Goal: Task Accomplishment & Management: Manage account settings

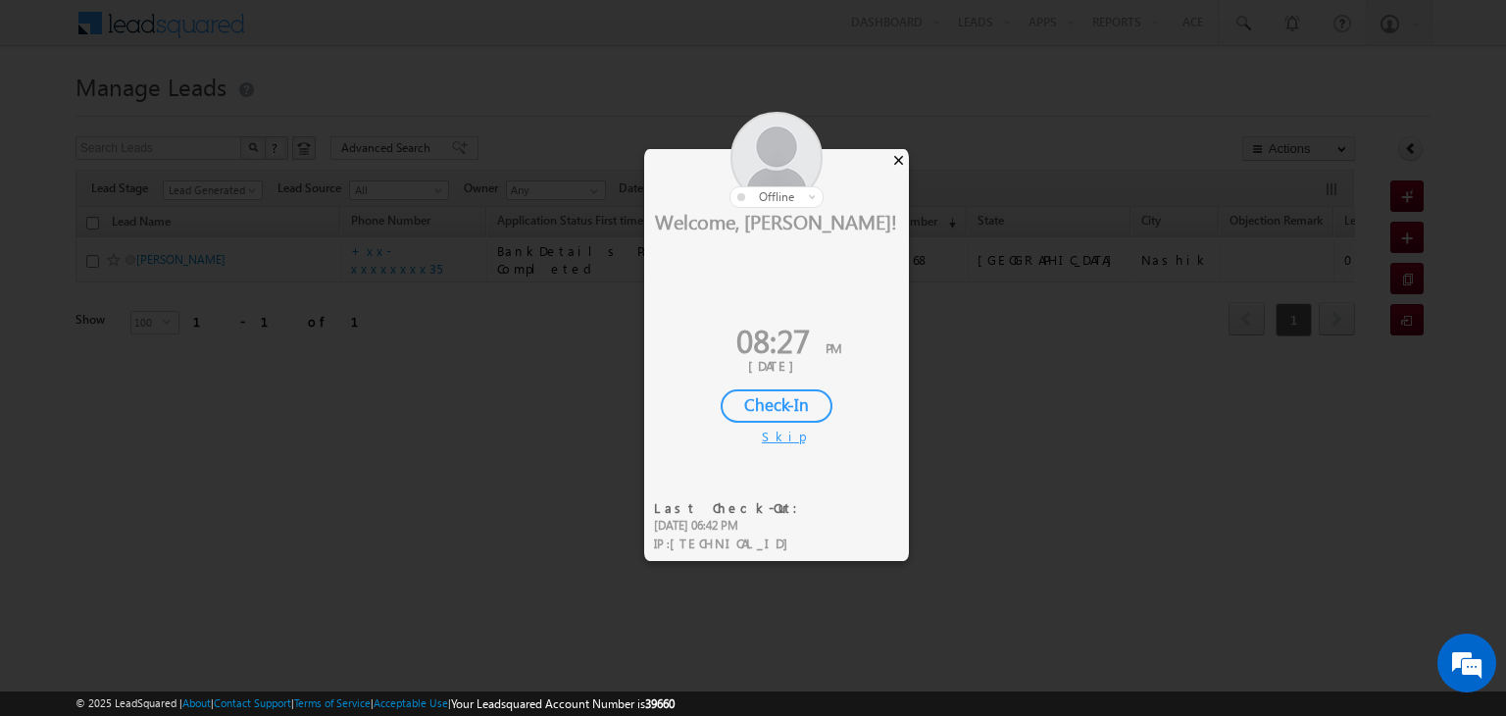
click at [899, 155] on div "×" at bounding box center [898, 160] width 21 height 22
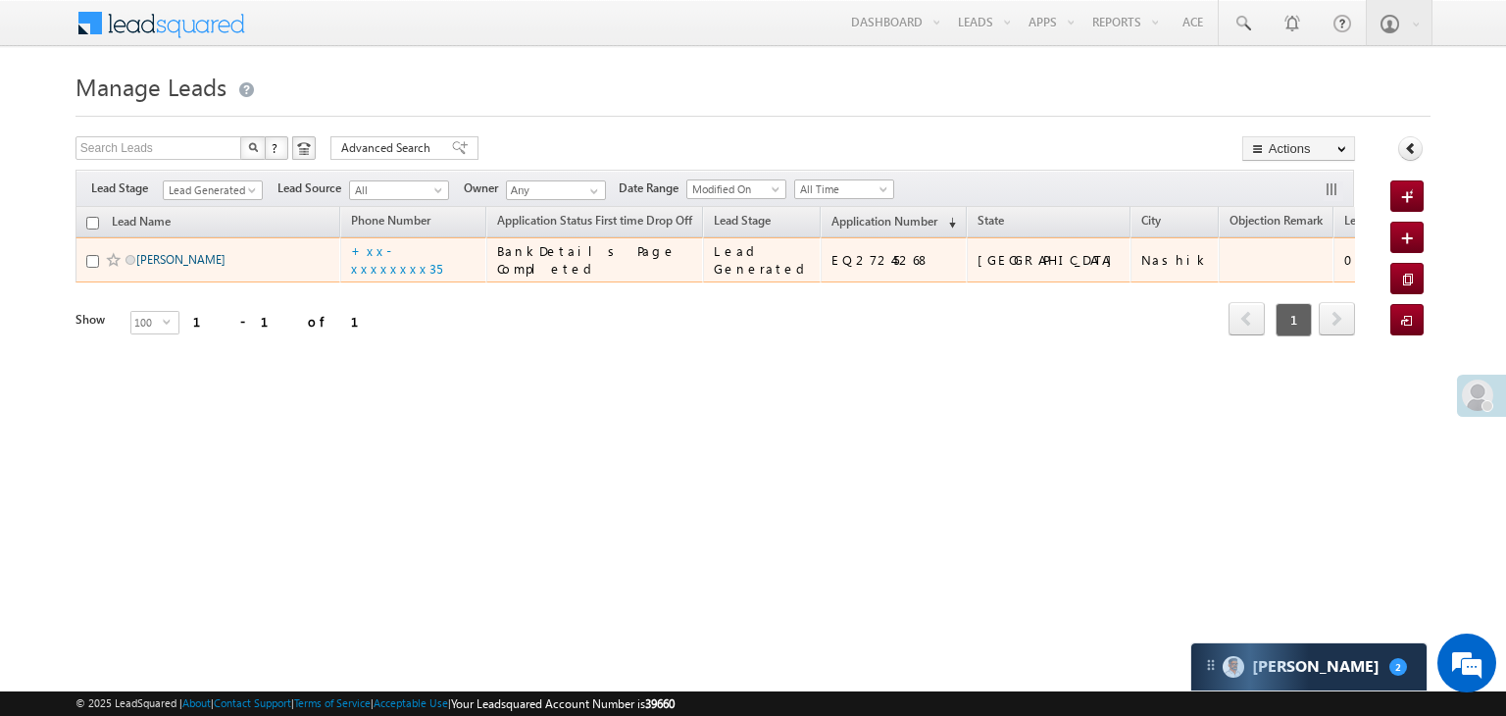
click at [217, 267] on link "[PERSON_NAME]" at bounding box center [180, 259] width 89 height 15
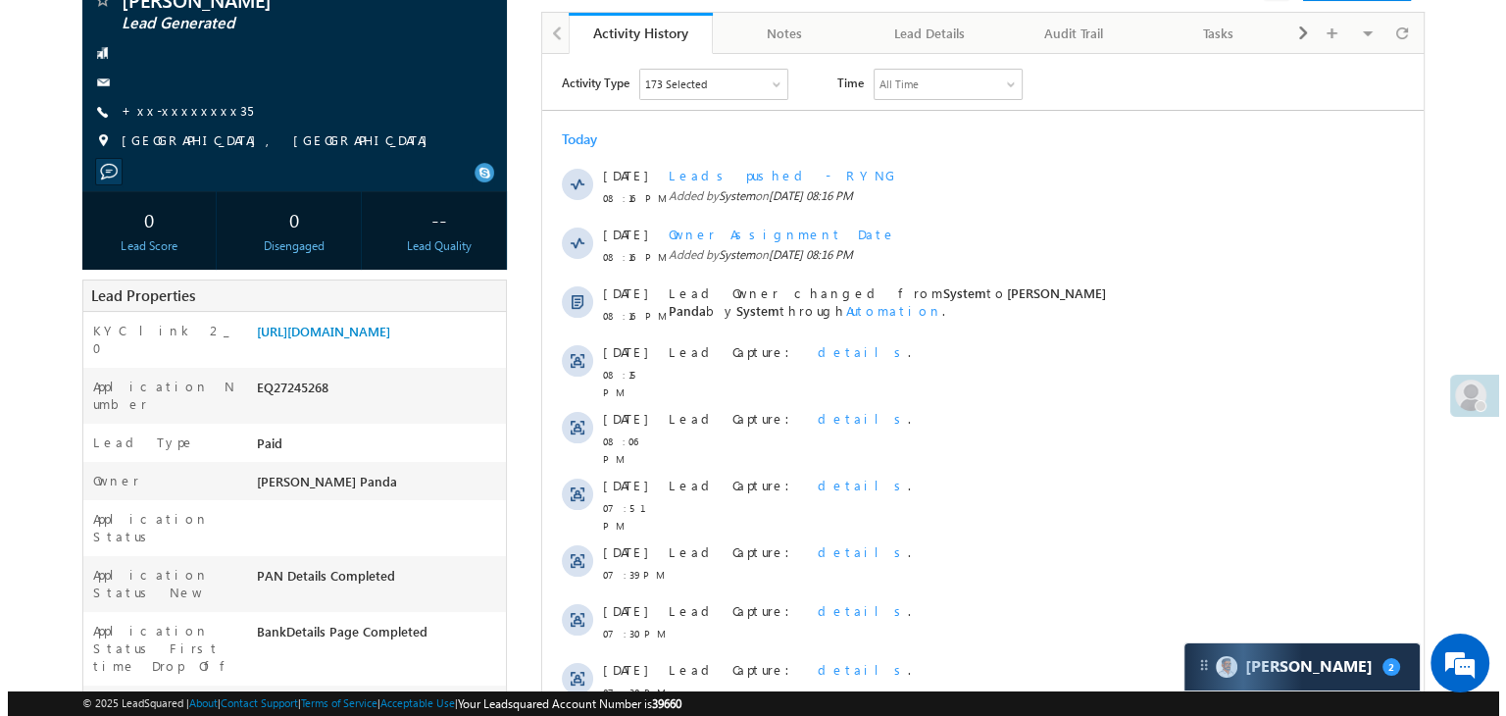
scroll to position [98, 0]
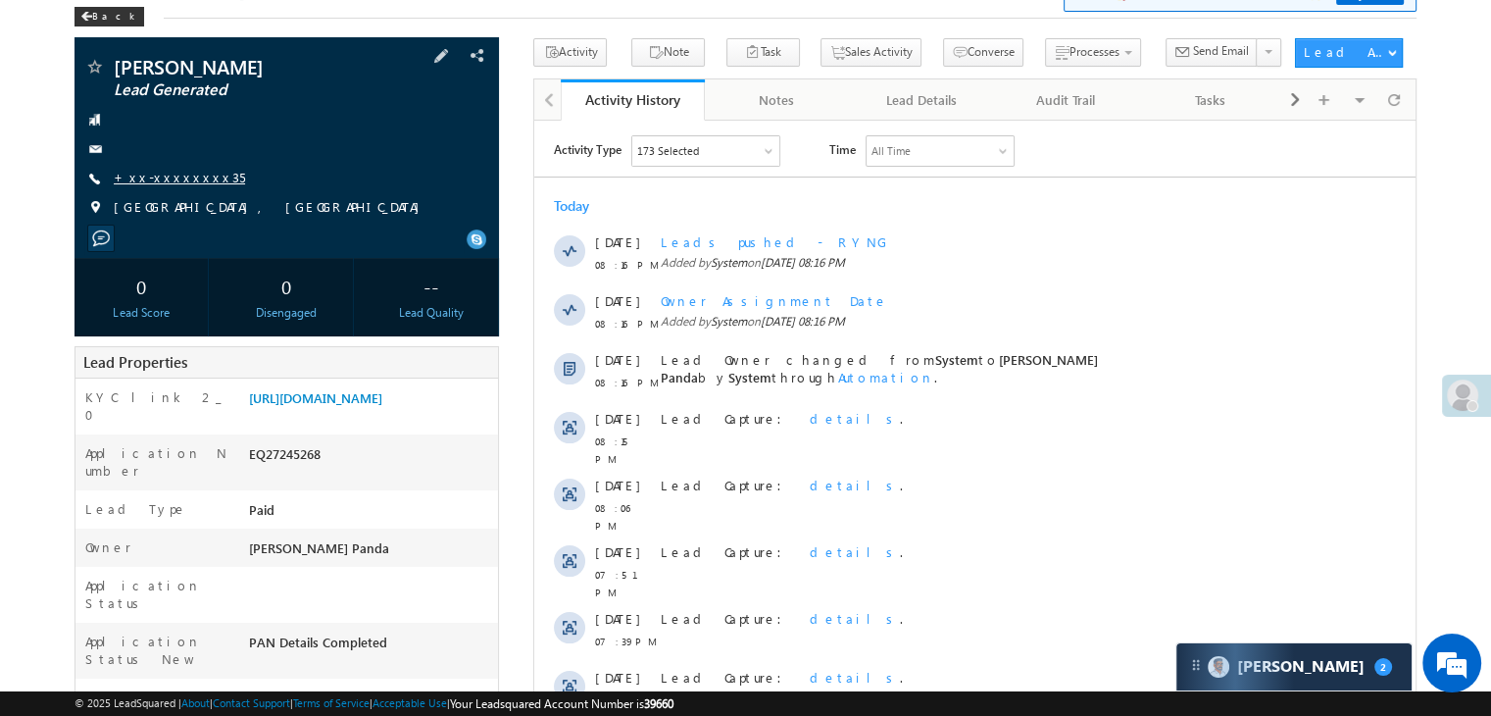
click at [173, 179] on link "+xx-xxxxxxxx35" at bounding box center [179, 177] width 131 height 17
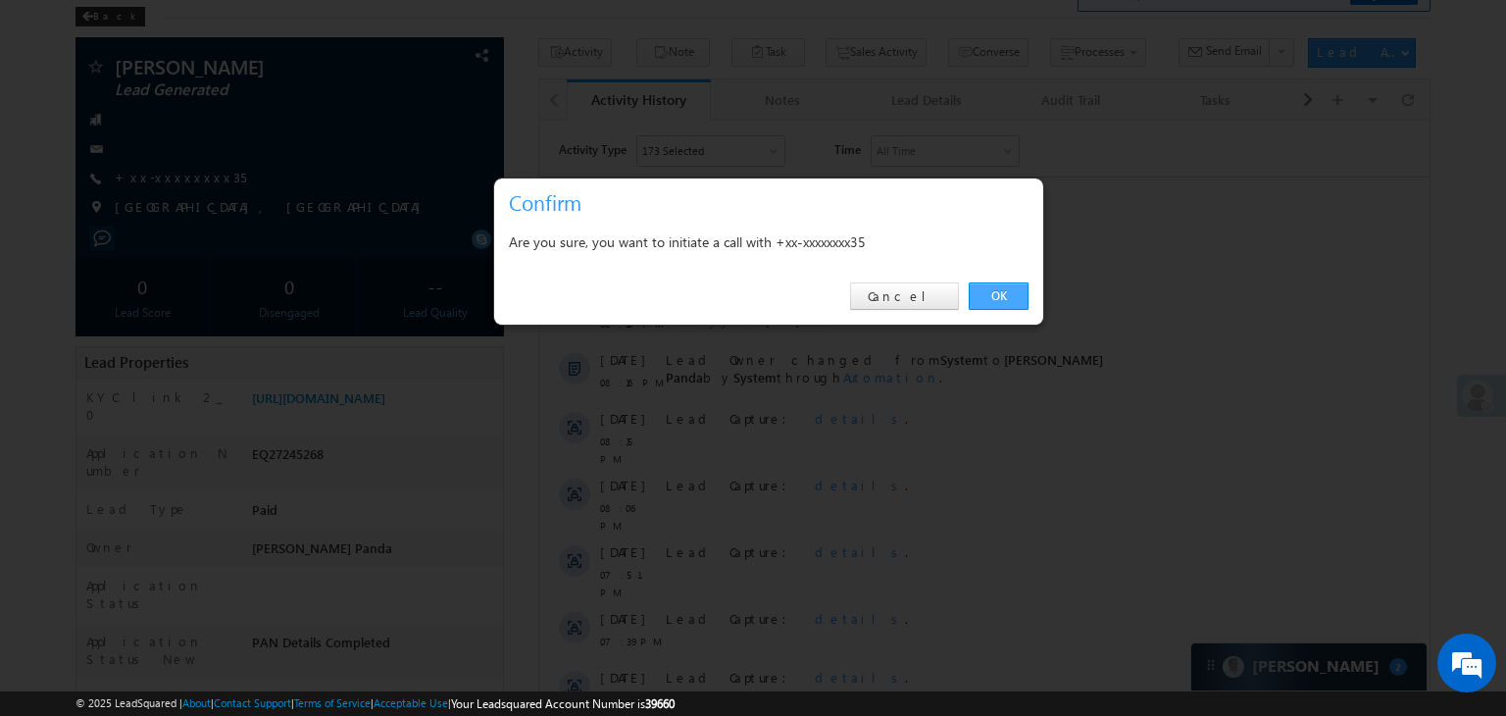
click at [989, 295] on link "OK" at bounding box center [998, 295] width 60 height 27
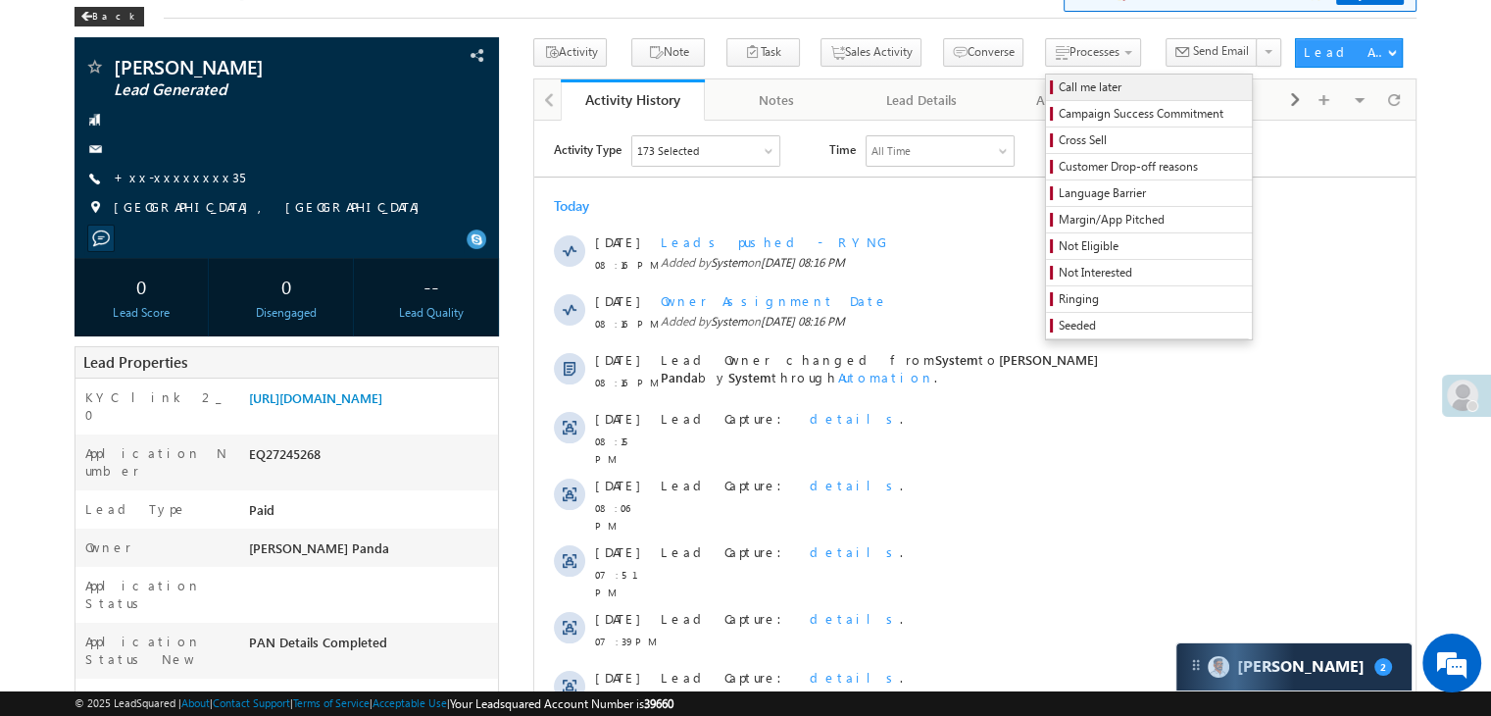
click at [1059, 79] on span "Call me later" at bounding box center [1152, 87] width 186 height 18
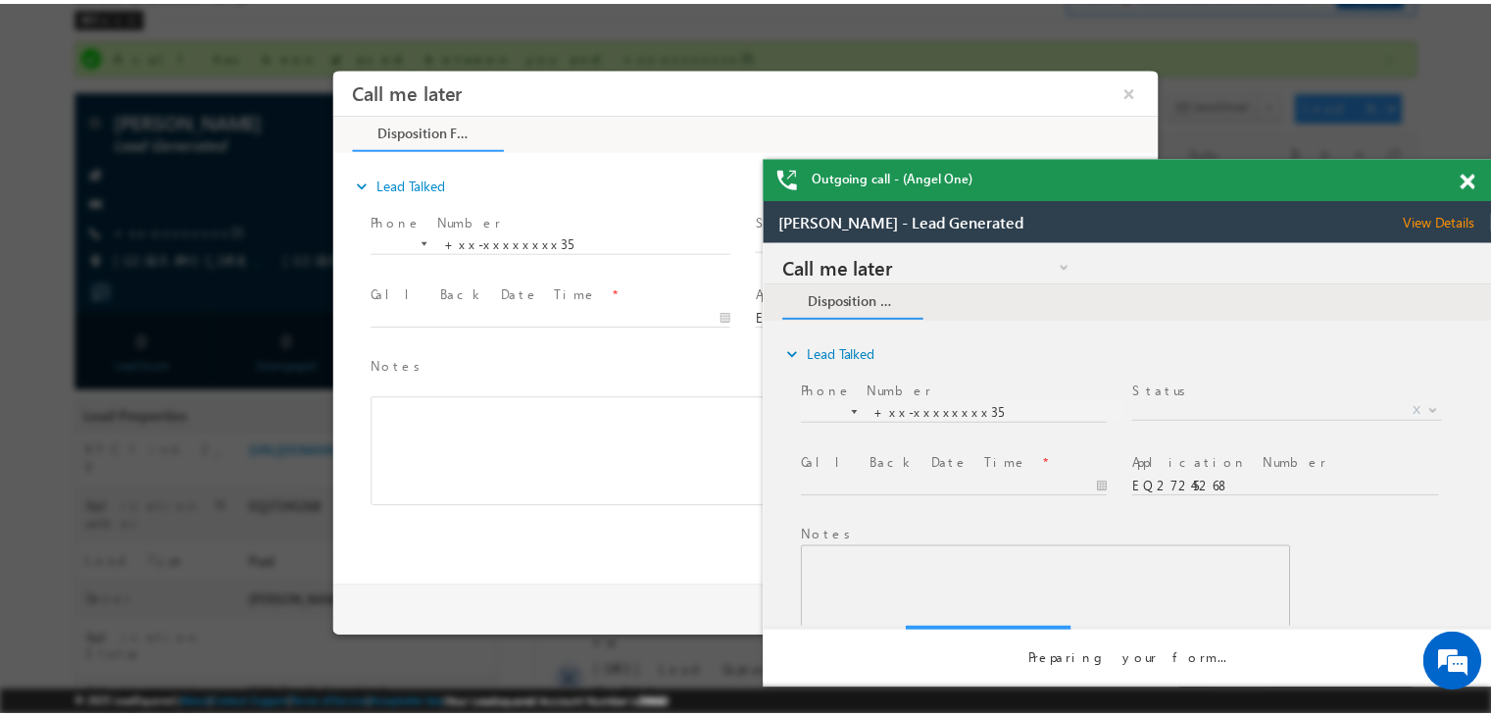
scroll to position [0, 0]
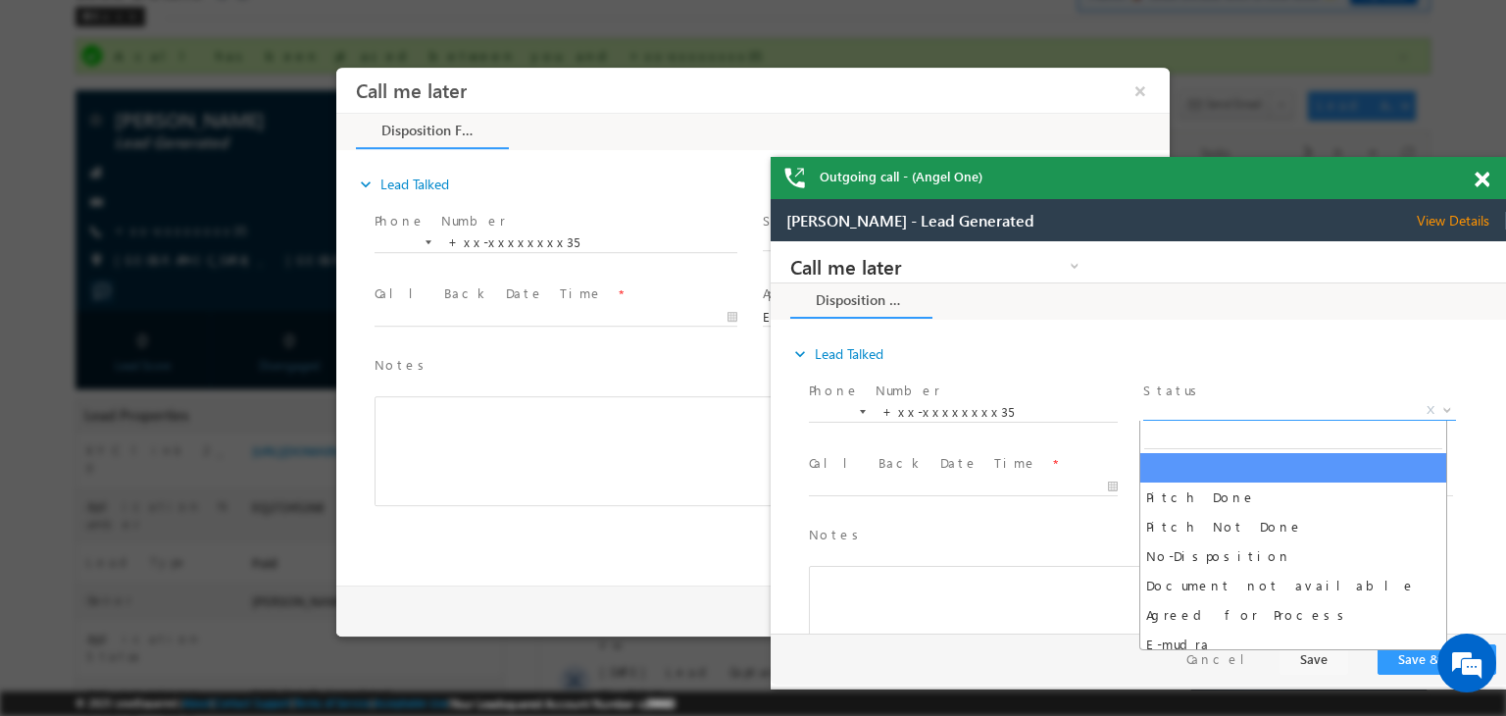
click at [1278, 413] on span "X" at bounding box center [1299, 411] width 312 height 20
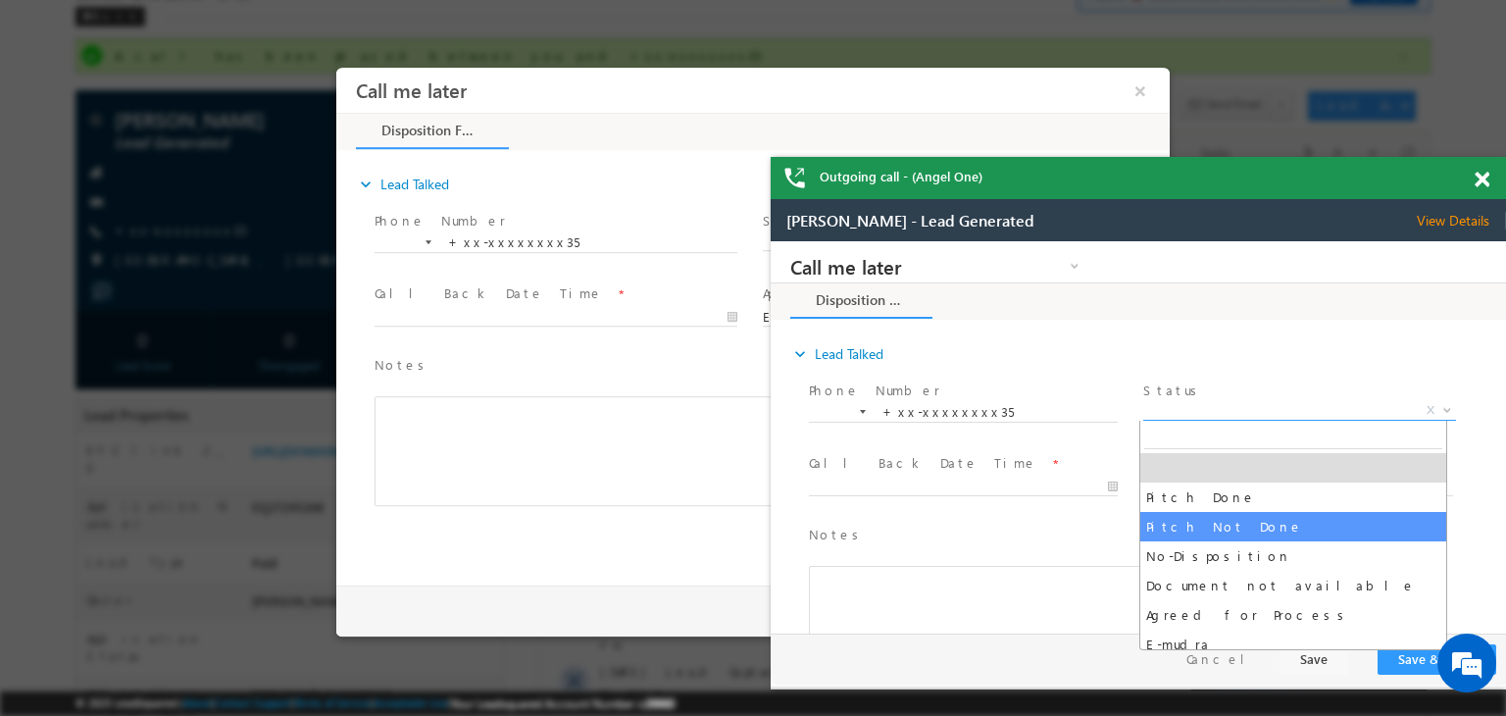
select select "Pitch Not Done"
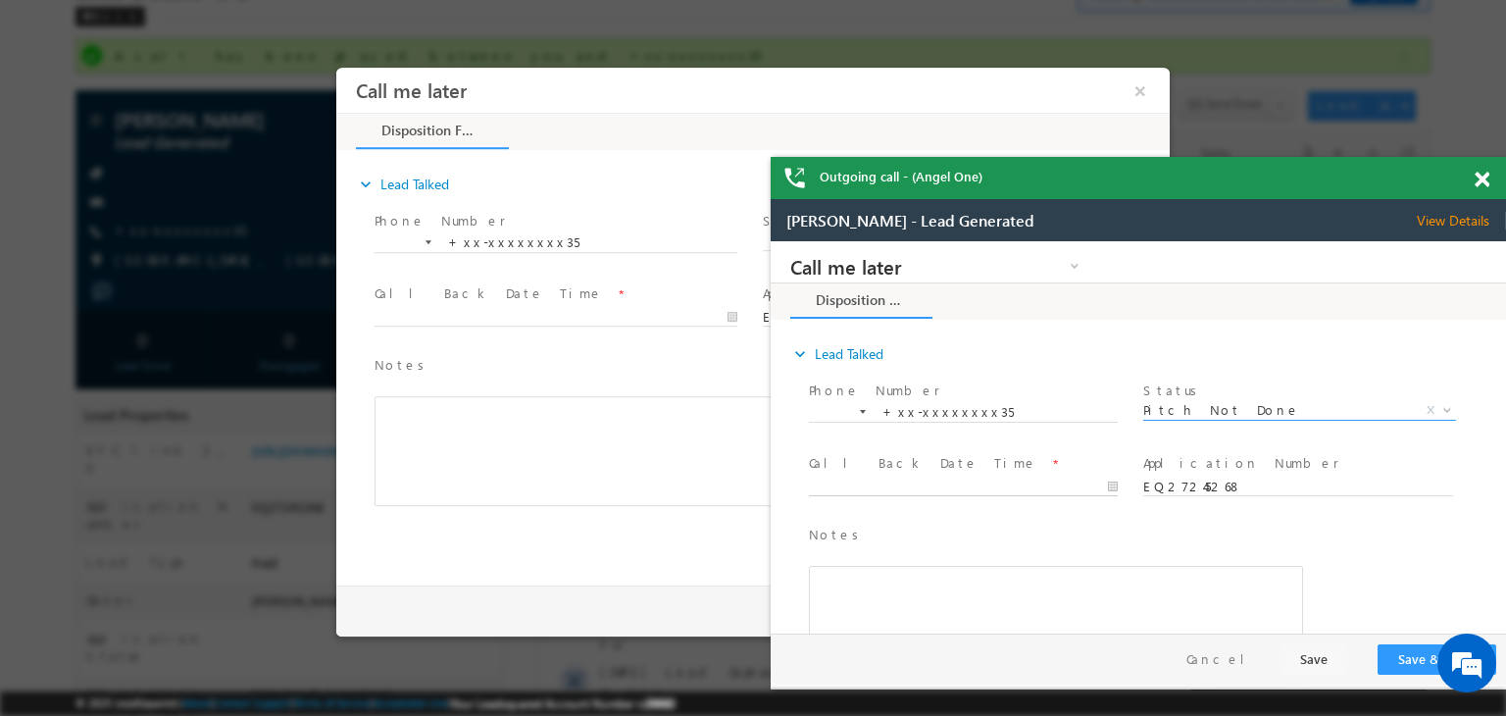
type input "08/15/25 8:27 PM"
click at [1065, 486] on input "08/15/25 8:27 PM" at bounding box center [963, 487] width 309 height 20
click at [1408, 656] on button "Save & Close" at bounding box center [1436, 659] width 119 height 30
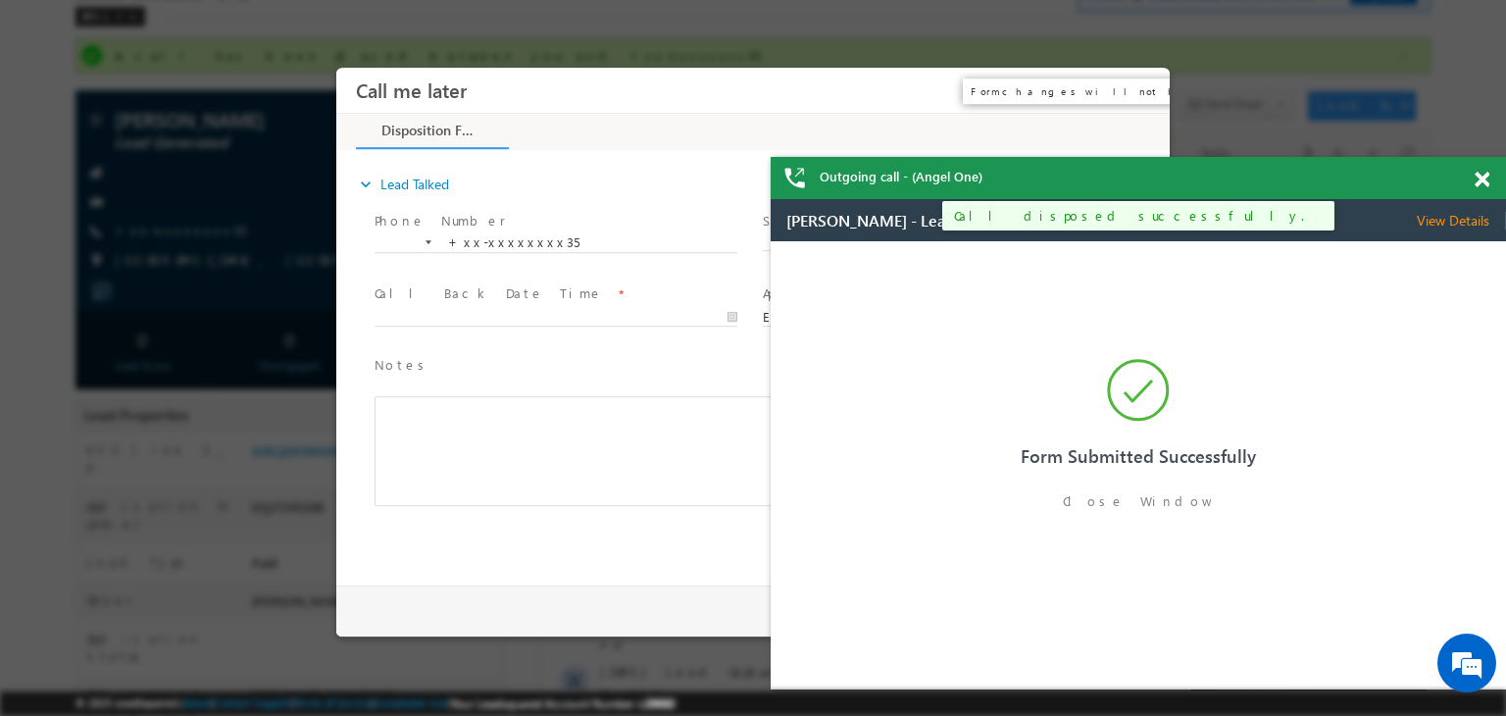
click at [1137, 93] on button "×" at bounding box center [1139, 91] width 33 height 36
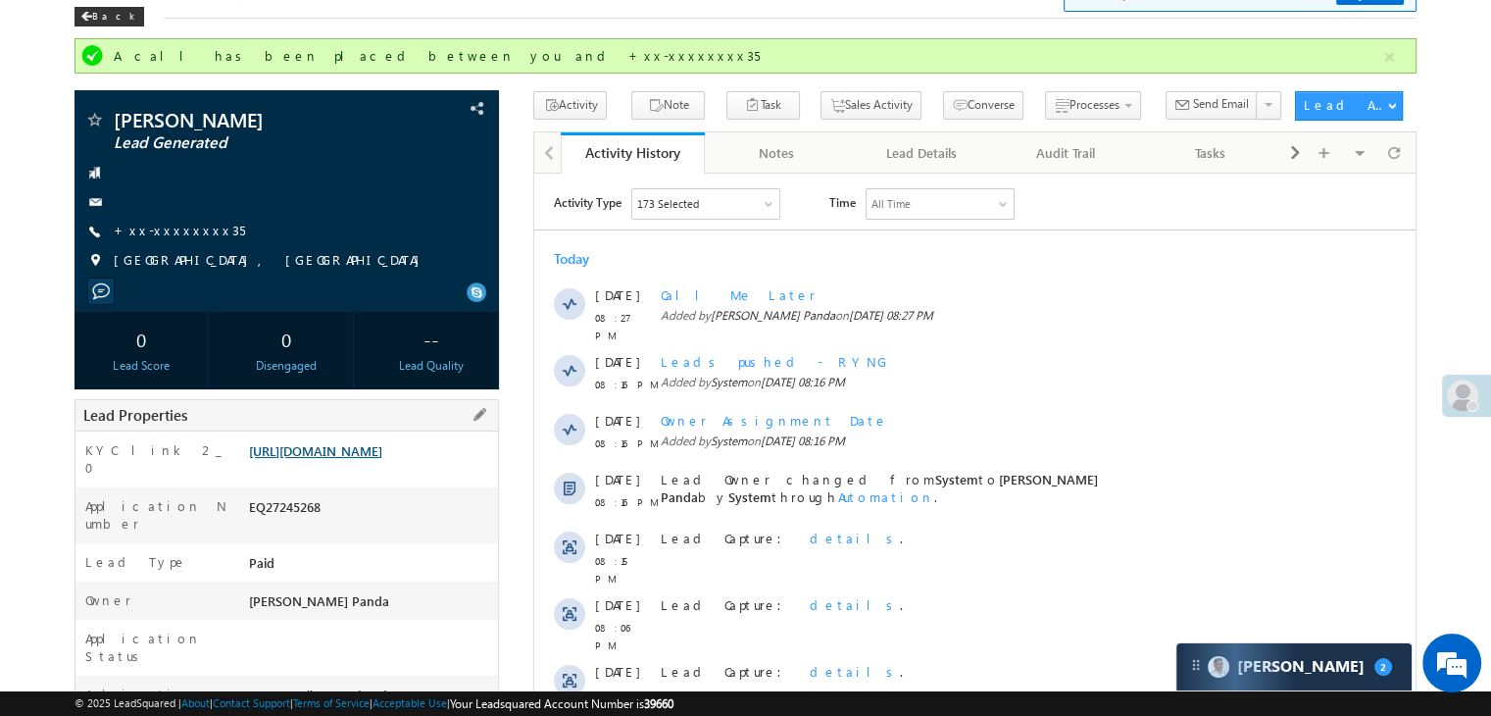
click at [359, 459] on link "[URL][DOMAIN_NAME]" at bounding box center [315, 450] width 133 height 17
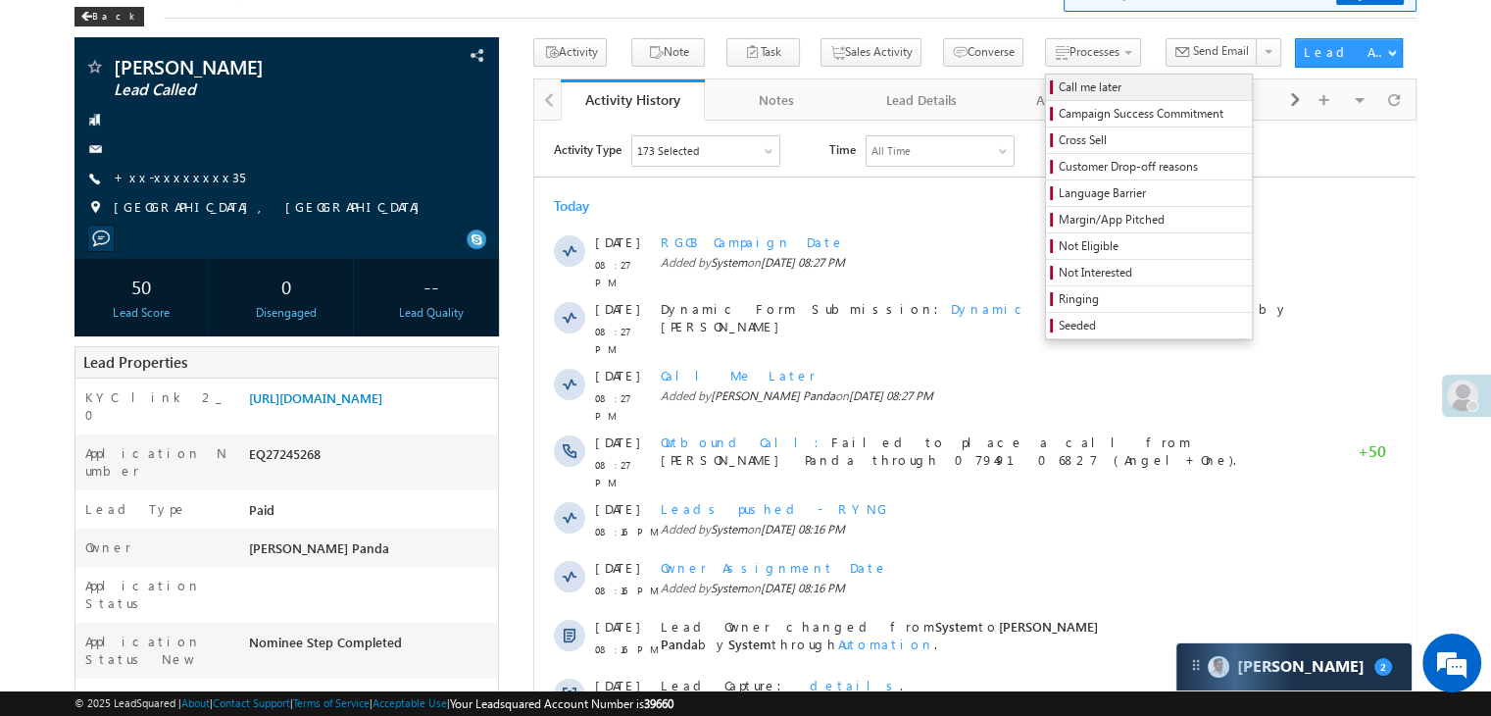
click at [1059, 80] on span "Call me later" at bounding box center [1152, 87] width 186 height 18
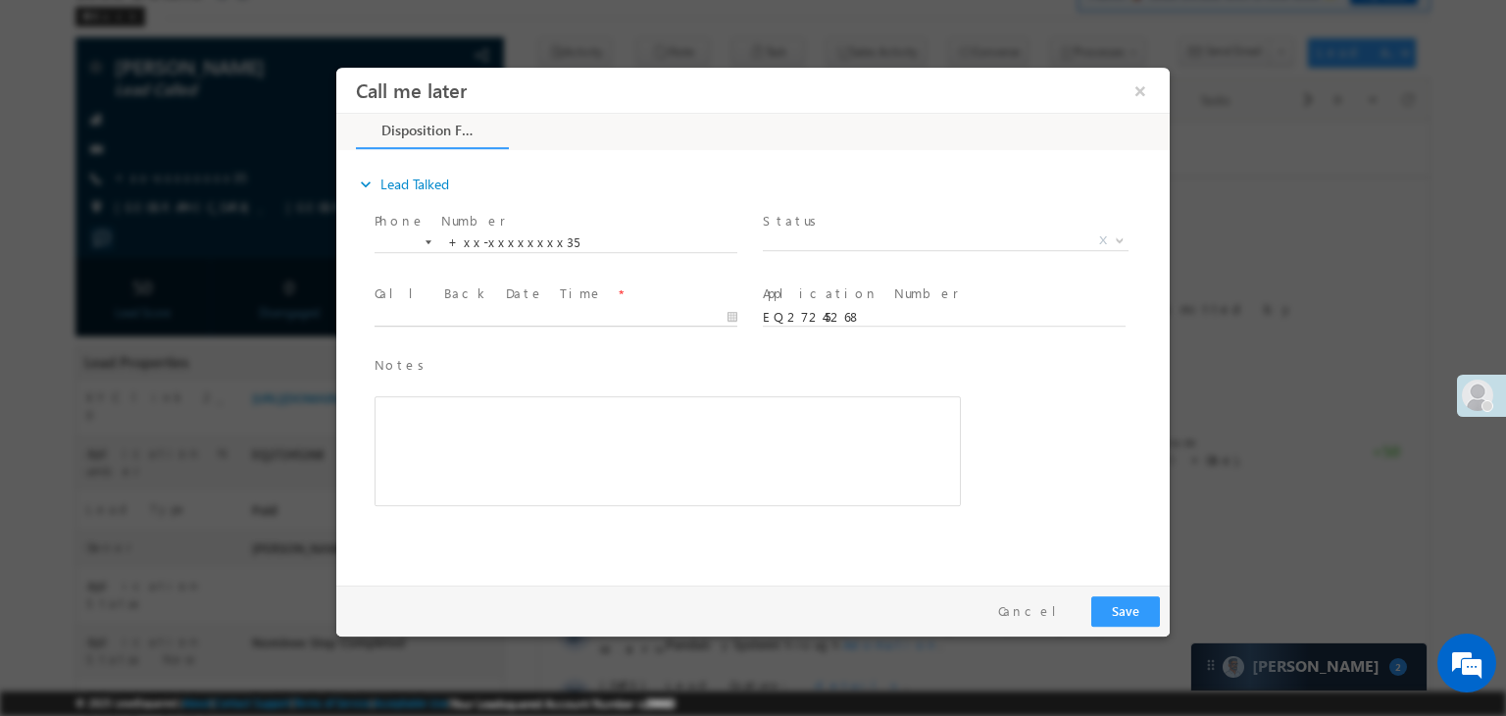
type input "08/15/25 8:28 PM"
click at [669, 309] on input "08/15/25 8:28 PM" at bounding box center [555, 318] width 363 height 20
click at [1144, 611] on button "Save" at bounding box center [1125, 611] width 69 height 30
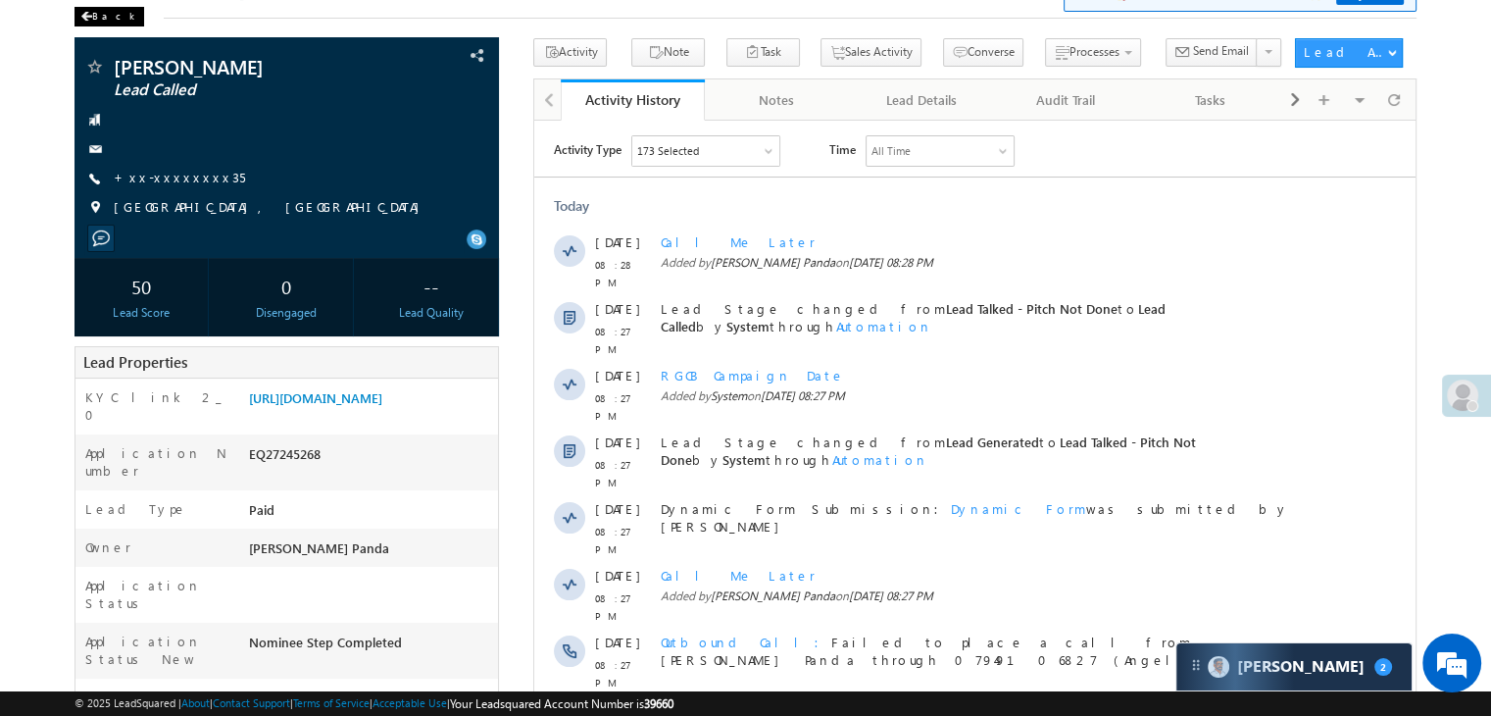
click at [99, 17] on div "Back" at bounding box center [109, 17] width 70 height 20
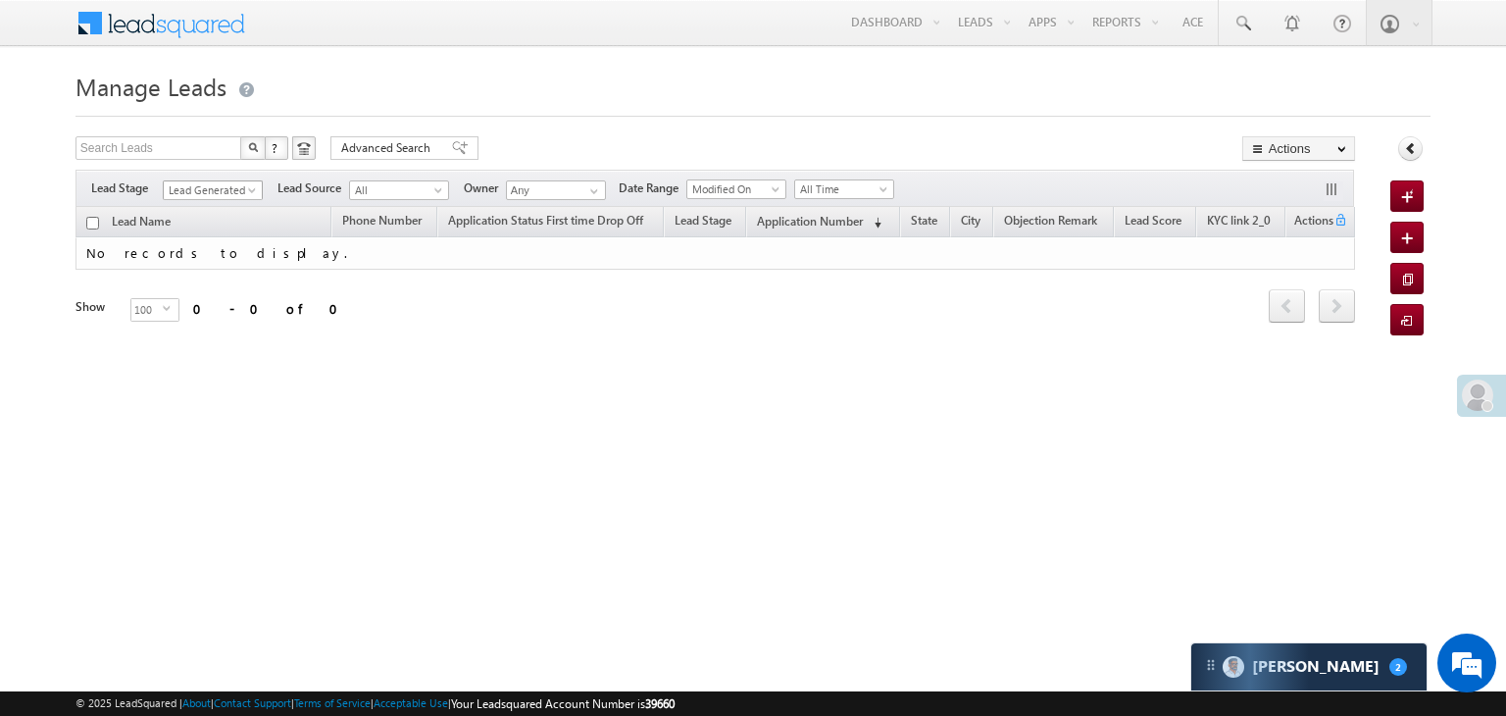
click at [240, 190] on span "Lead Generated" at bounding box center [210, 190] width 93 height 18
click at [204, 203] on link "All" at bounding box center [213, 212] width 99 height 18
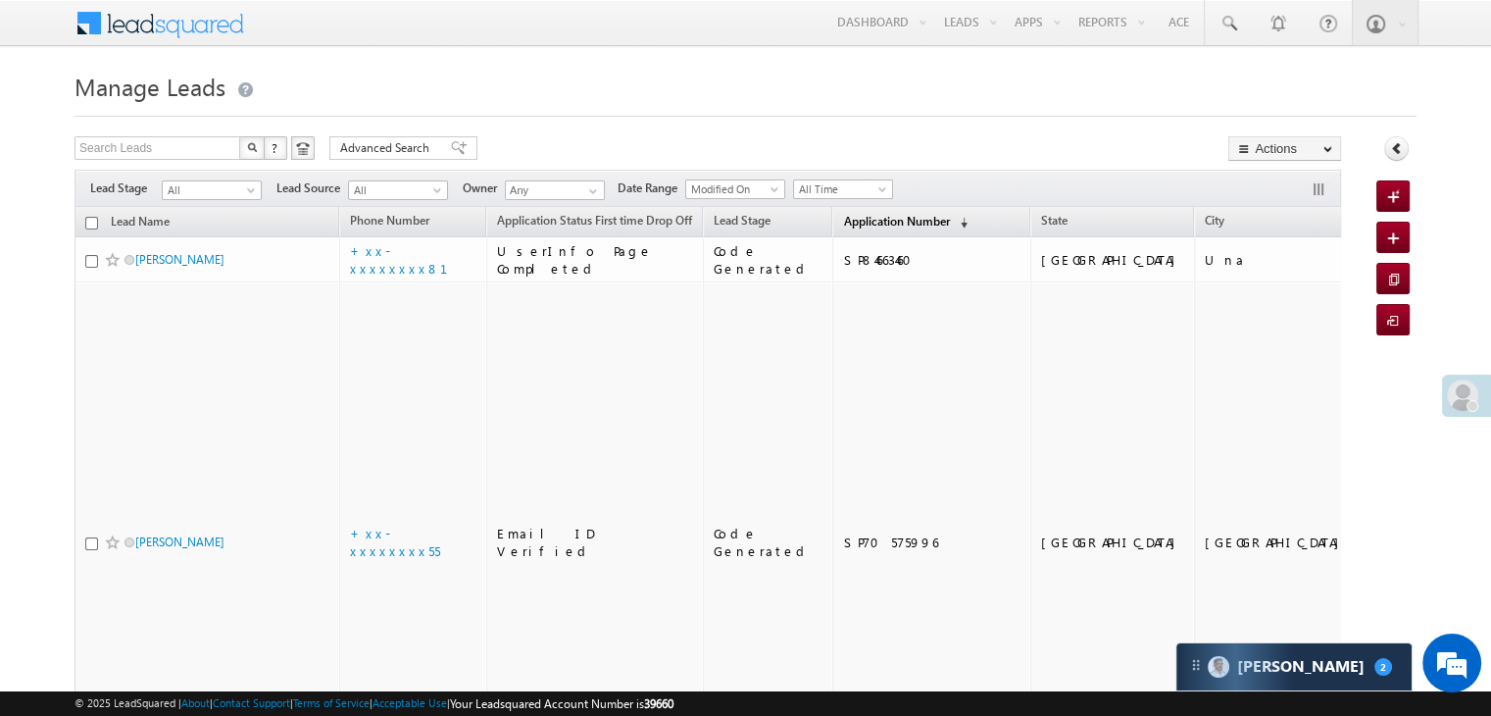
click at [853, 219] on span "Application Number" at bounding box center [896, 221] width 106 height 15
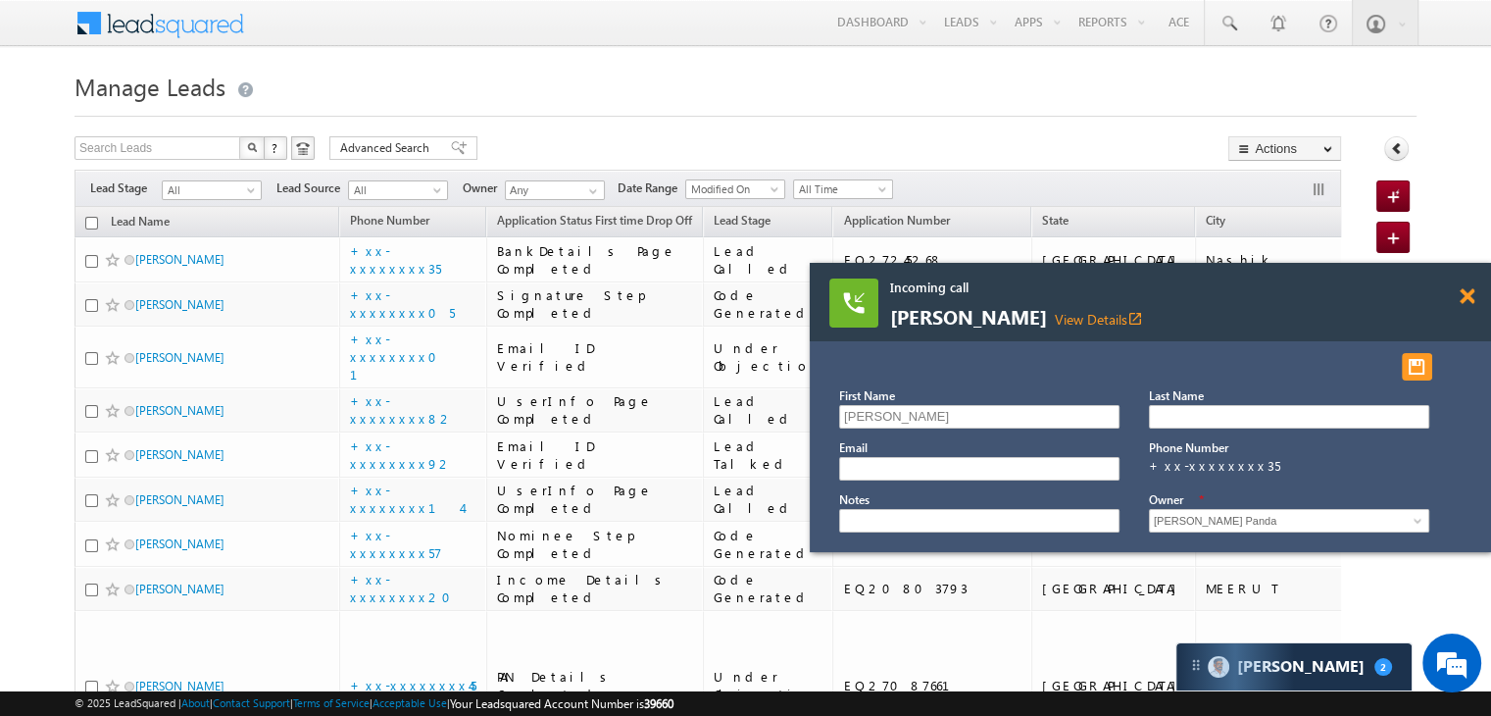
click at [1465, 297] on span at bounding box center [1467, 296] width 15 height 17
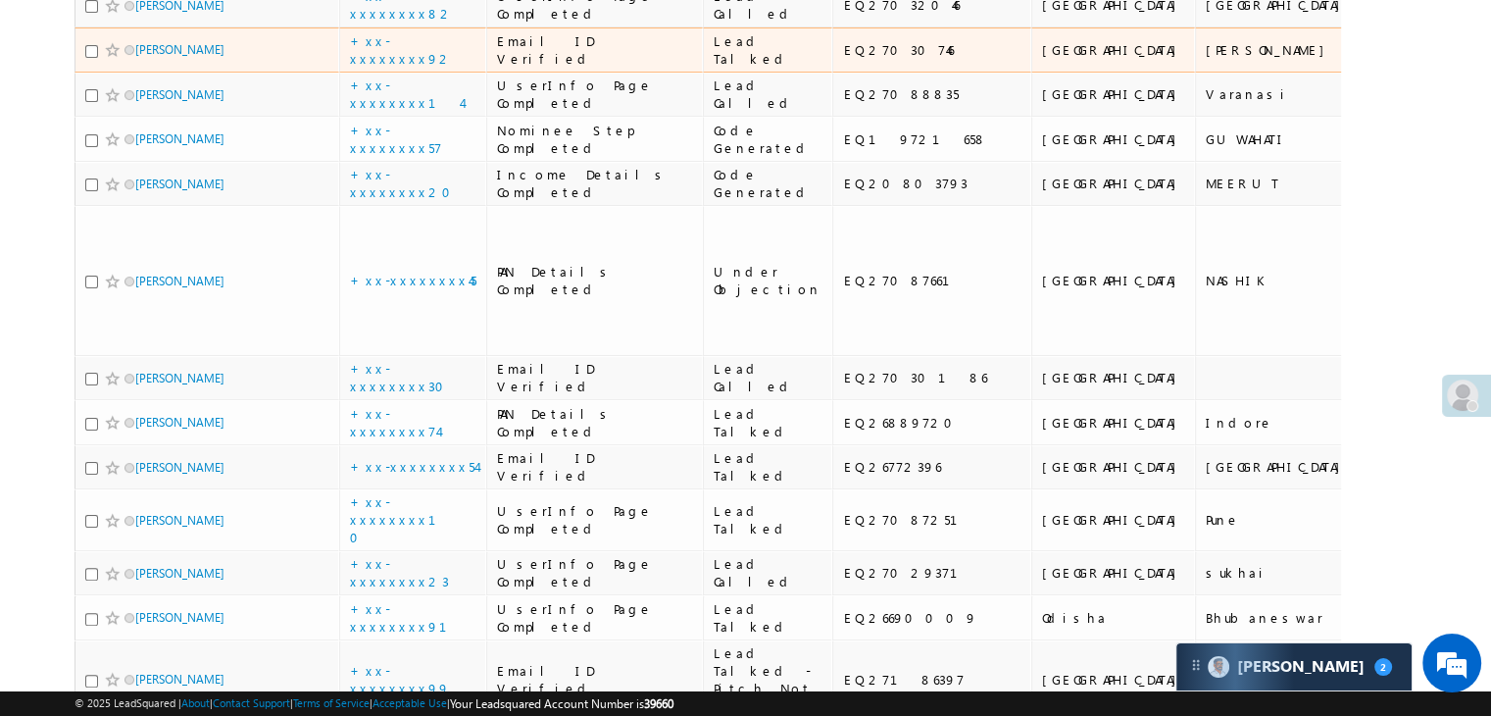
scroll to position [490, 0]
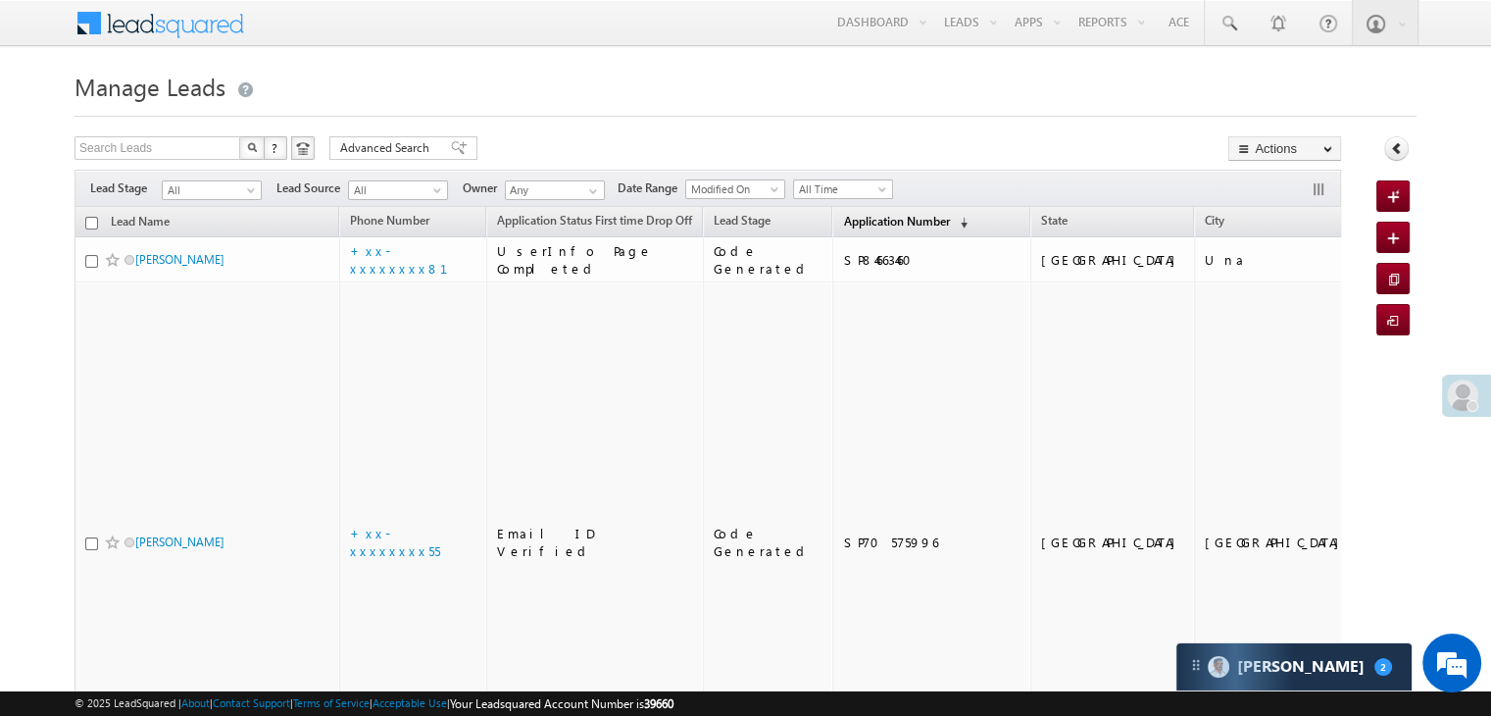
click at [843, 214] on span "Application Number" at bounding box center [896, 221] width 106 height 15
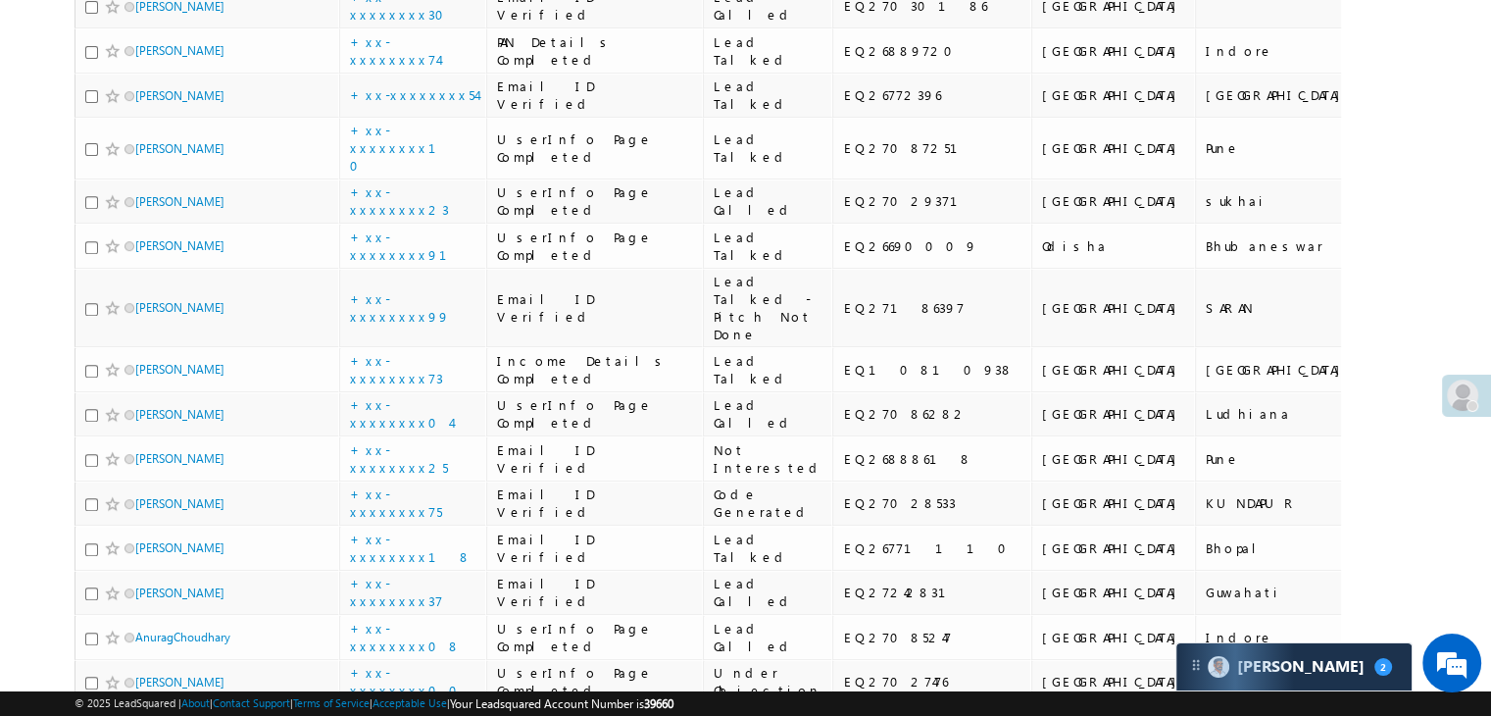
scroll to position [784, 0]
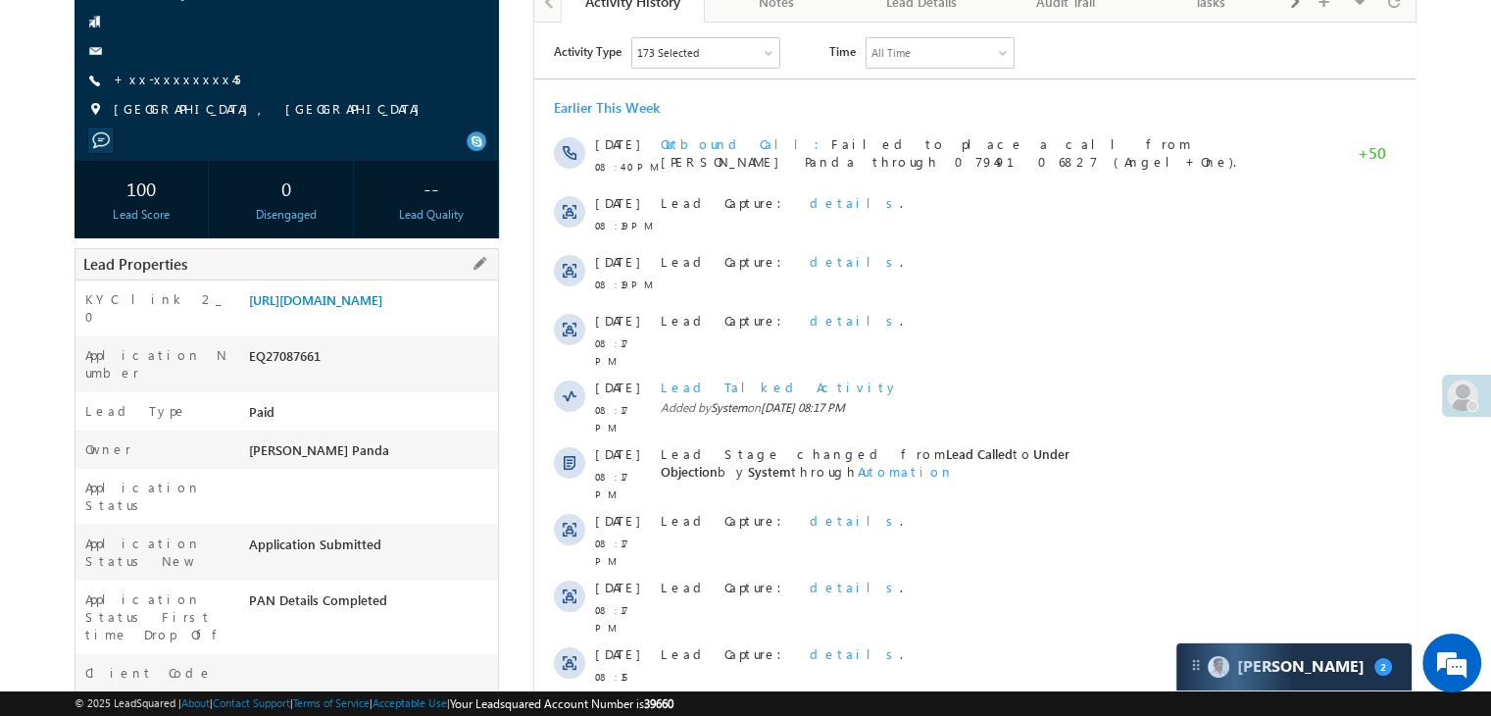
scroll to position [294, 0]
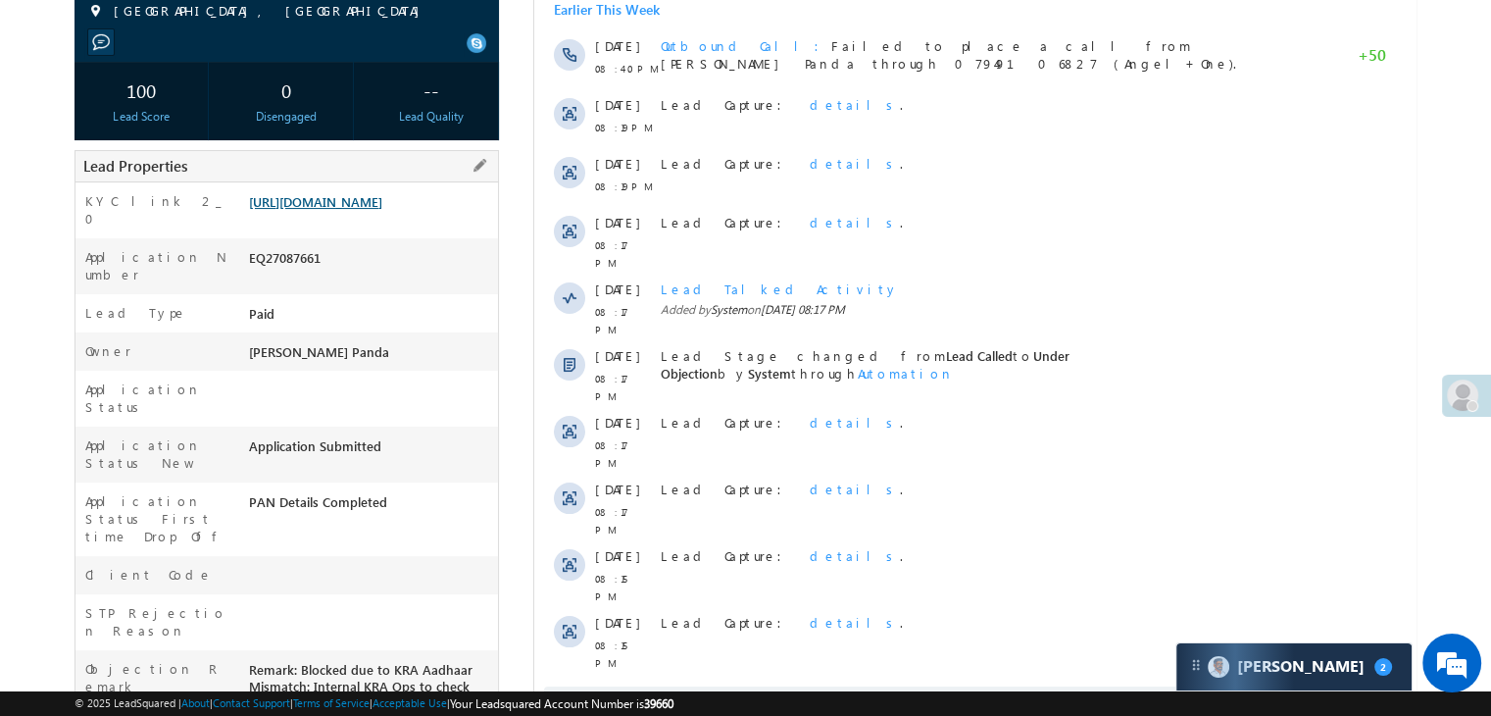
click at [382, 210] on link "[URL][DOMAIN_NAME]" at bounding box center [315, 201] width 133 height 17
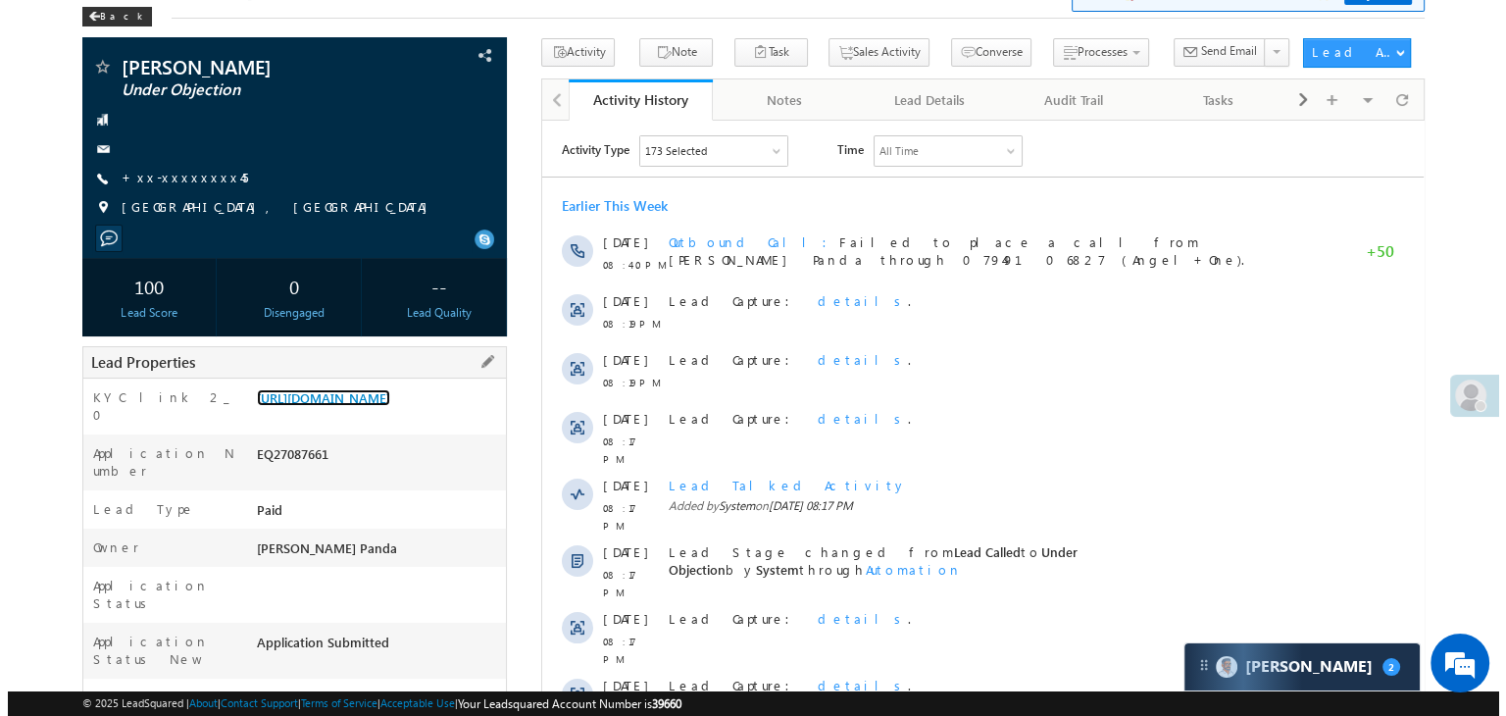
scroll to position [0, 0]
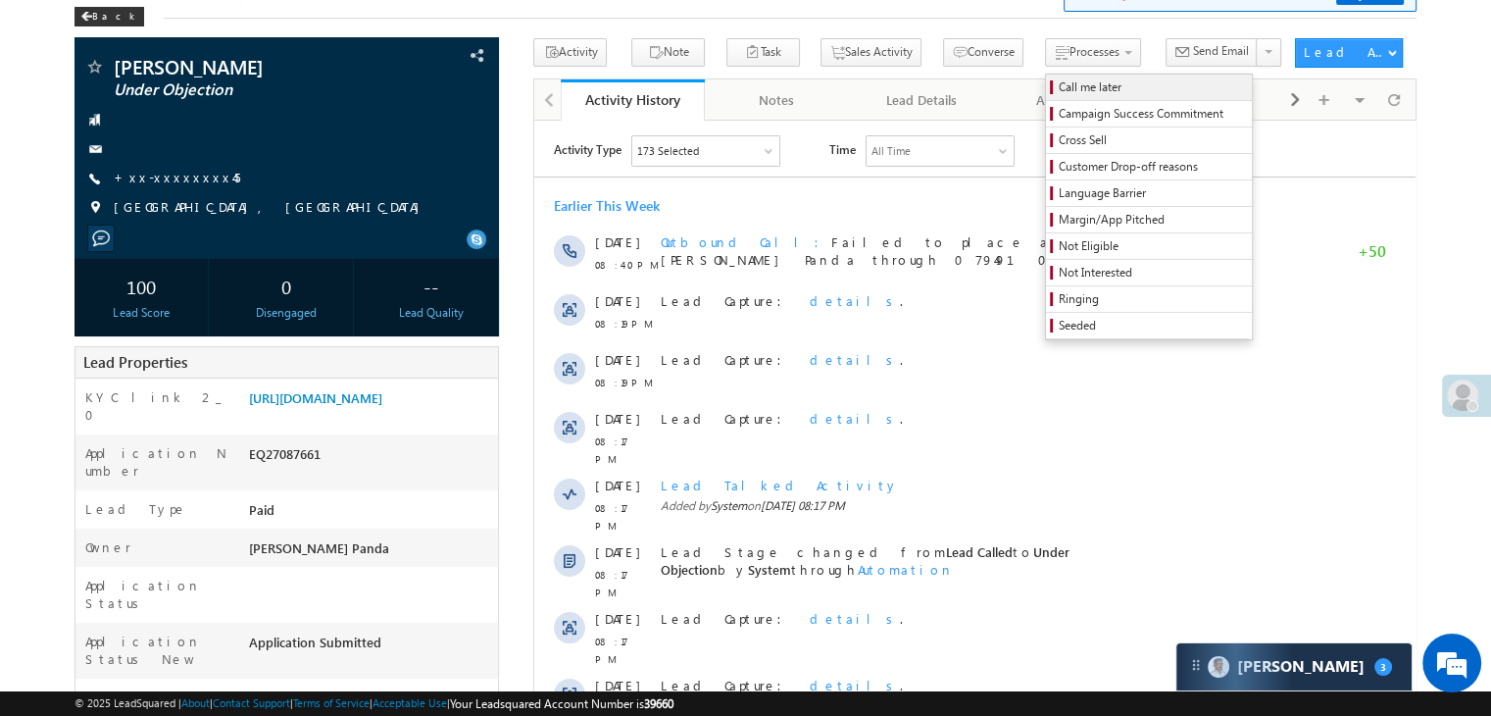
click at [1059, 88] on span "Call me later" at bounding box center [1152, 87] width 186 height 18
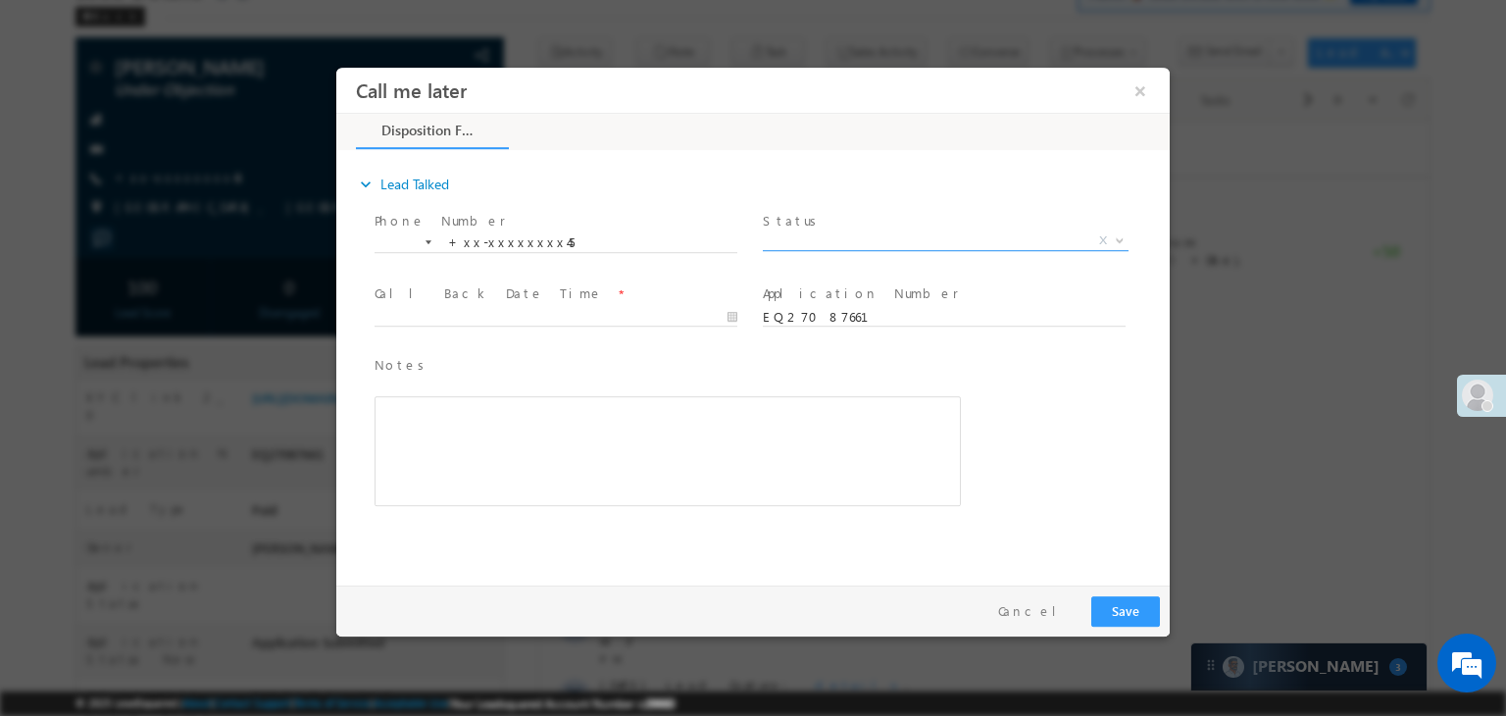
click at [968, 239] on span "X" at bounding box center [946, 241] width 366 height 20
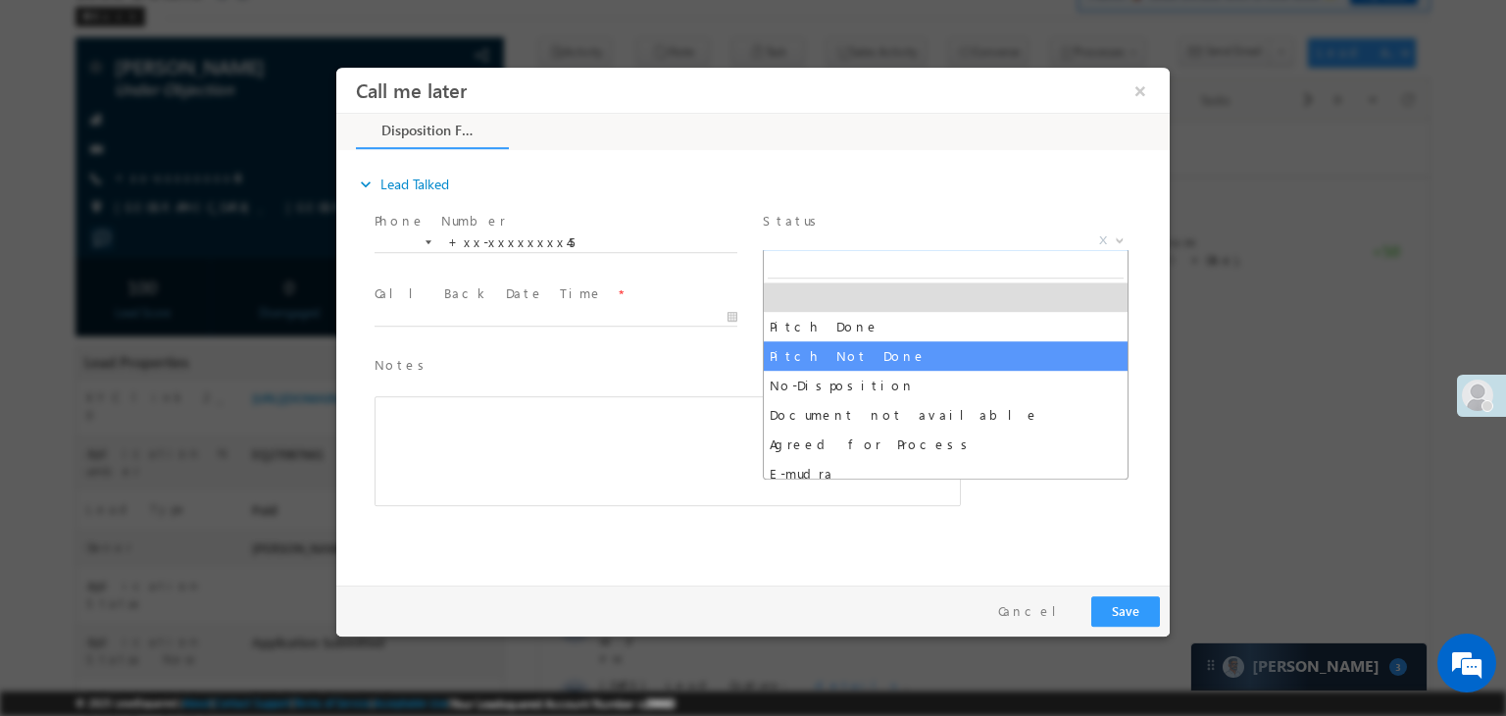
select select "Pitch Not Done"
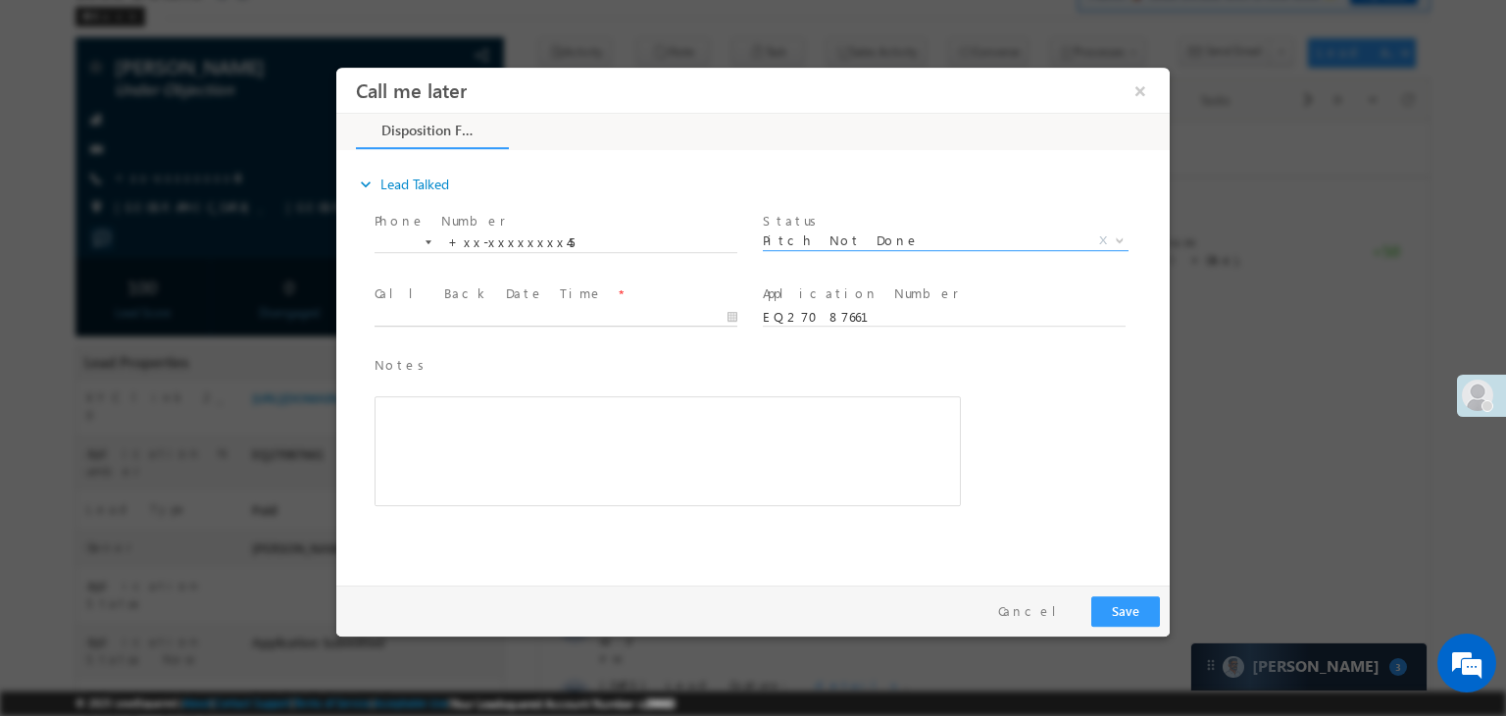
type input "08/15/25 8:29 PM"
click at [642, 313] on input "08/15/25 8:29 PM" at bounding box center [555, 318] width 363 height 20
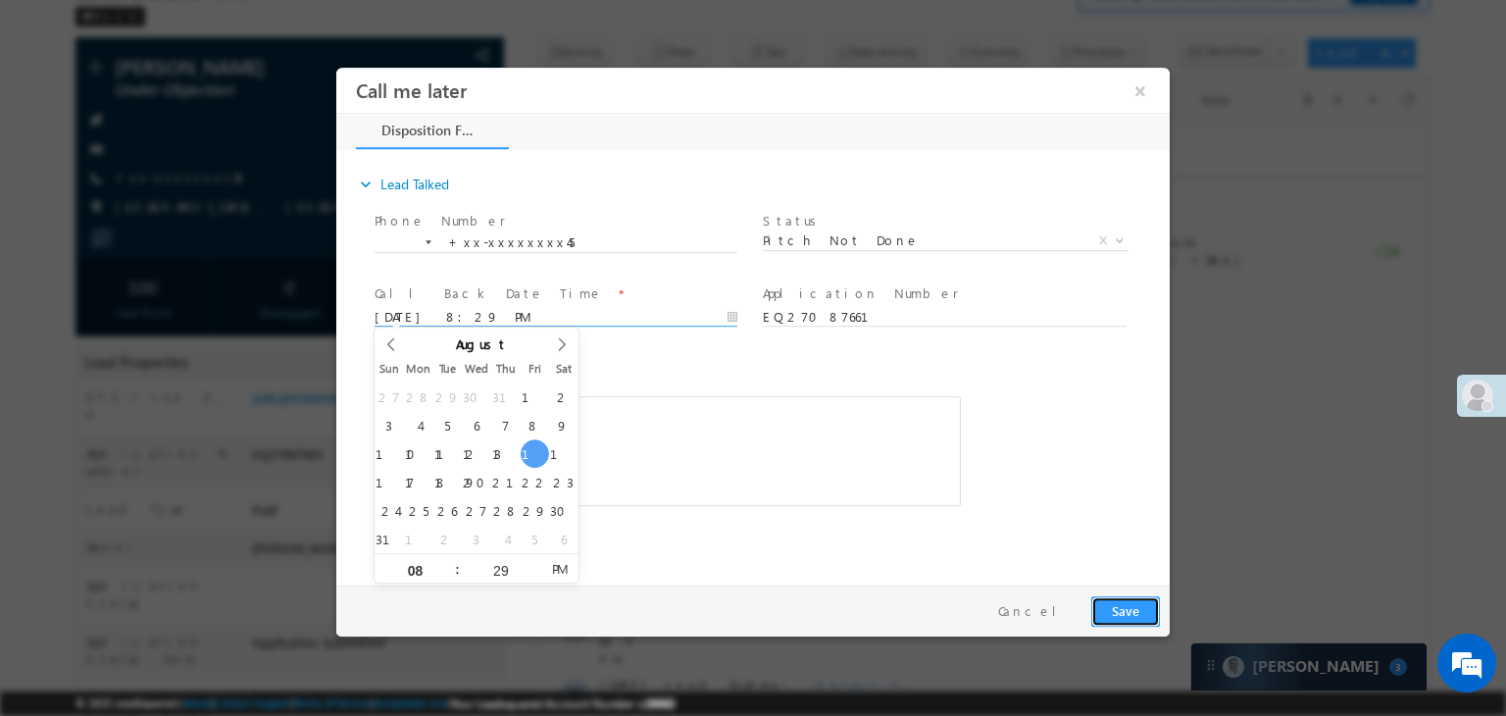
click at [1131, 612] on button "Save" at bounding box center [1125, 611] width 69 height 30
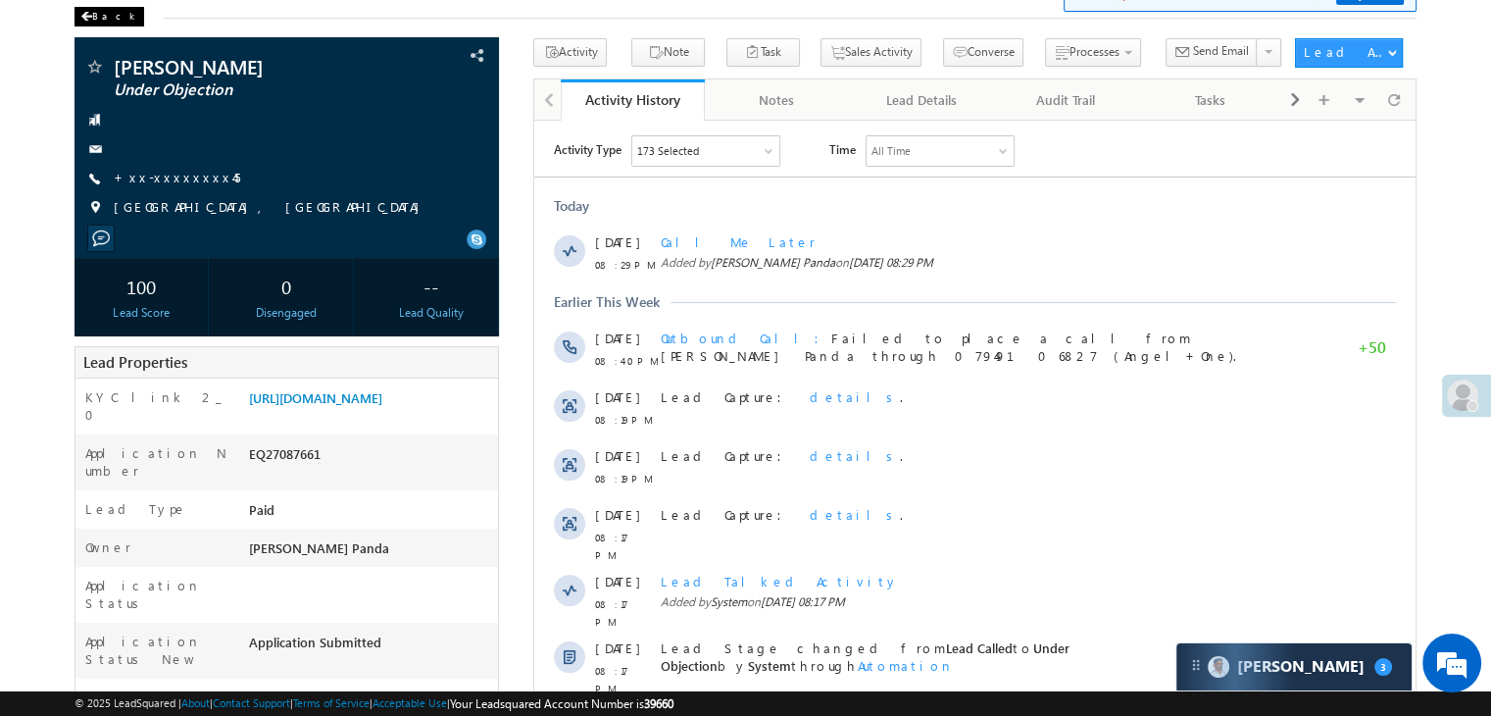
click at [95, 15] on div "Back" at bounding box center [109, 17] width 70 height 20
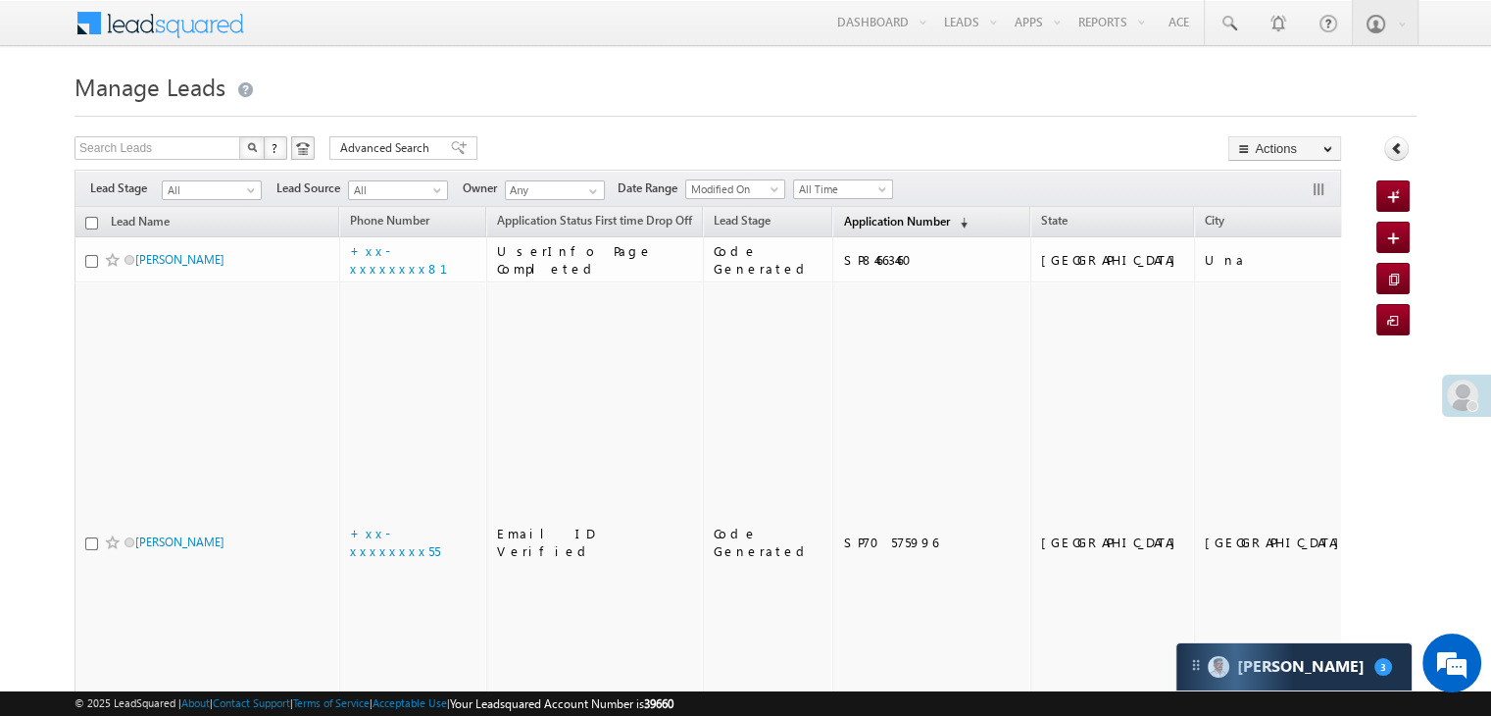
click at [847, 214] on span "Application Number" at bounding box center [896, 221] width 106 height 15
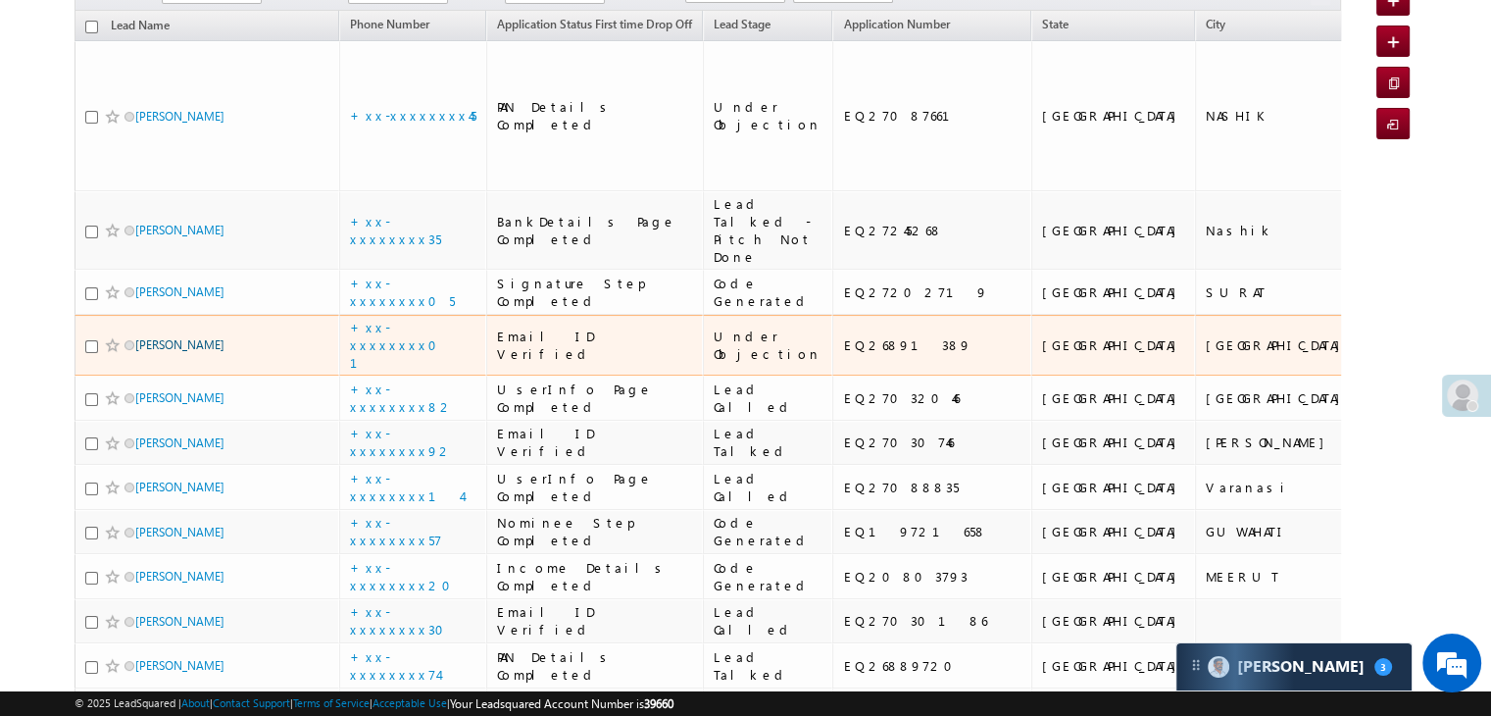
click at [177, 352] on link "[PERSON_NAME]" at bounding box center [179, 344] width 89 height 15
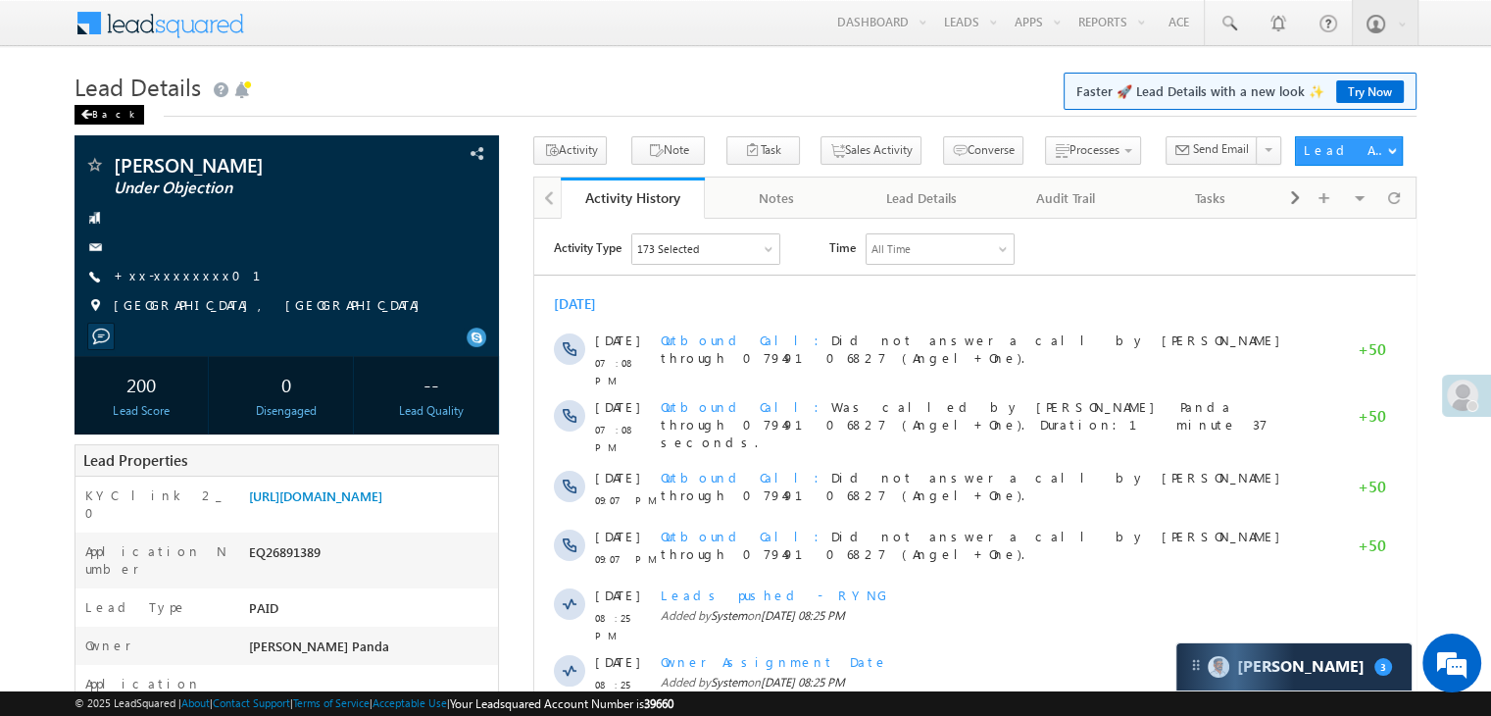
click at [91, 113] on span at bounding box center [86, 115] width 12 height 10
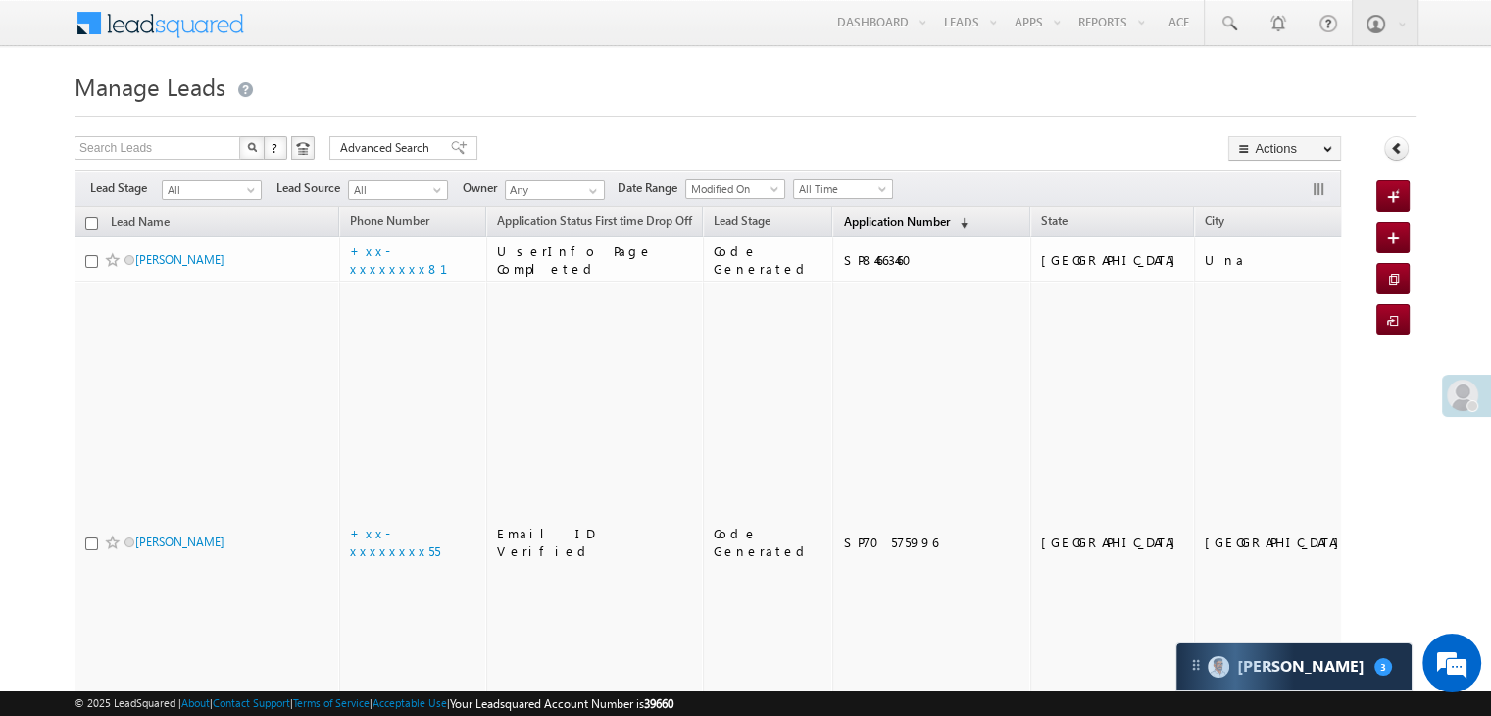
click at [843, 218] on span "Application Number" at bounding box center [896, 221] width 106 height 15
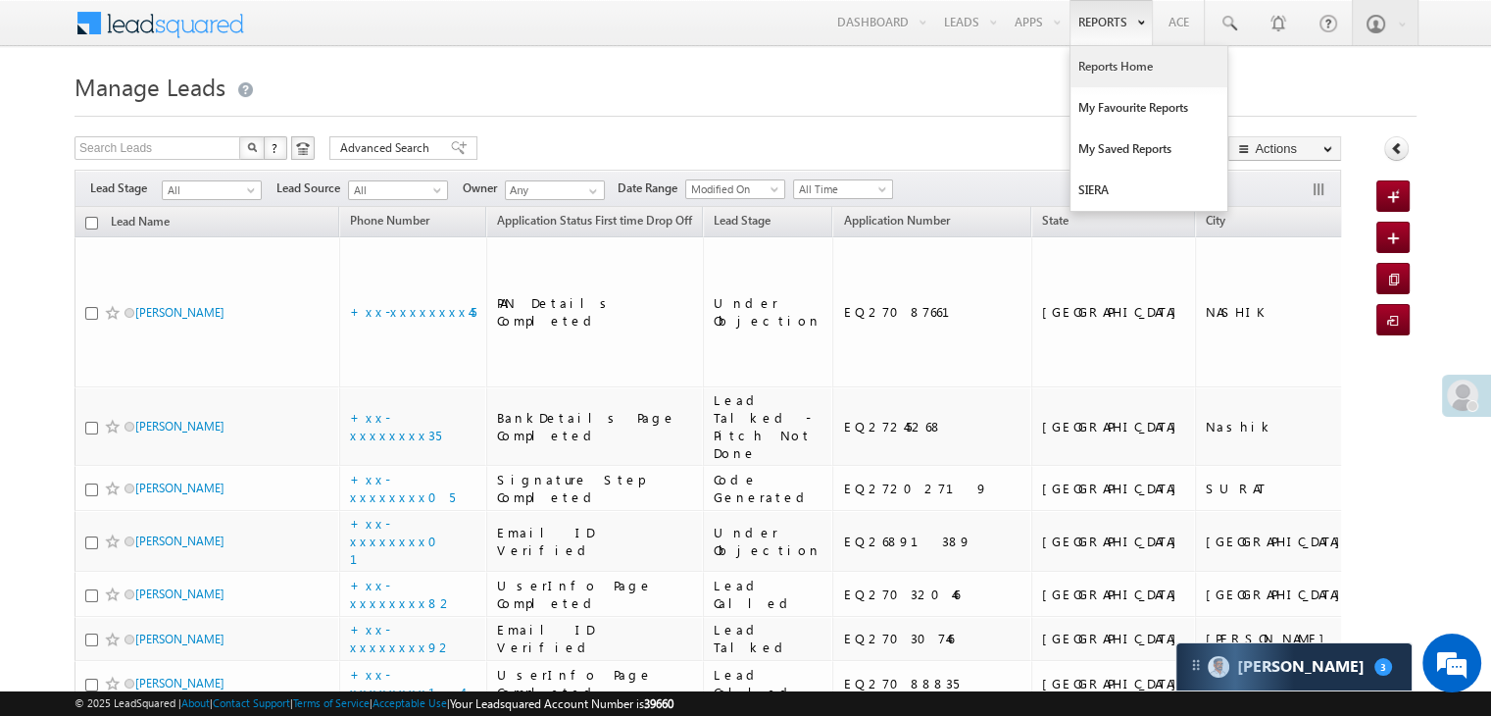
click at [1102, 63] on link "Reports Home" at bounding box center [1148, 66] width 157 height 41
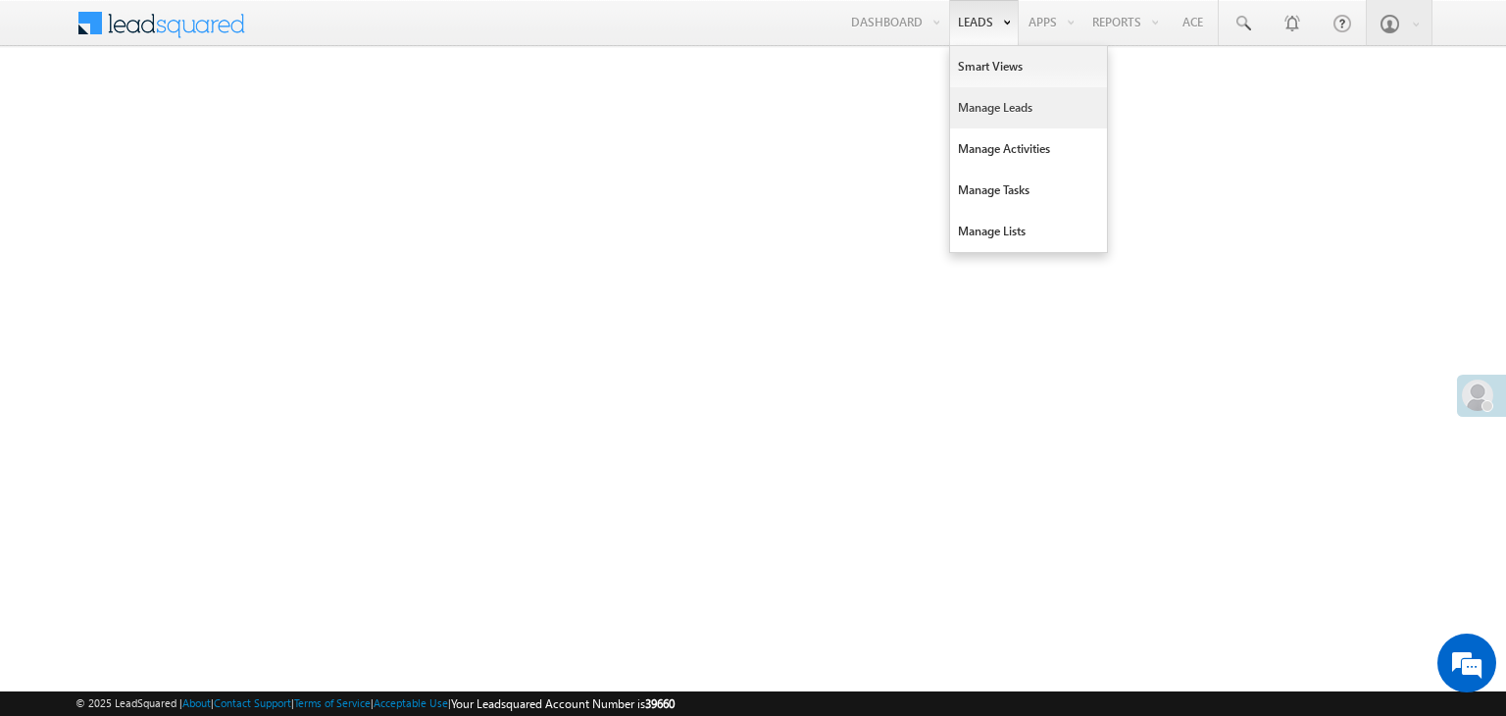
click at [992, 111] on link "Manage Leads" at bounding box center [1028, 107] width 157 height 41
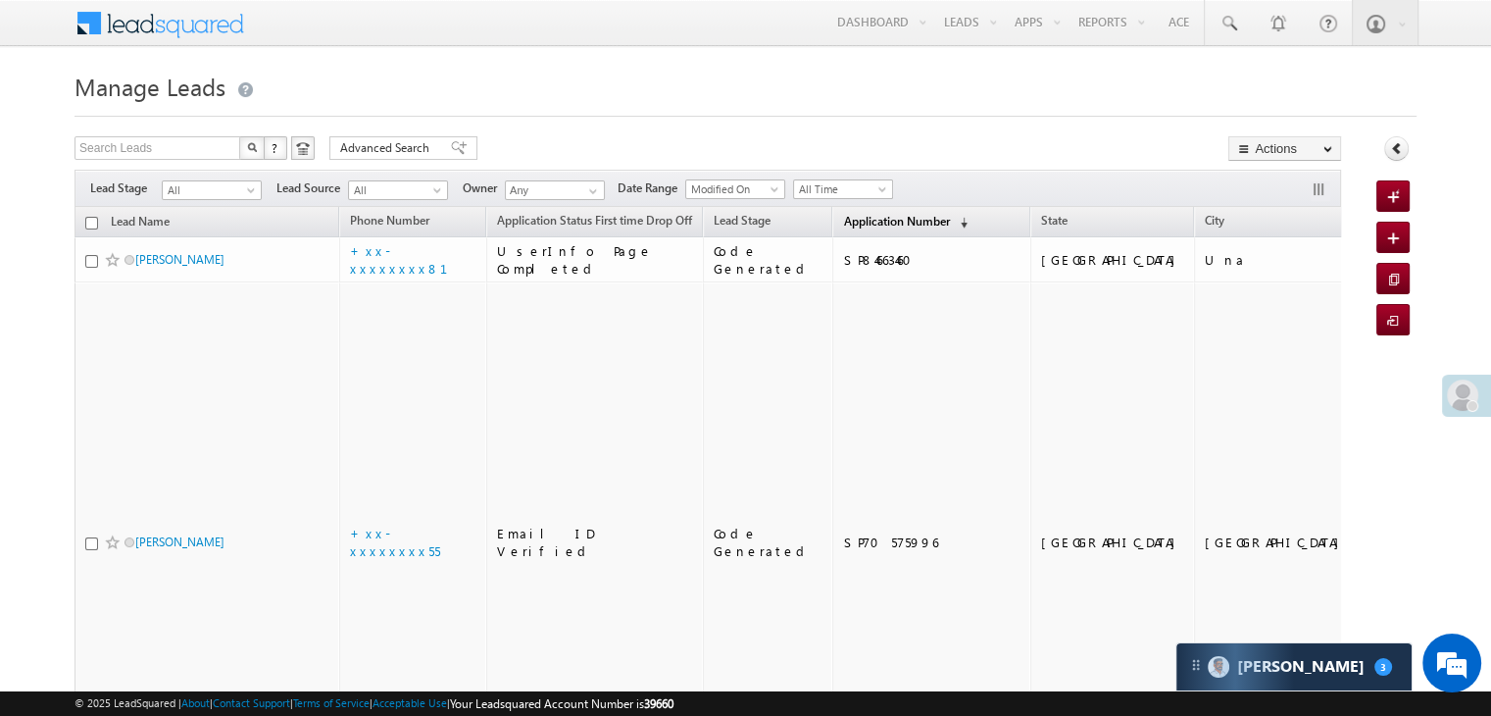
click at [845, 223] on span "Application Number" at bounding box center [896, 221] width 106 height 15
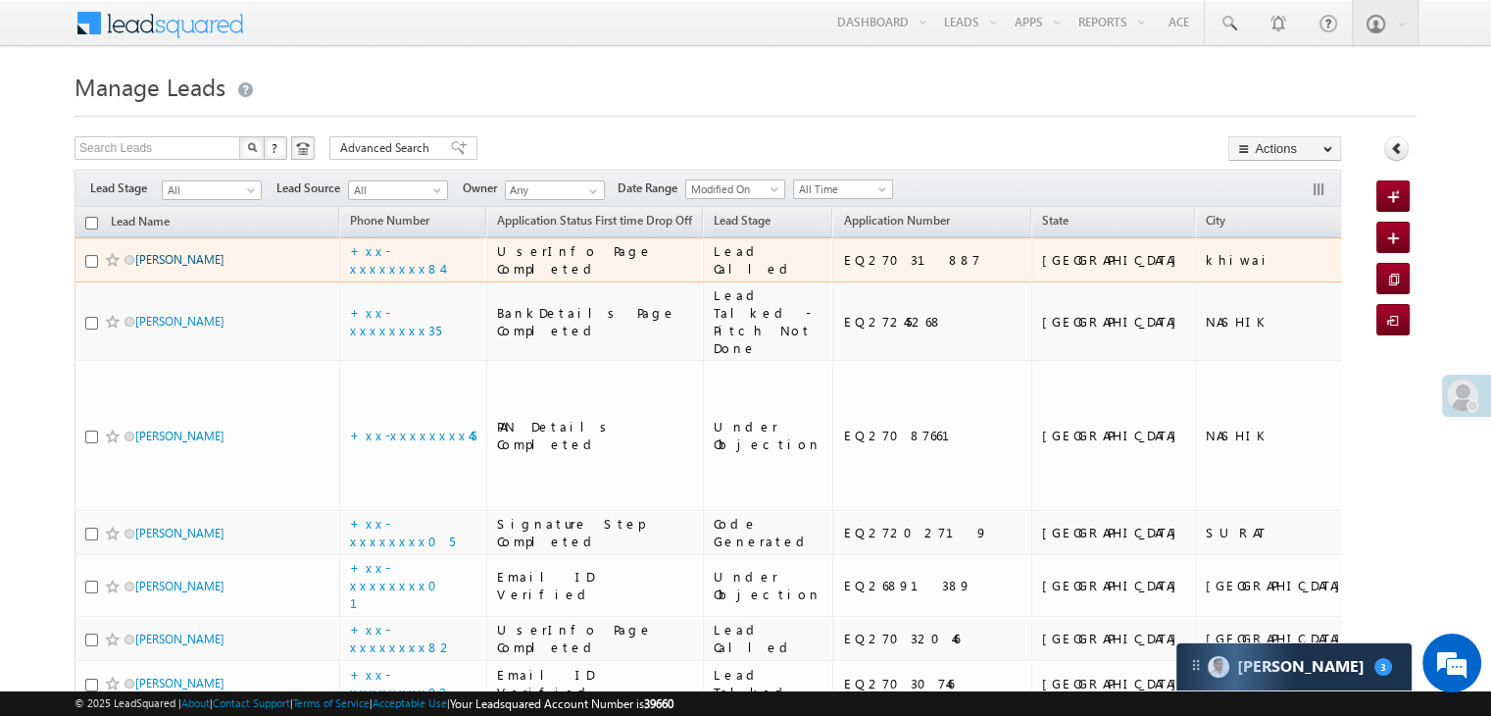
click at [179, 267] on link "[PERSON_NAME]" at bounding box center [179, 259] width 89 height 15
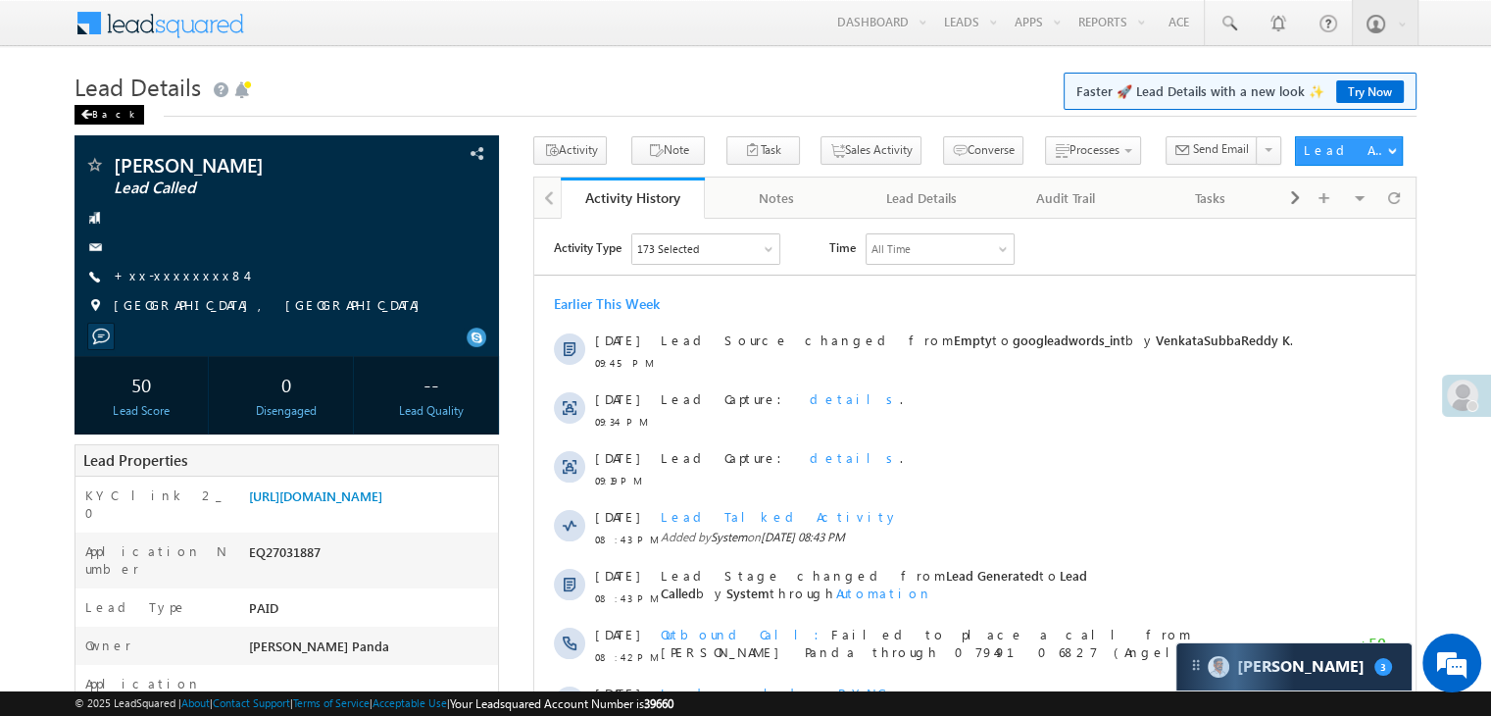
click at [97, 116] on div "Back" at bounding box center [109, 115] width 70 height 20
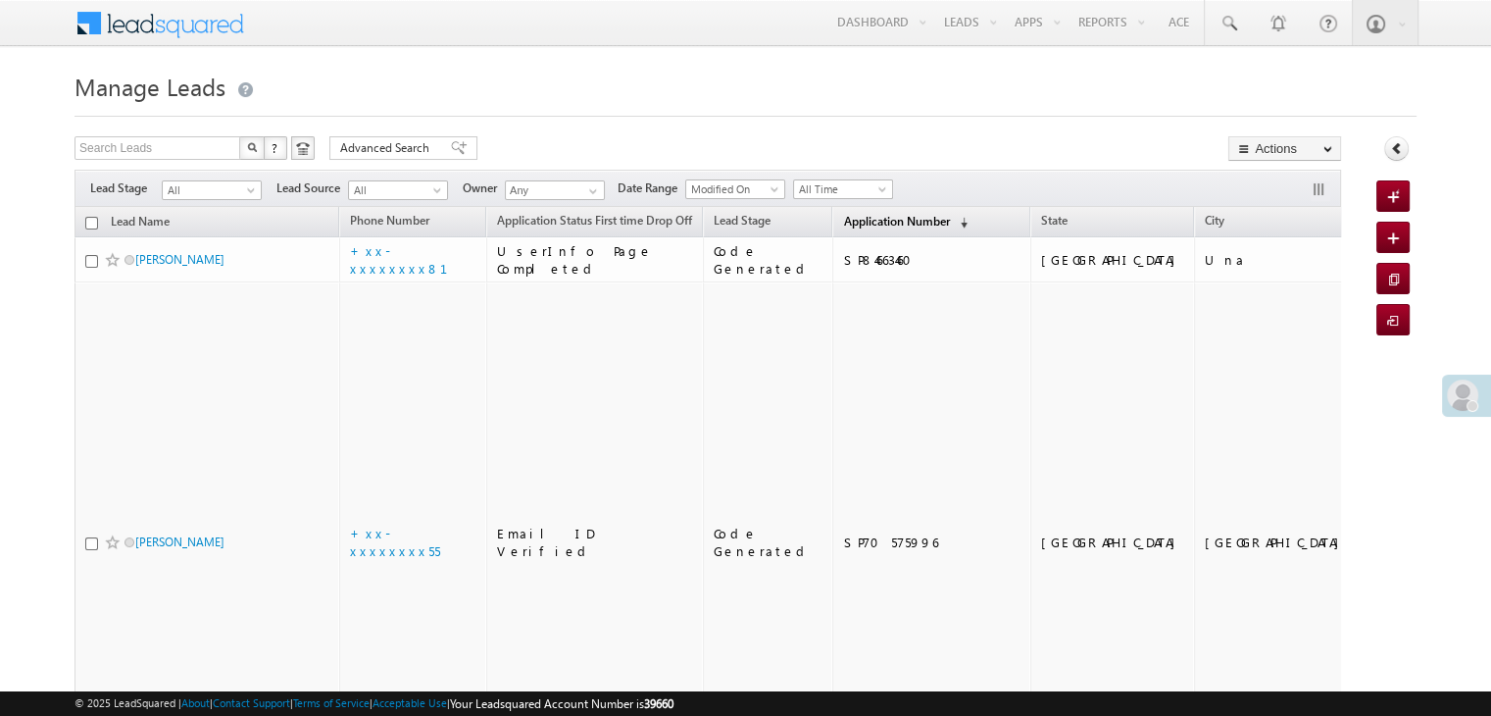
click at [874, 226] on span "Application Number" at bounding box center [896, 221] width 106 height 15
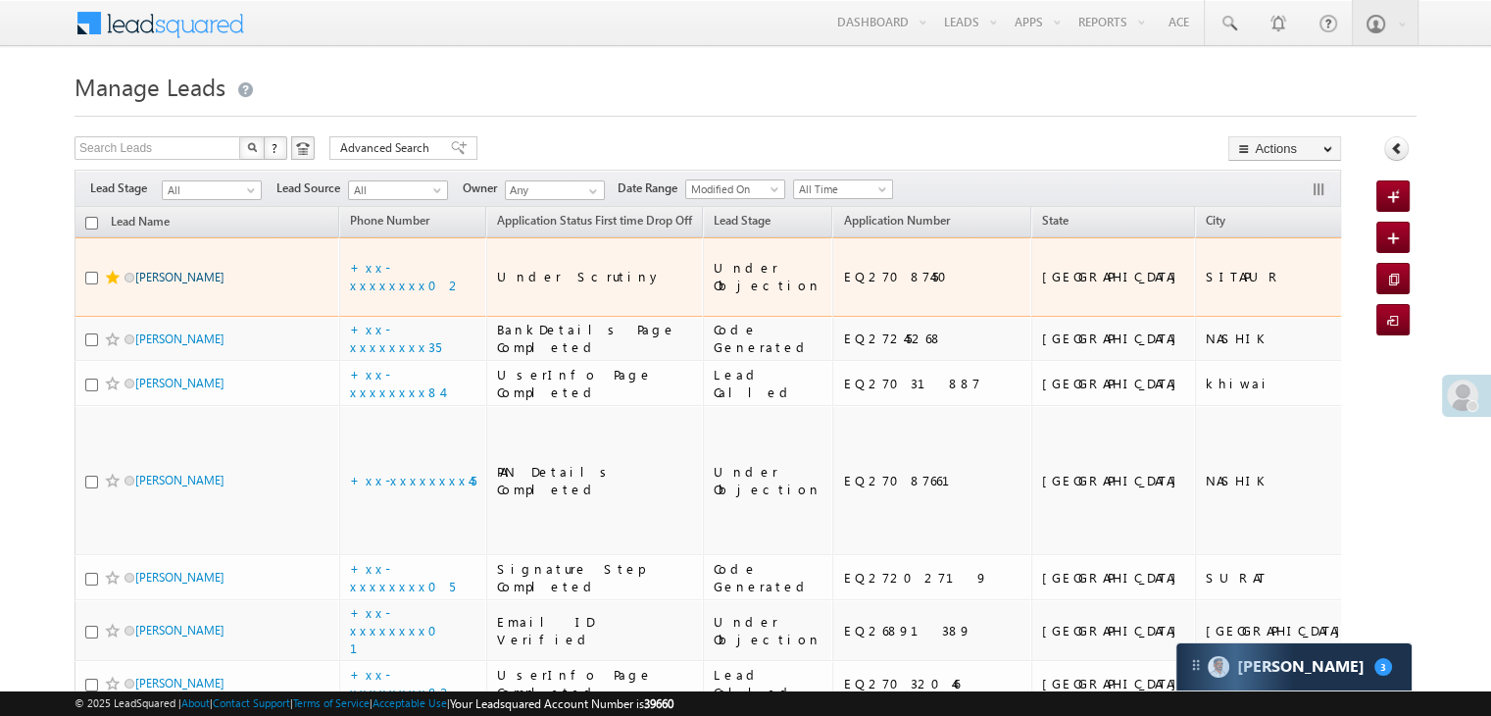
click at [154, 284] on link "Manish Yadav" at bounding box center [179, 277] width 89 height 15
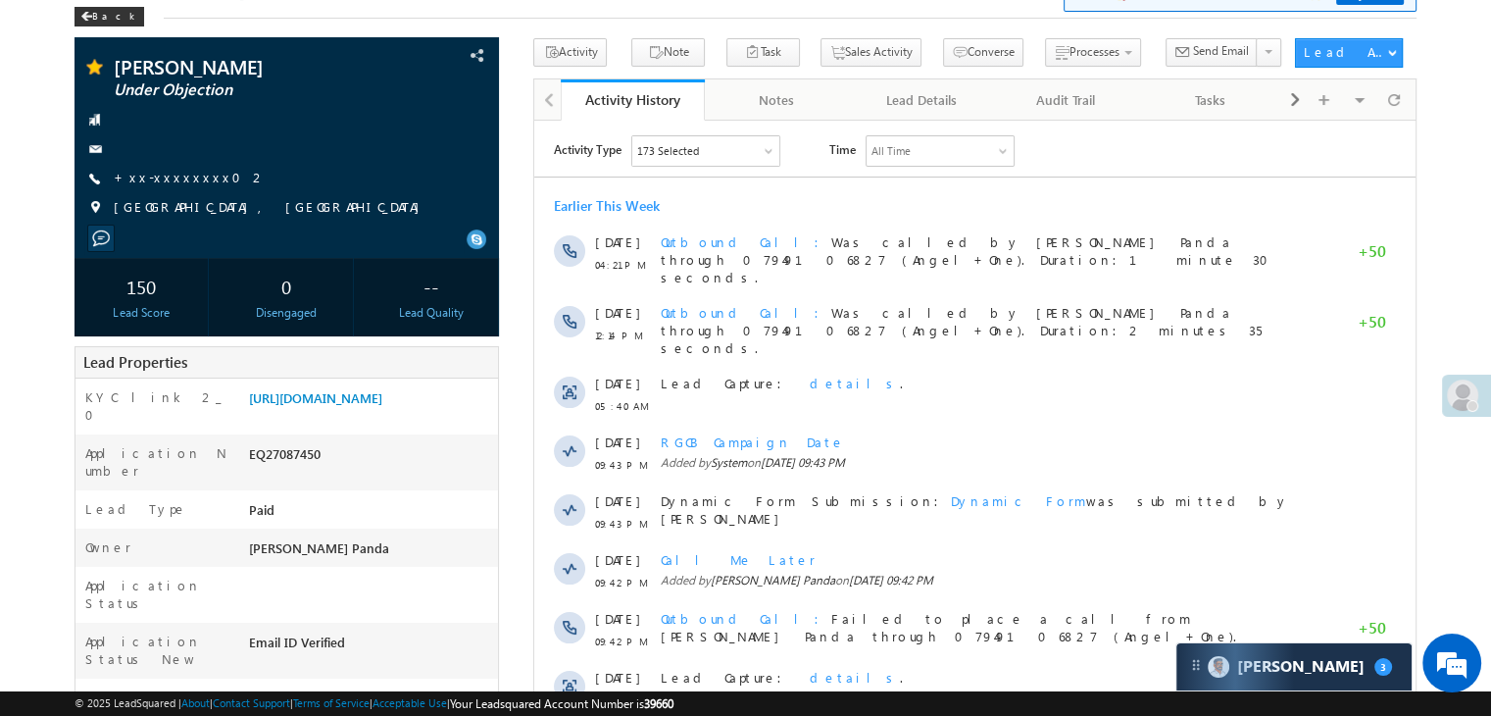
scroll to position [196, 0]
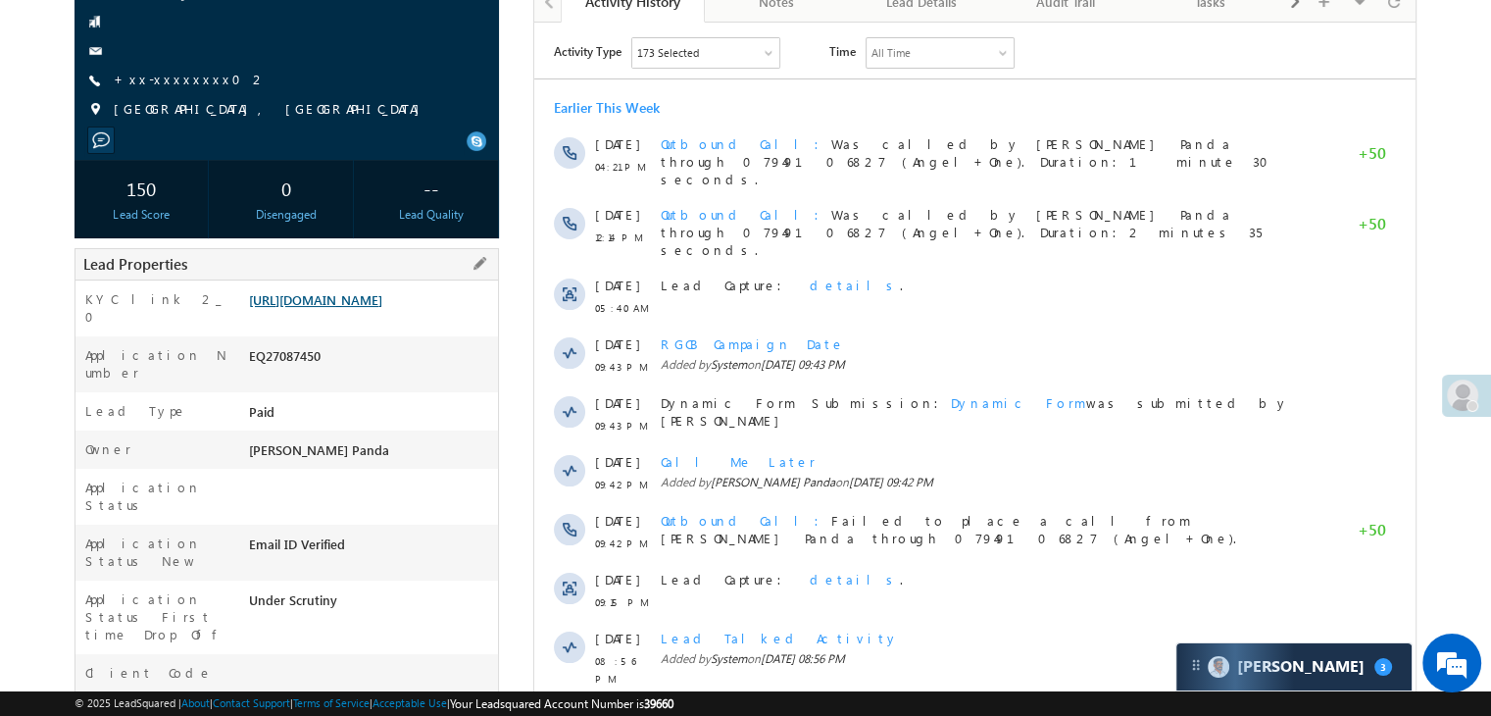
click at [360, 308] on link "[URL][DOMAIN_NAME]" at bounding box center [315, 299] width 133 height 17
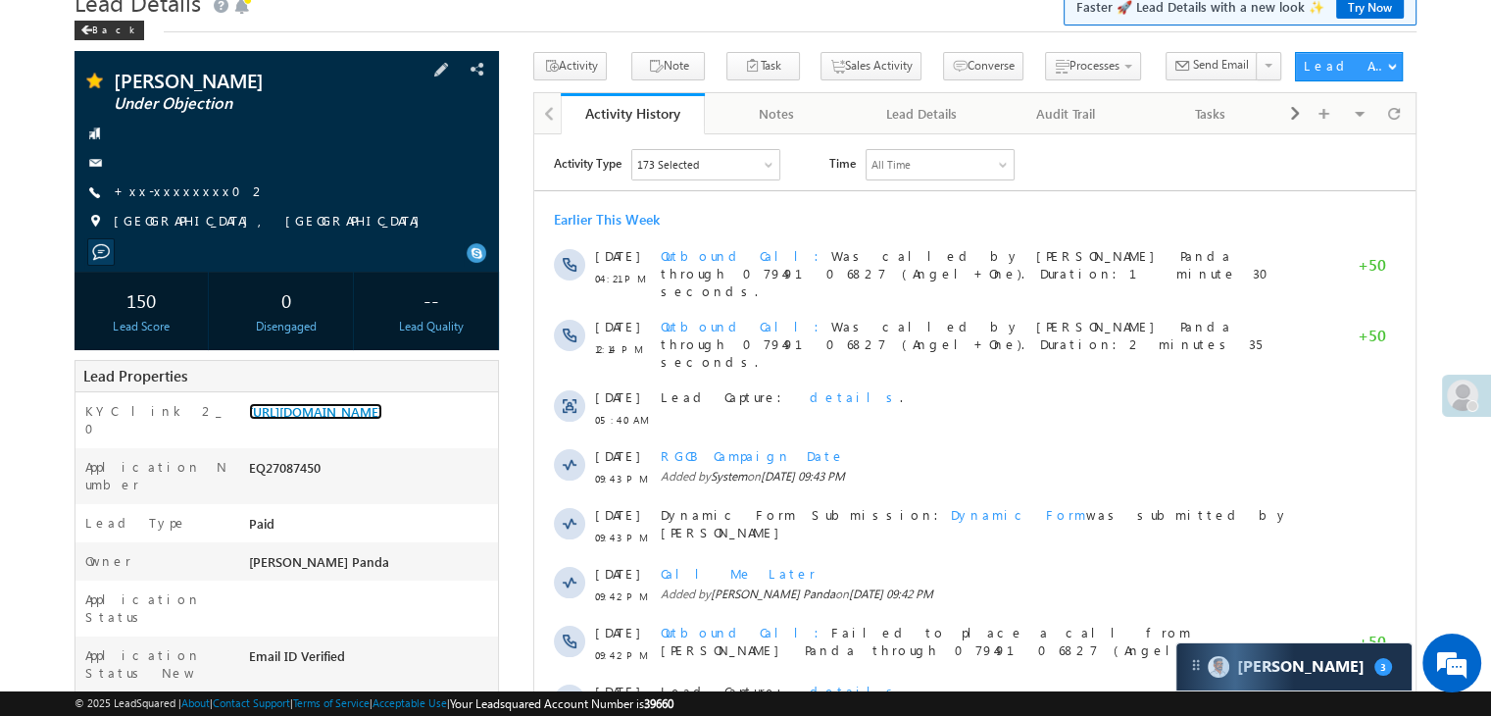
scroll to position [0, 0]
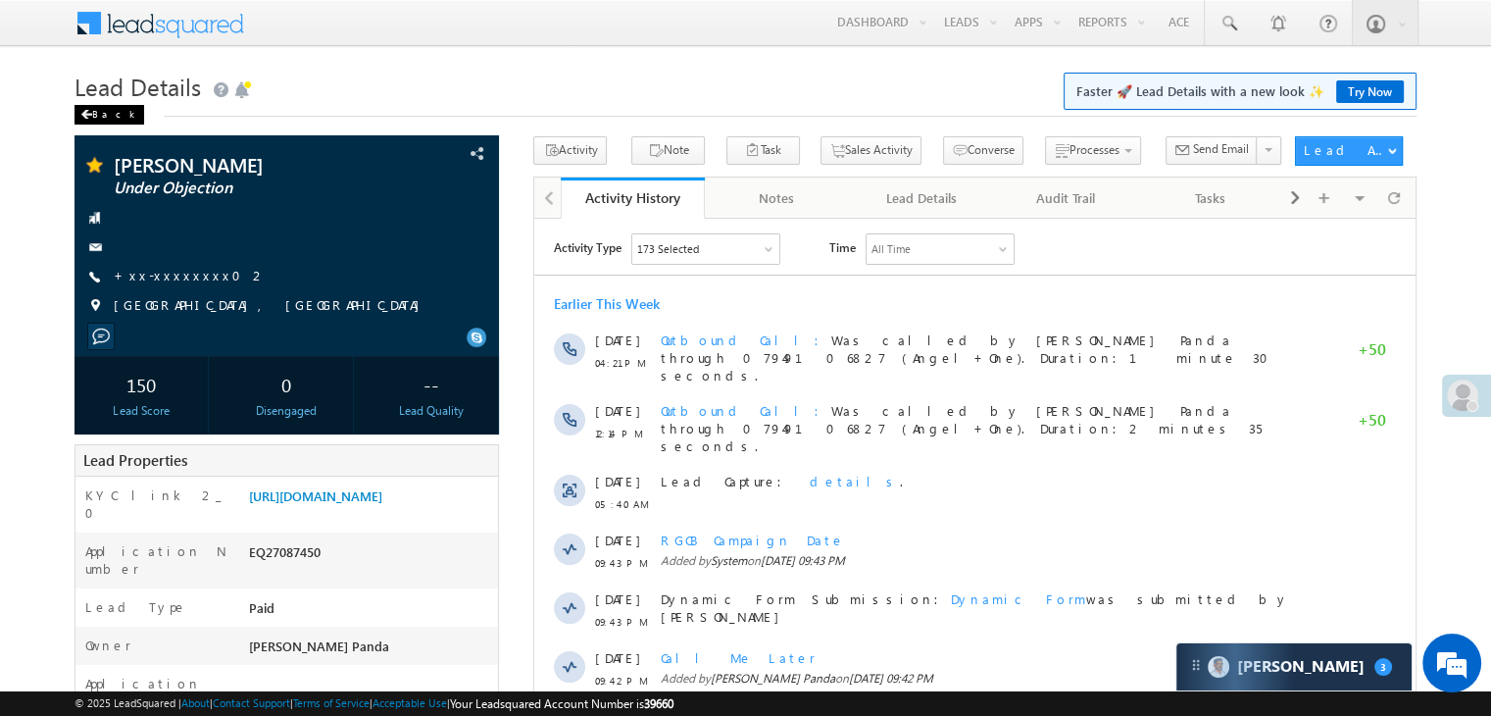
click at [100, 113] on div "Back" at bounding box center [109, 115] width 70 height 20
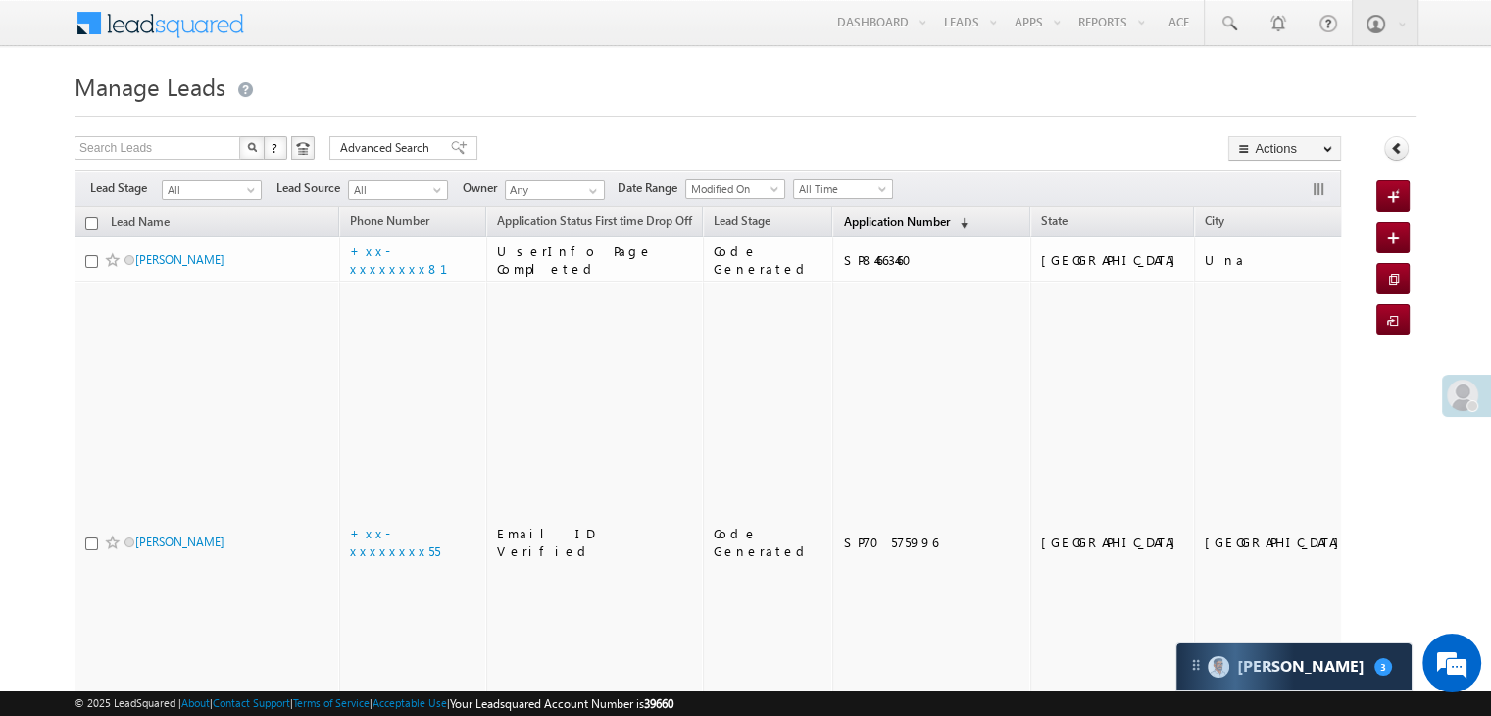
click at [860, 222] on span "Application Number" at bounding box center [896, 221] width 106 height 15
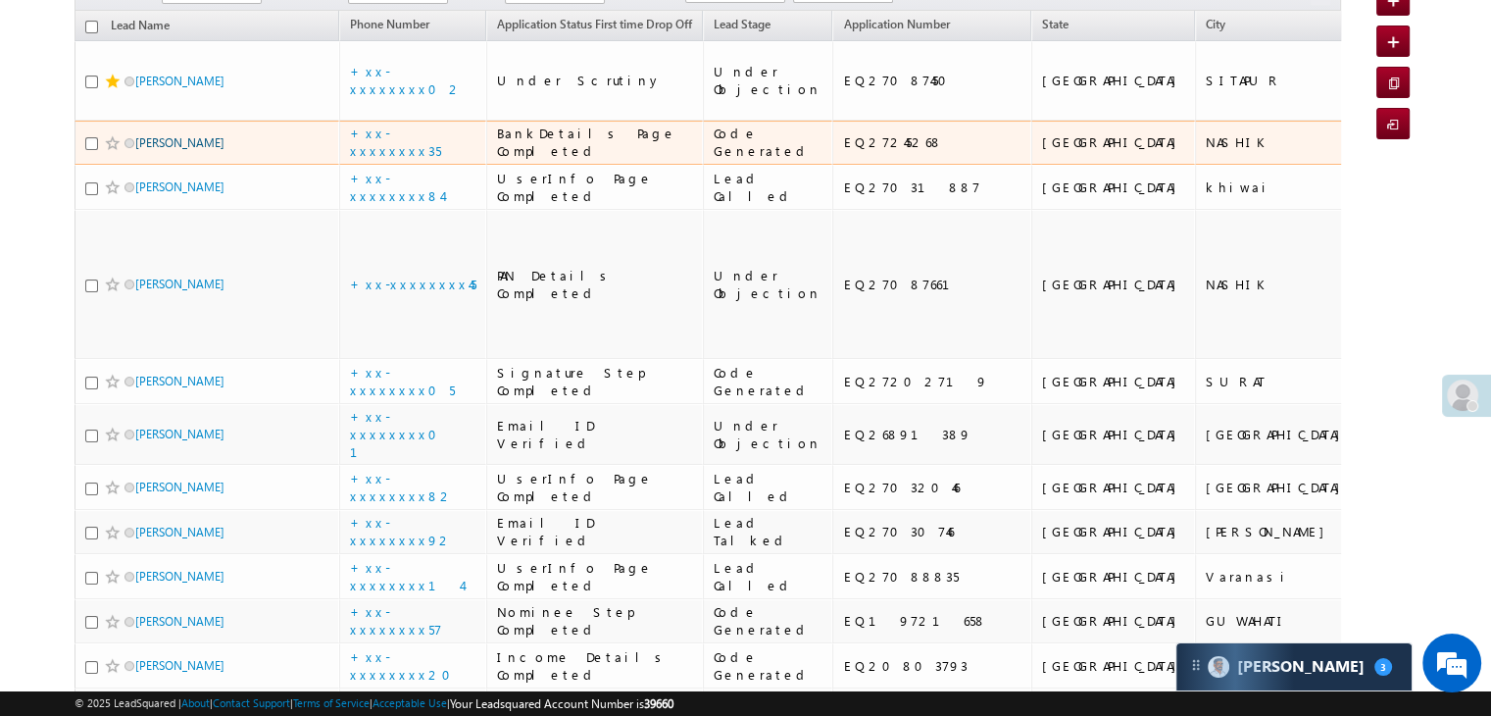
click at [174, 150] on link "Himesh Girish narkhede" at bounding box center [179, 142] width 89 height 15
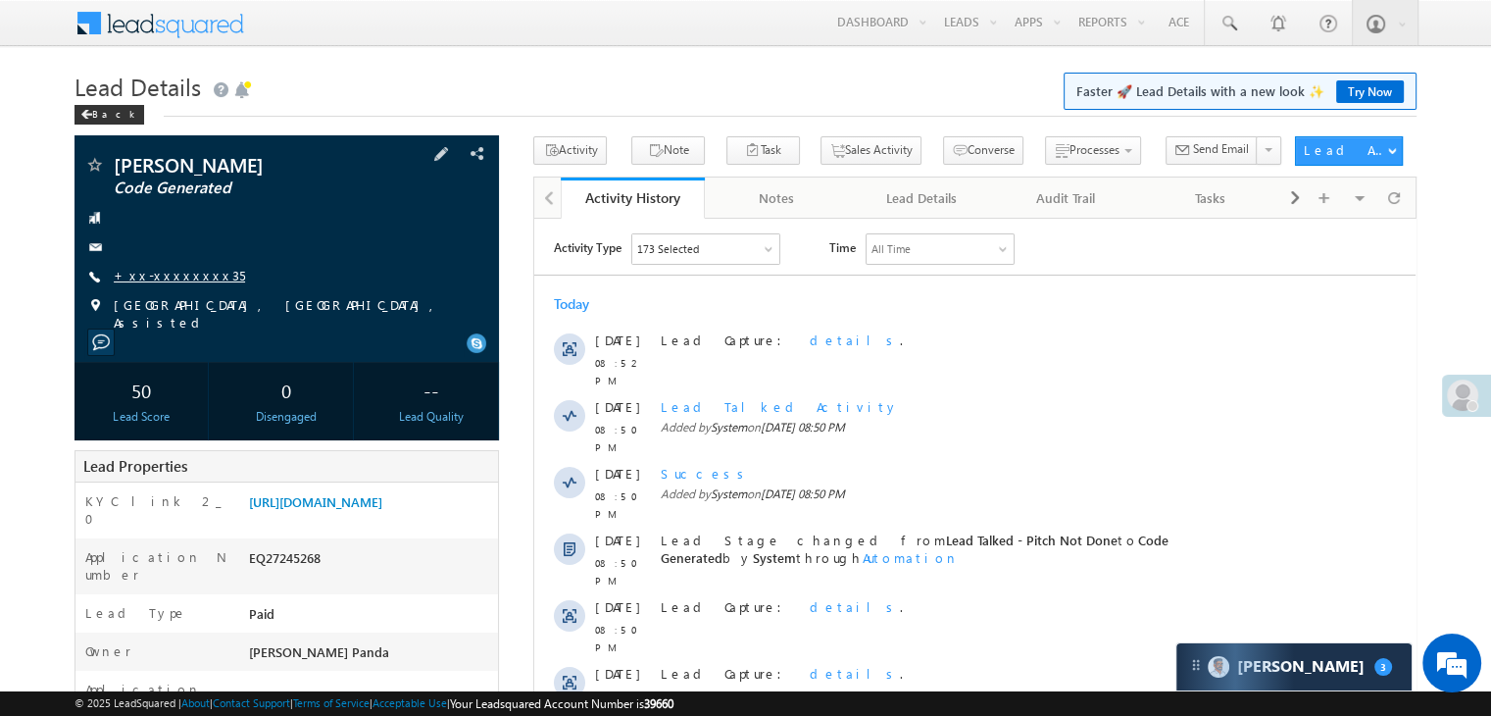
click at [174, 278] on link "+xx-xxxxxxxx35" at bounding box center [179, 275] width 131 height 17
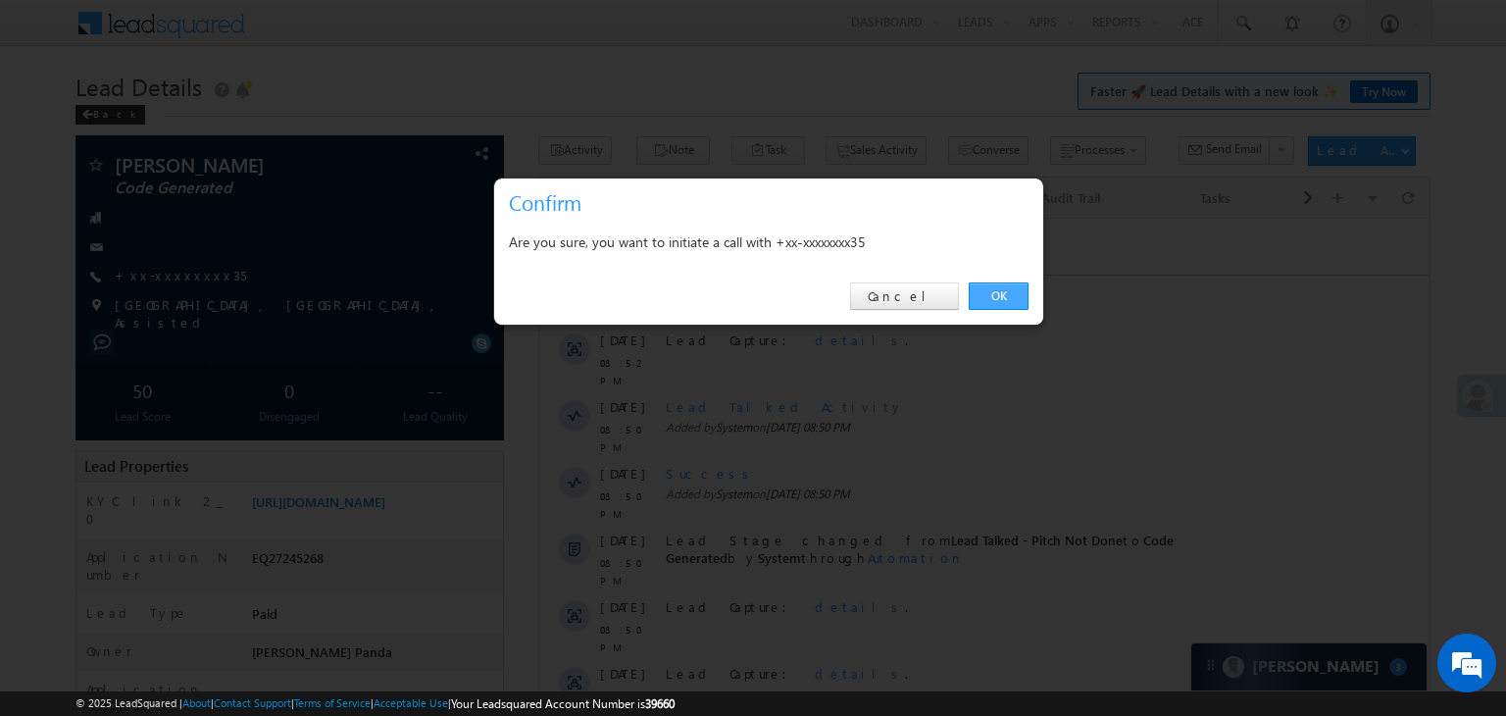
click at [992, 298] on link "OK" at bounding box center [998, 295] width 60 height 27
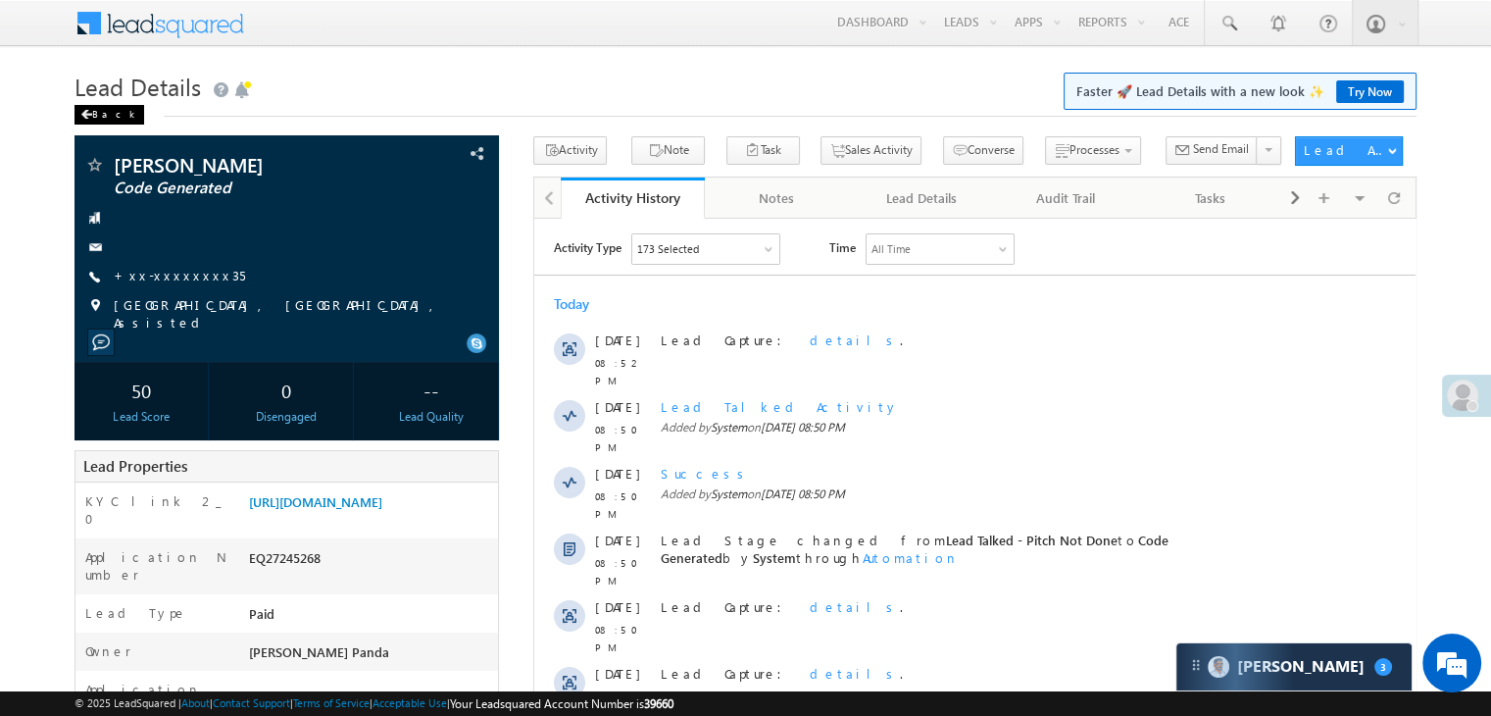
click at [98, 116] on div "Back" at bounding box center [109, 115] width 70 height 20
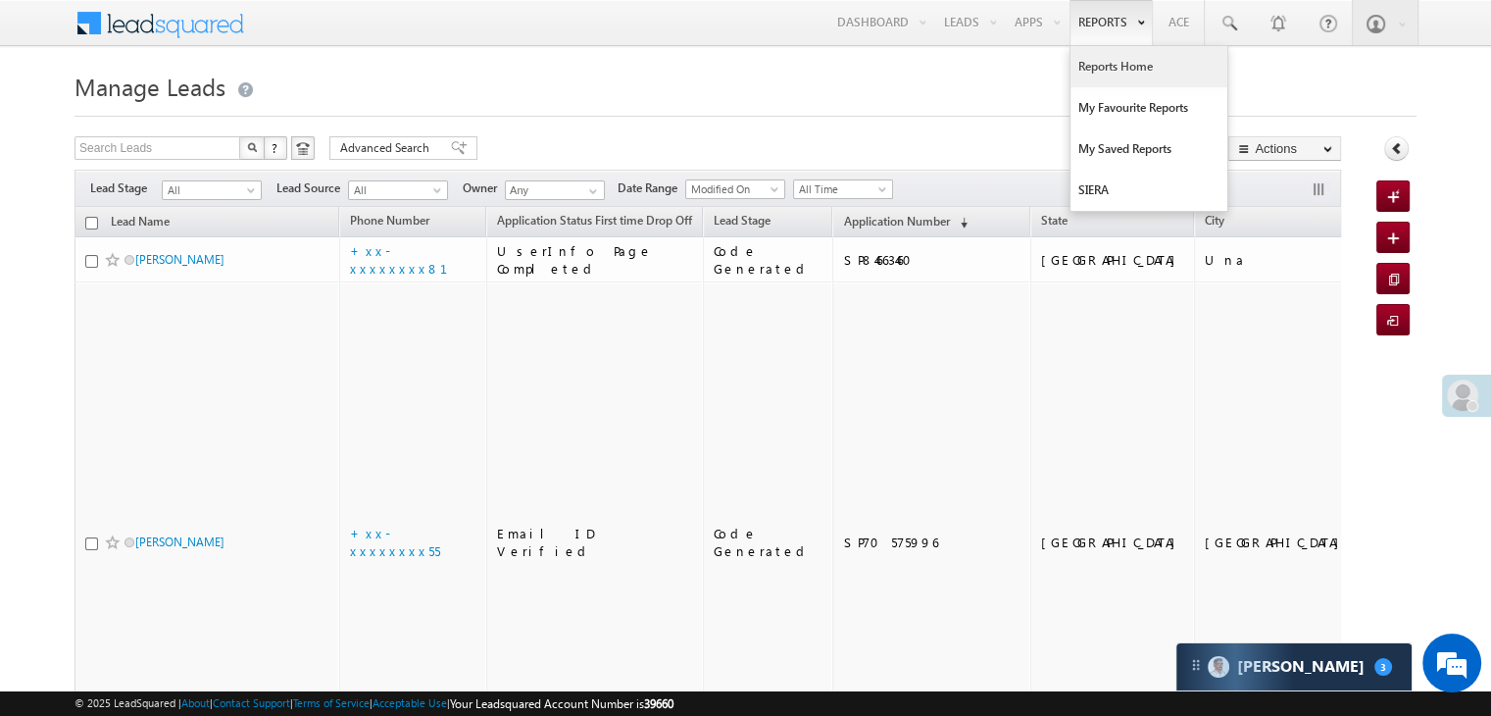
click at [1107, 63] on link "Reports Home" at bounding box center [1148, 66] width 157 height 41
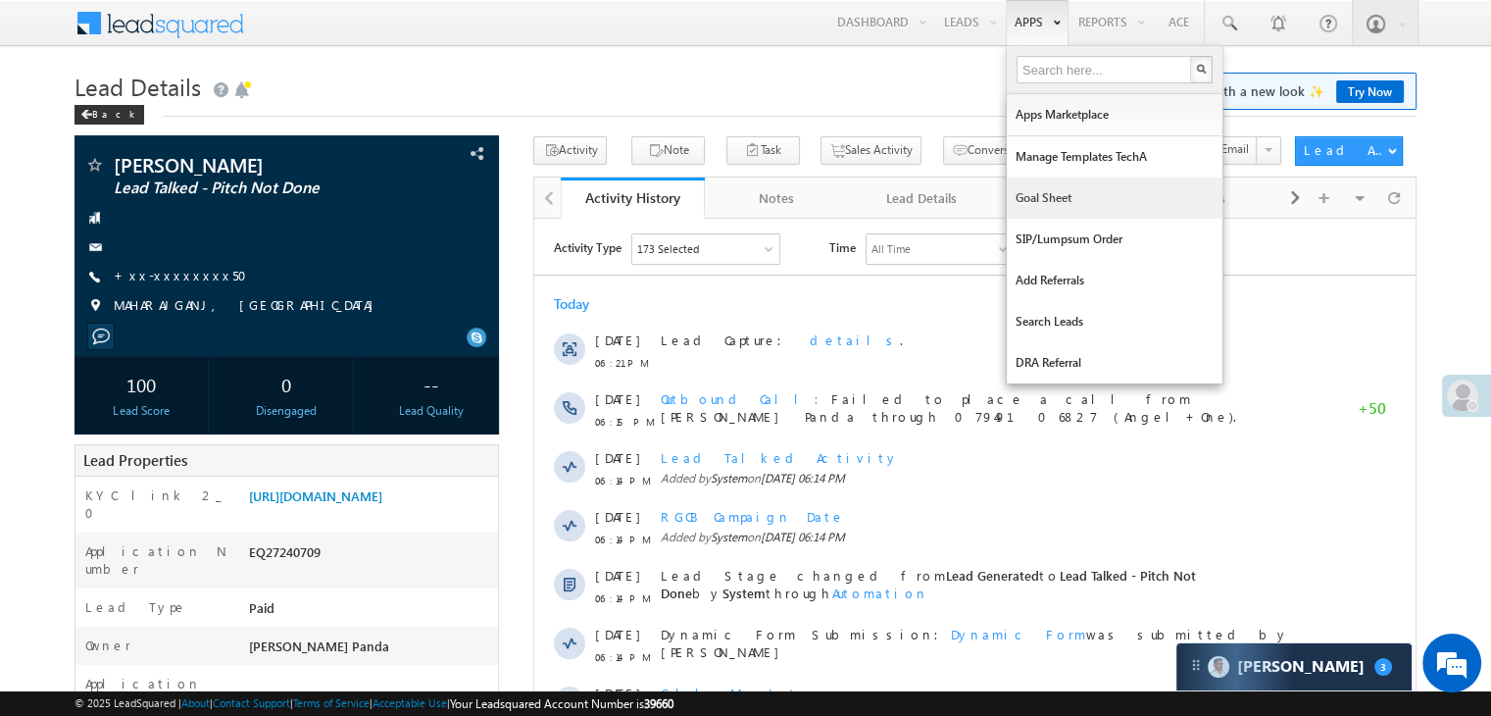
click at [1035, 204] on link "Goal Sheet" at bounding box center [1115, 197] width 216 height 41
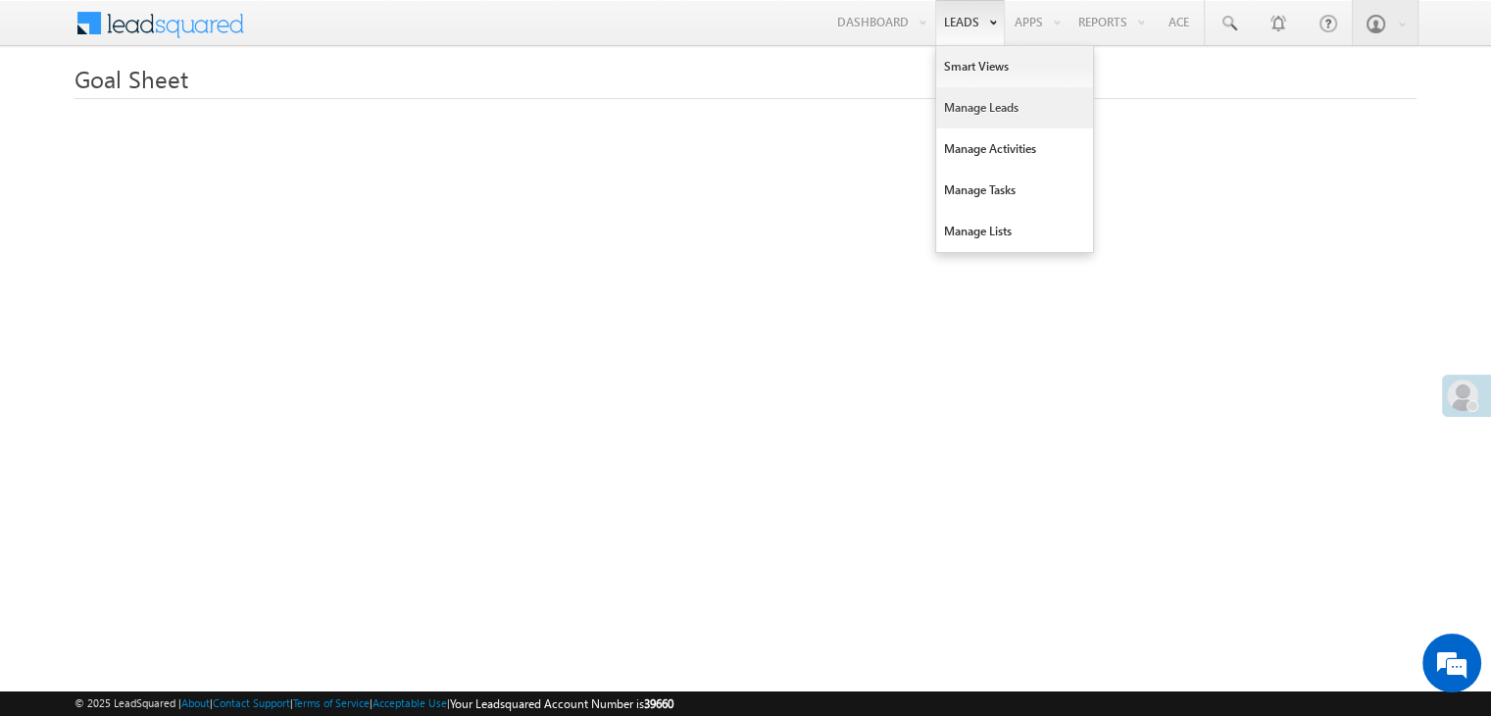
click at [976, 99] on link "Manage Leads" at bounding box center [1014, 107] width 157 height 41
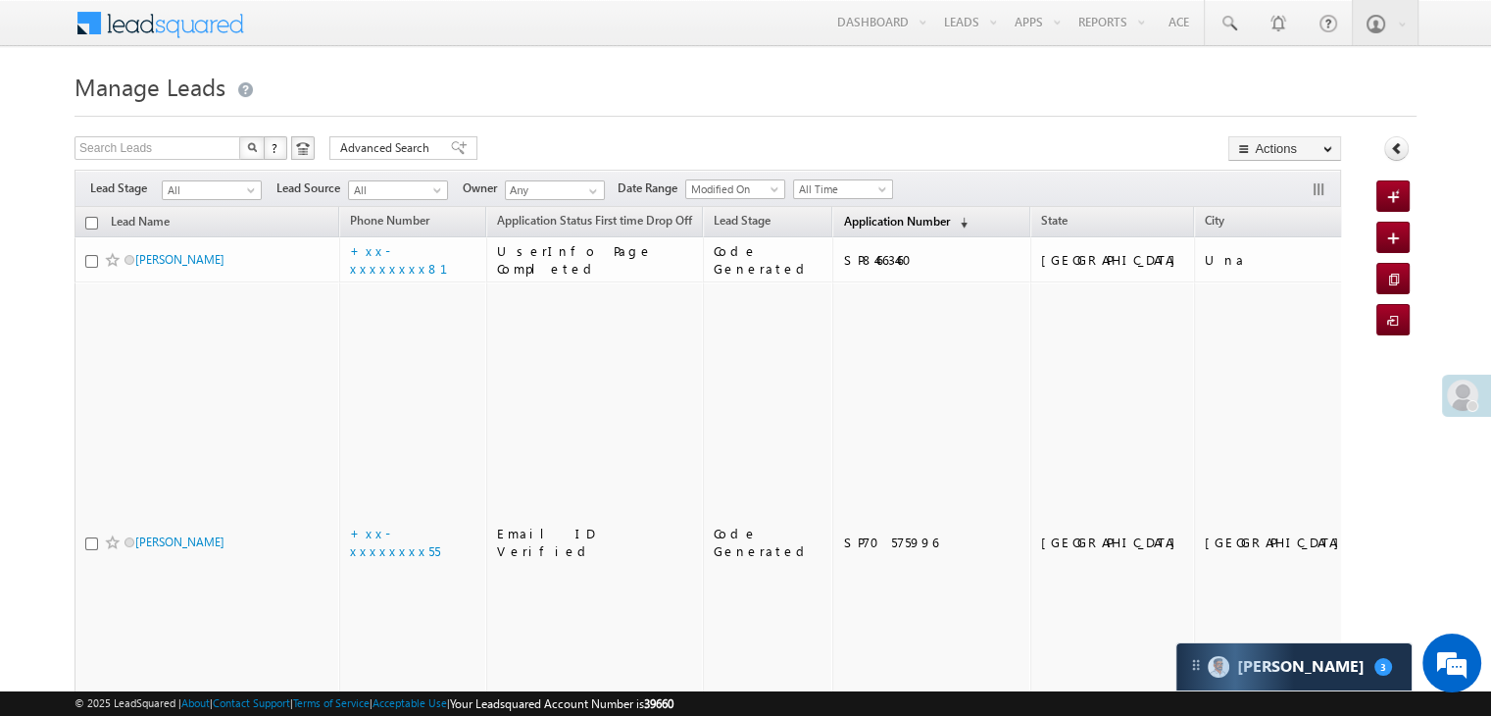
click at [852, 225] on span "Application Number" at bounding box center [896, 221] width 106 height 15
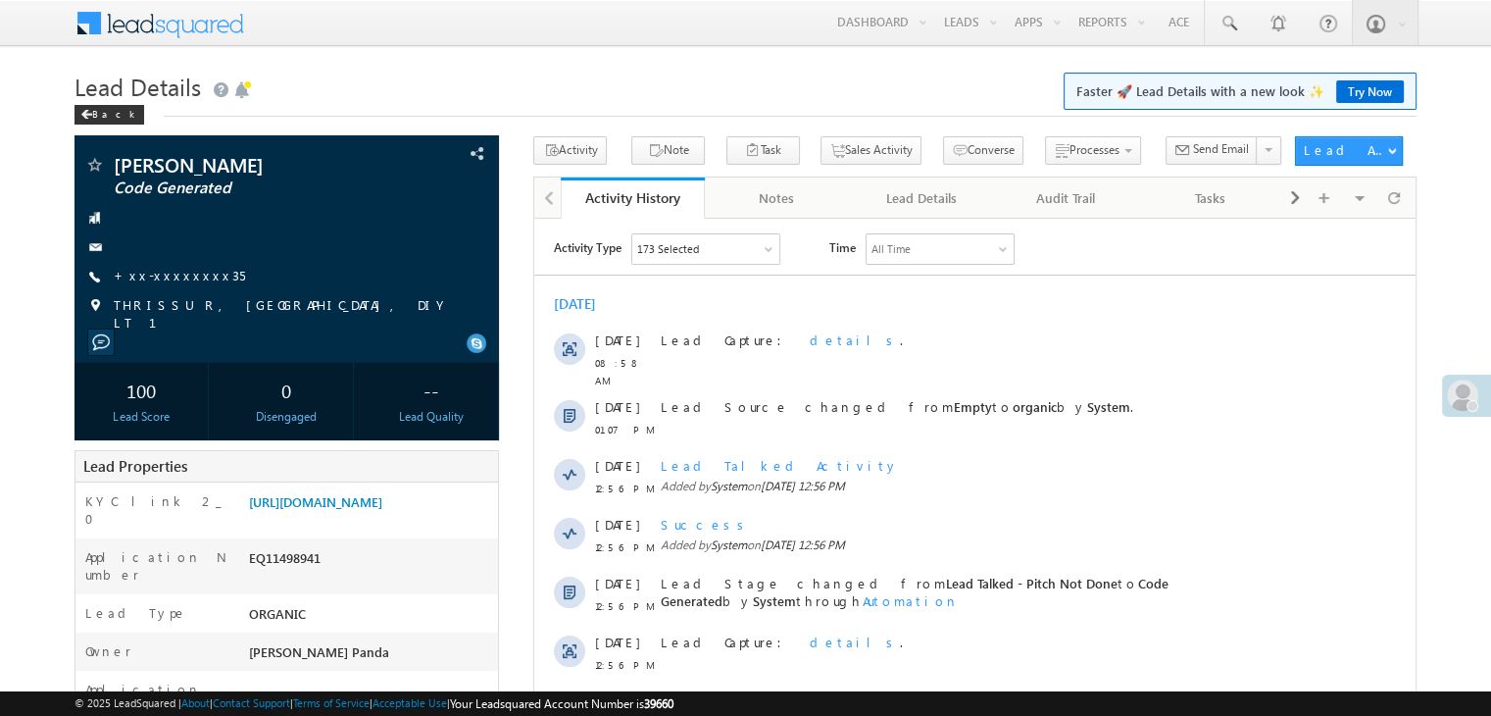
click at [174, 273] on link "+xx-xxxxxxxx35" at bounding box center [179, 275] width 131 height 17
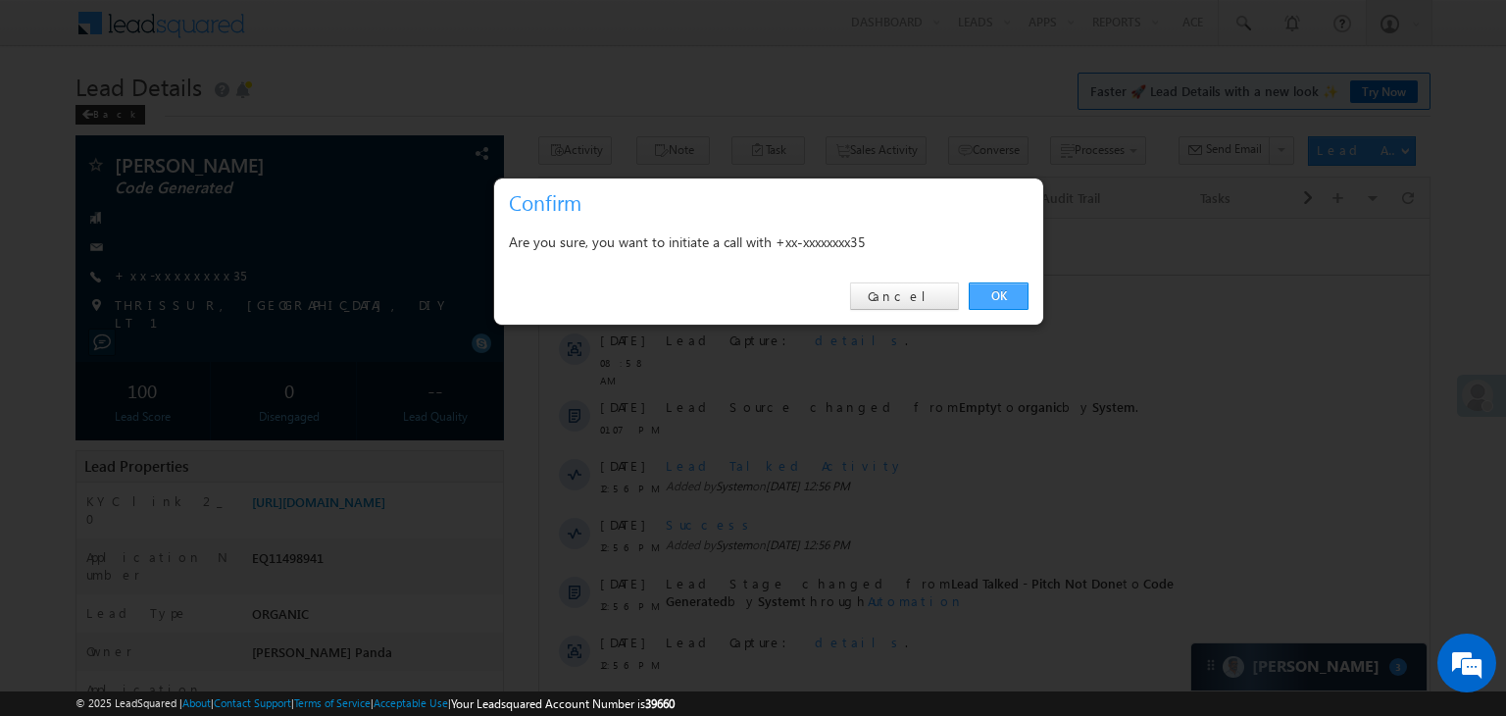
click at [996, 288] on link "OK" at bounding box center [998, 295] width 60 height 27
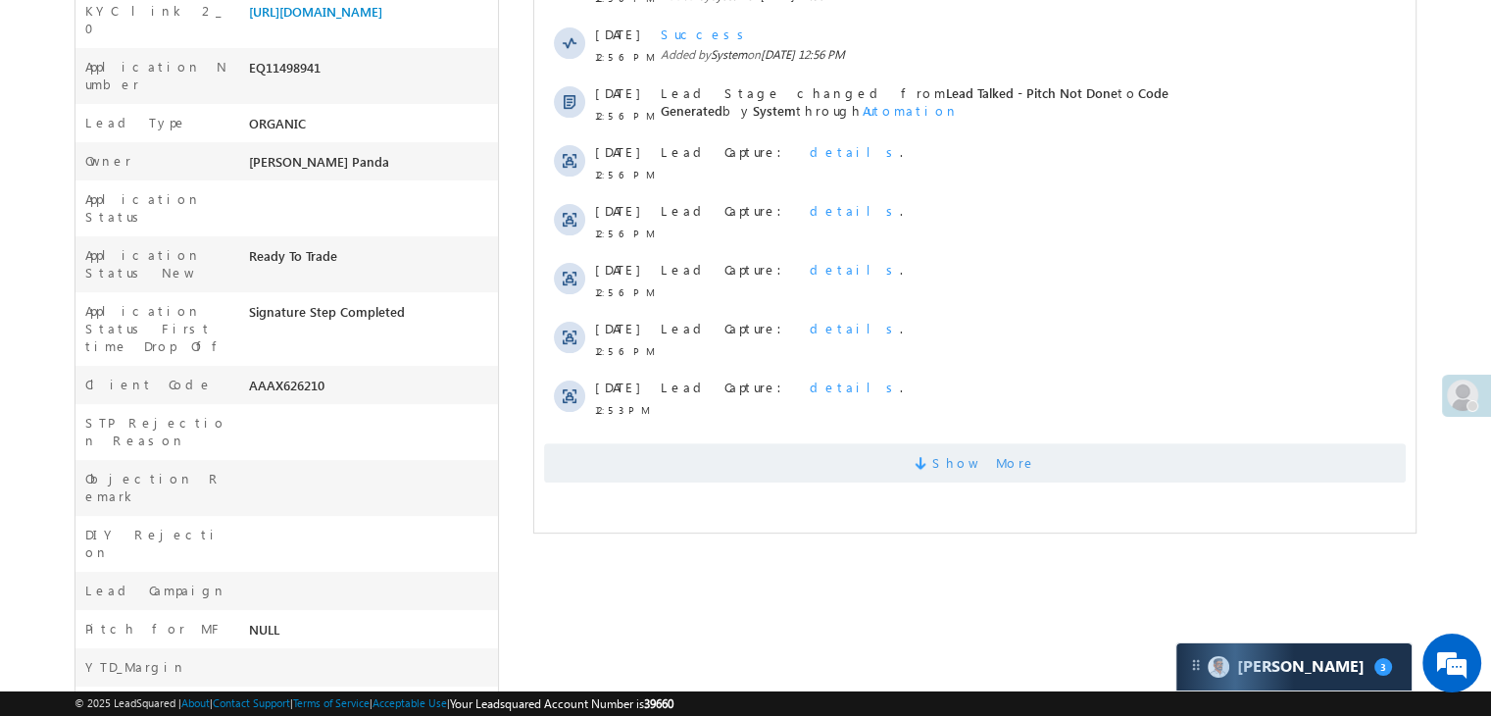
click at [978, 447] on span "Show More" at bounding box center [984, 462] width 104 height 39
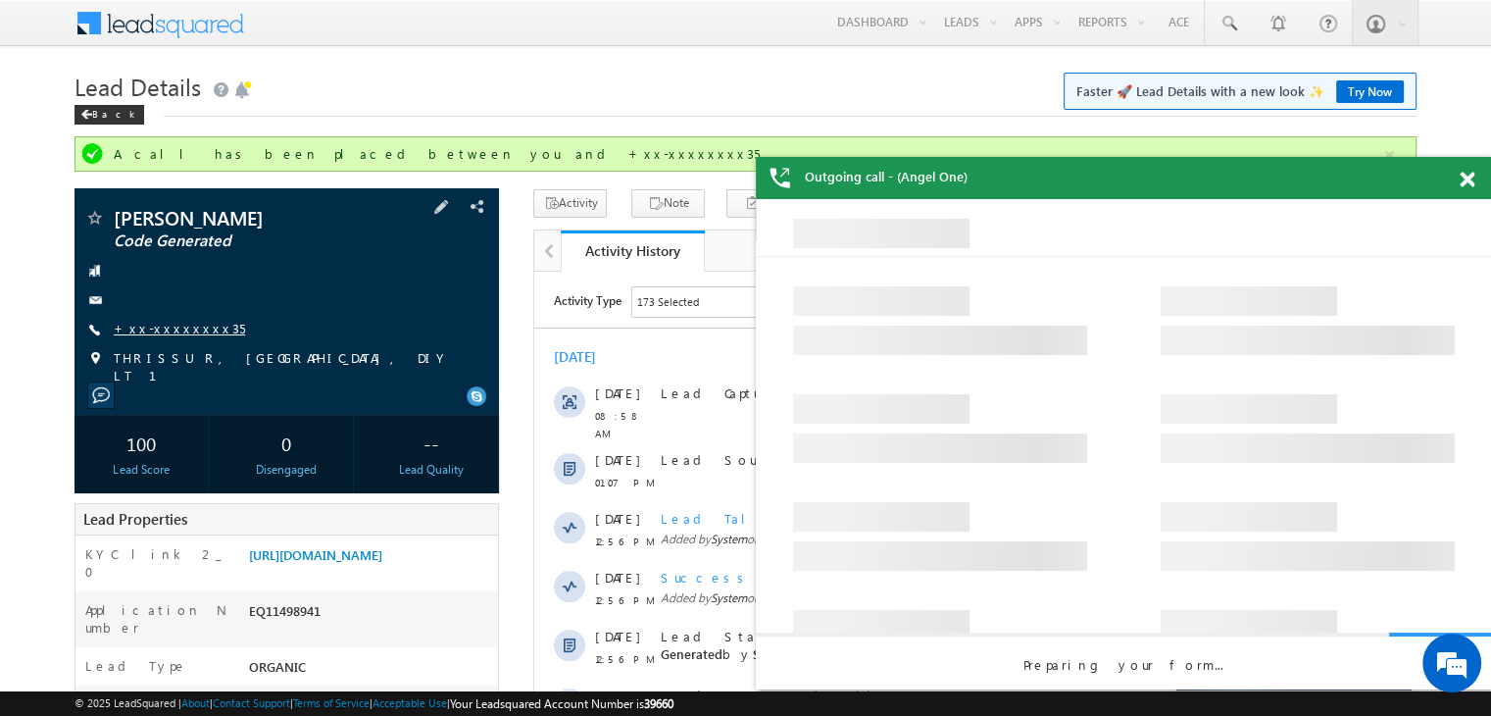
click at [165, 327] on link "+xx-xxxxxxxx35" at bounding box center [179, 328] width 131 height 17
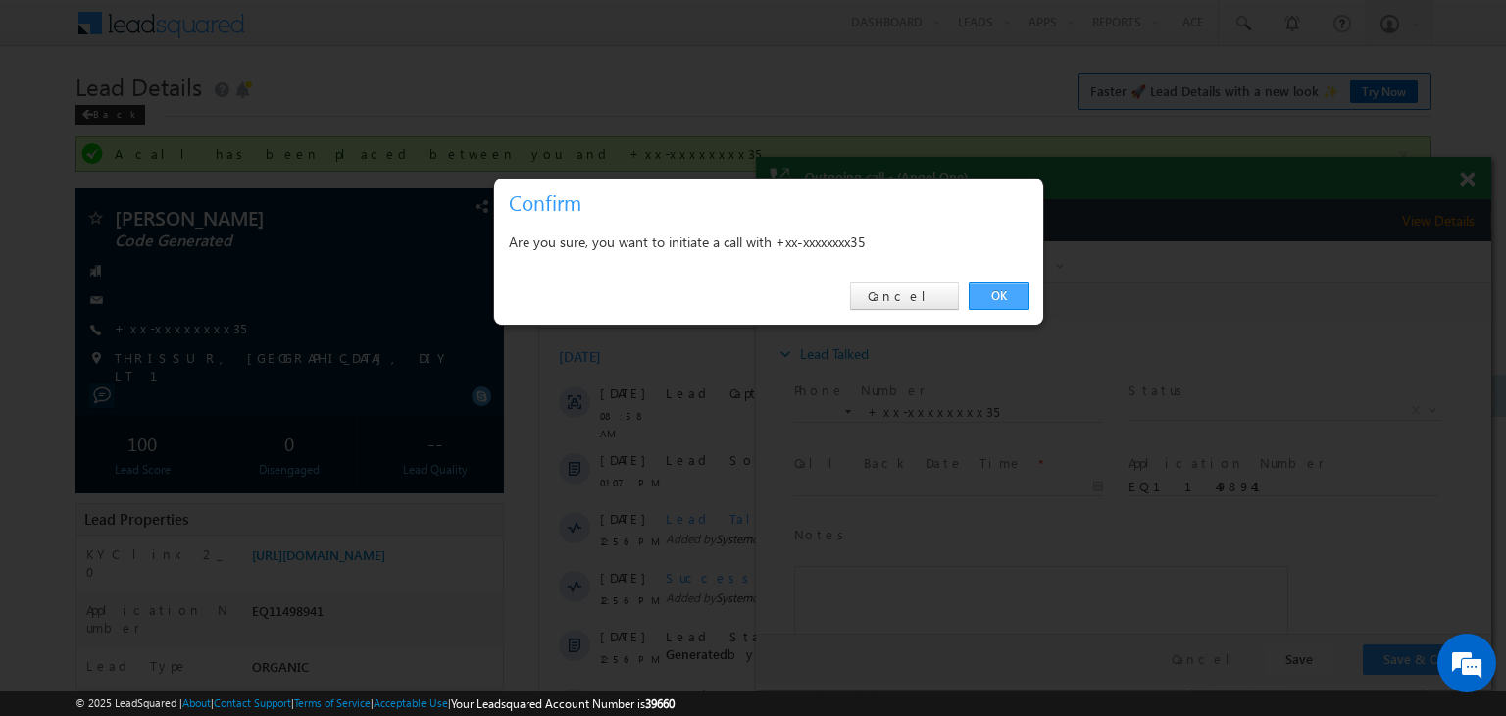
click at [1010, 294] on link "OK" at bounding box center [998, 295] width 60 height 27
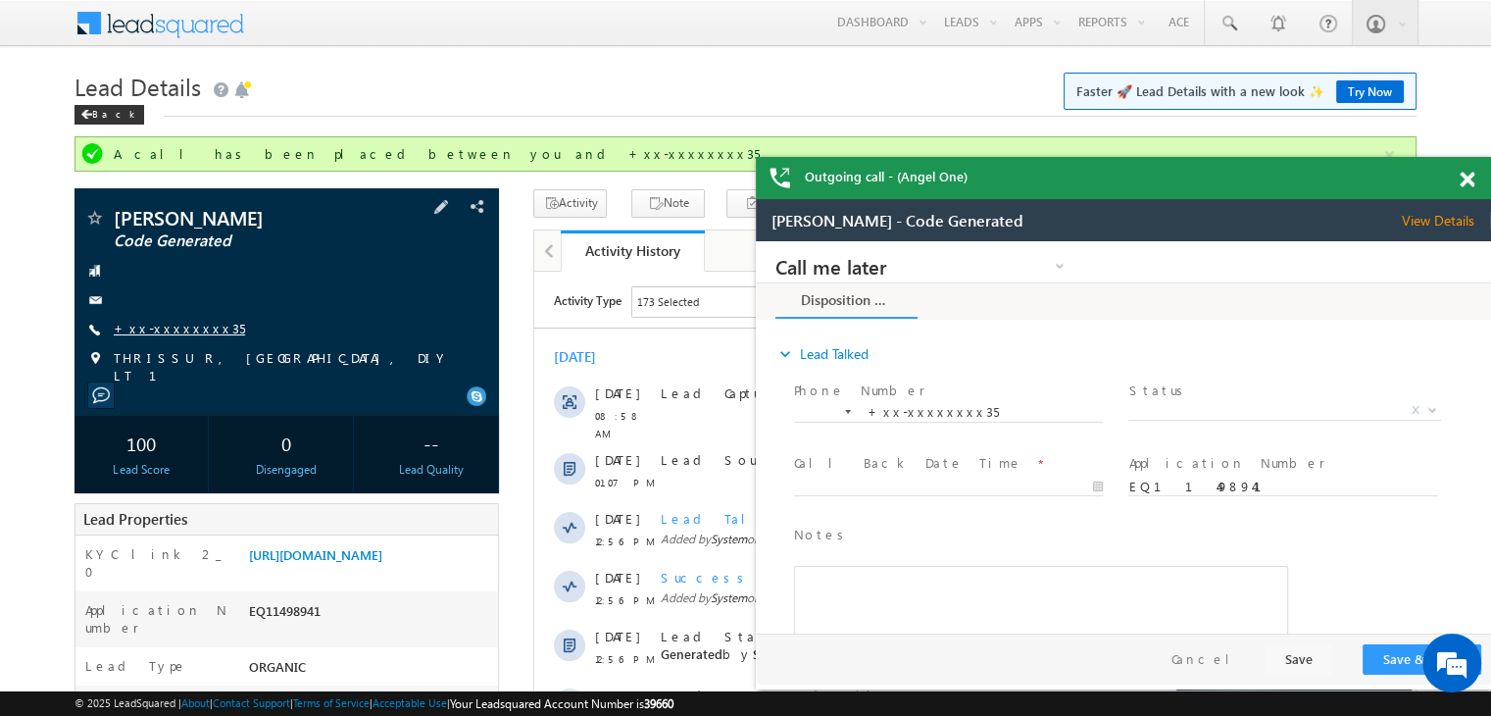
click at [161, 323] on link "+xx-xxxxxxxx35" at bounding box center [179, 328] width 131 height 17
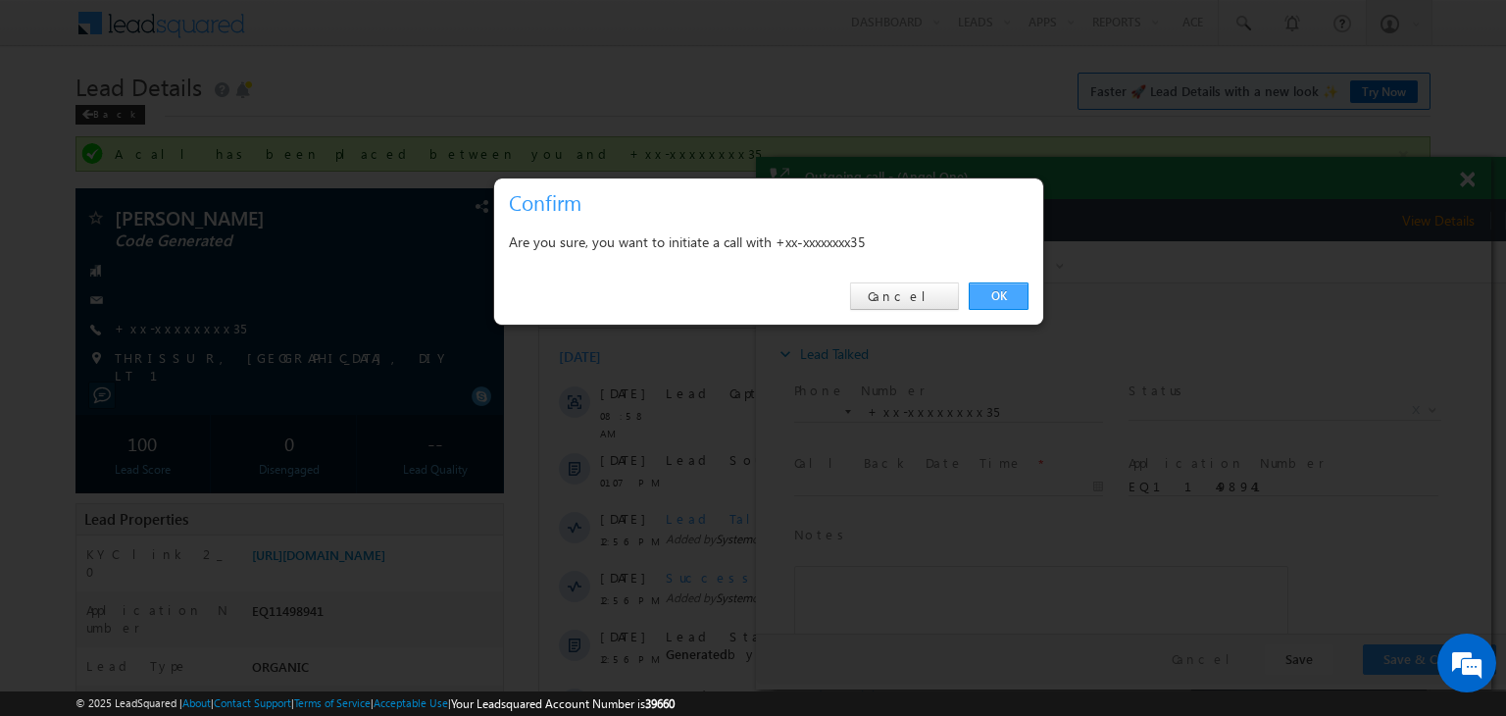
click at [996, 290] on link "OK" at bounding box center [998, 295] width 60 height 27
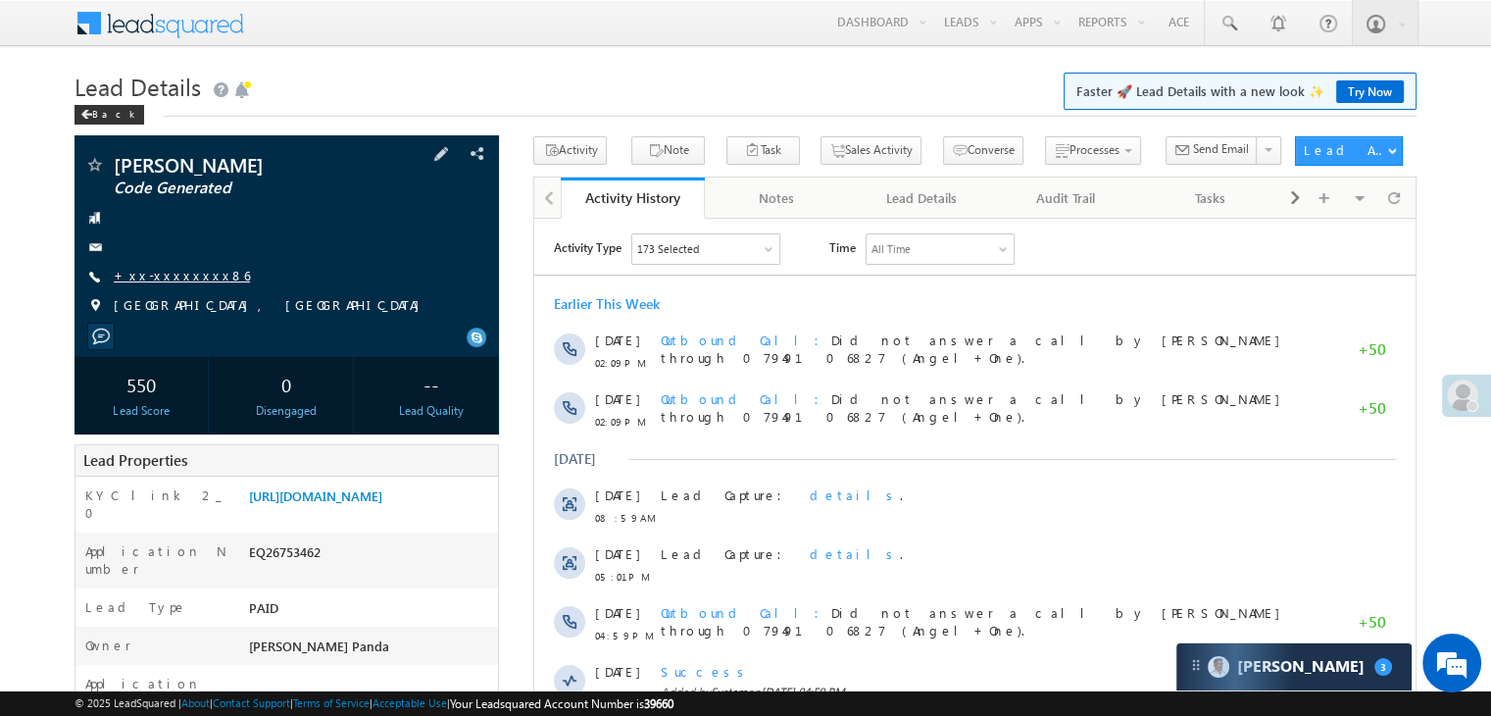
click at [180, 276] on link "+xx-xxxxxxxx86" at bounding box center [182, 275] width 136 height 17
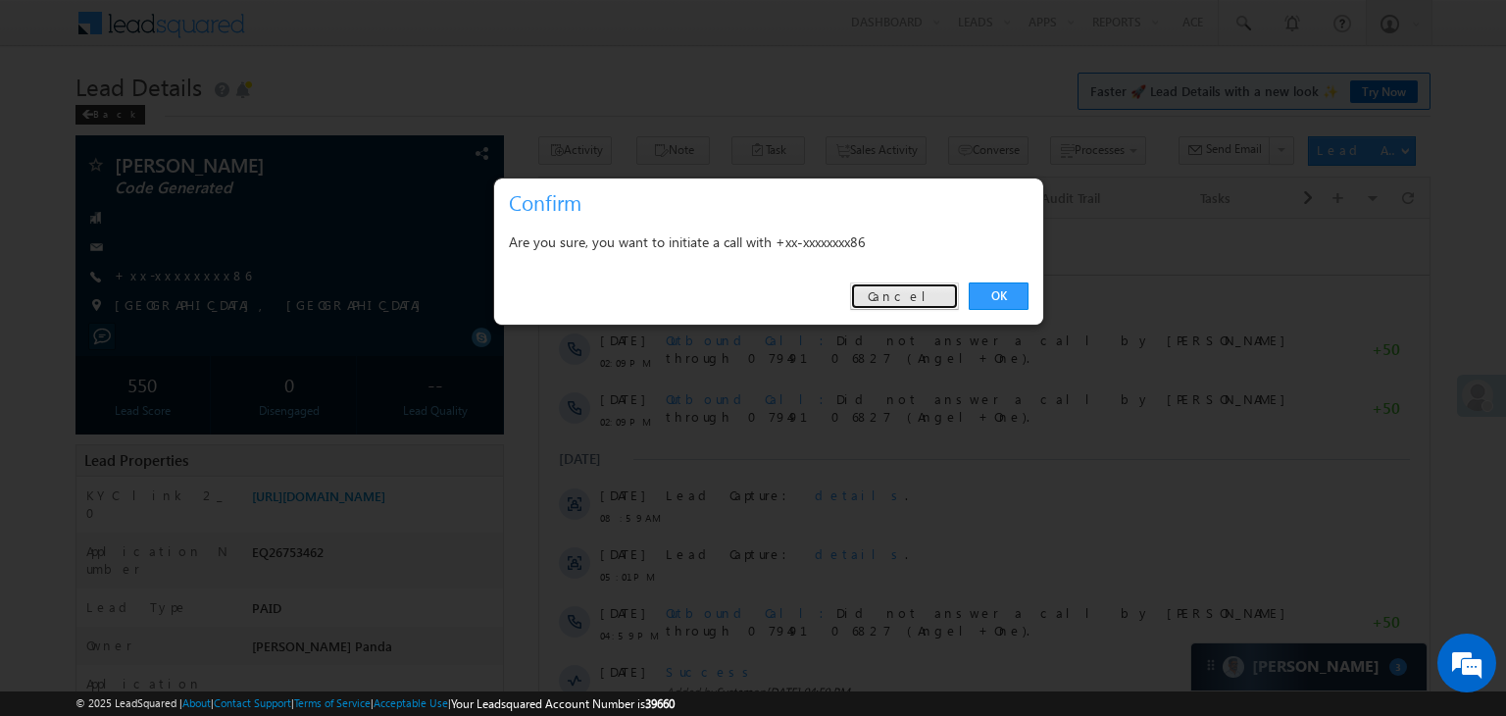
click at [931, 300] on link "Cancel" at bounding box center [904, 295] width 109 height 27
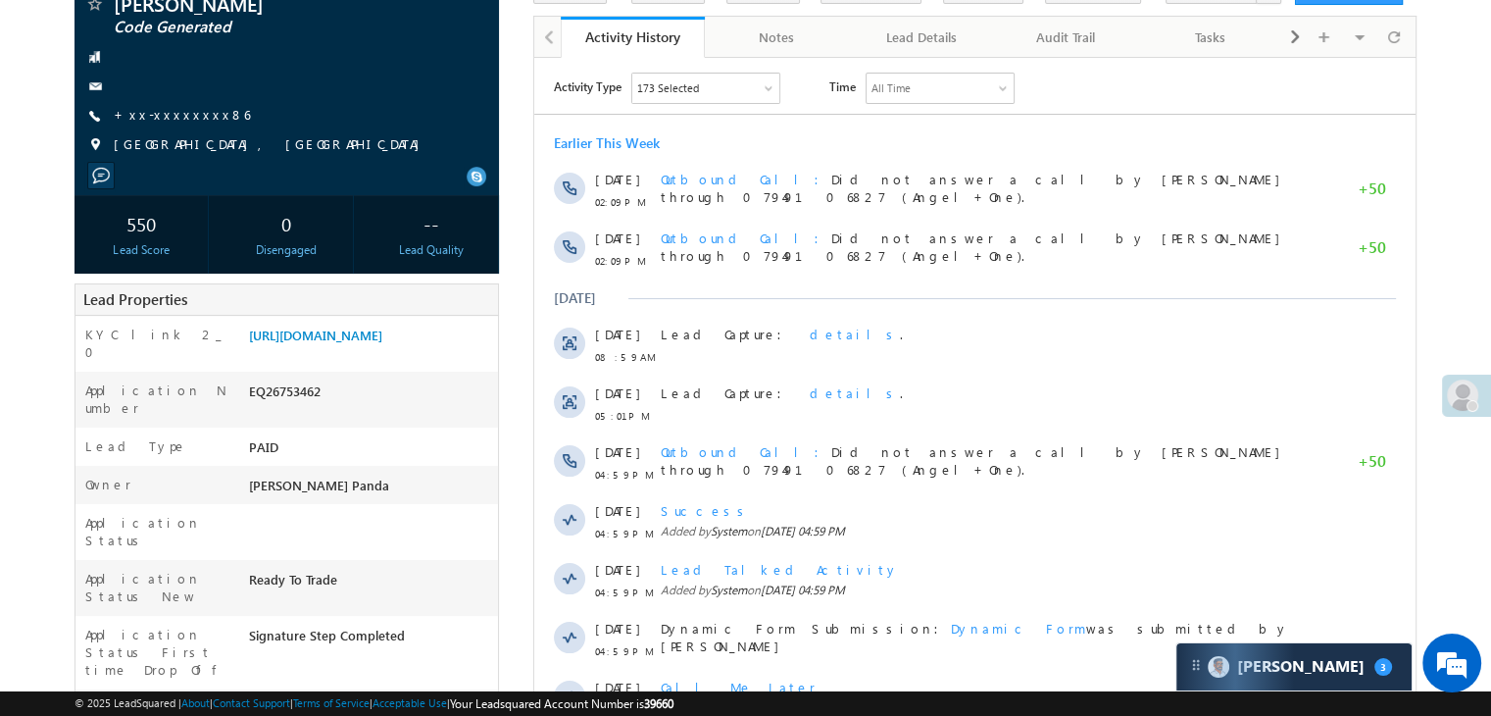
scroll to position [392, 0]
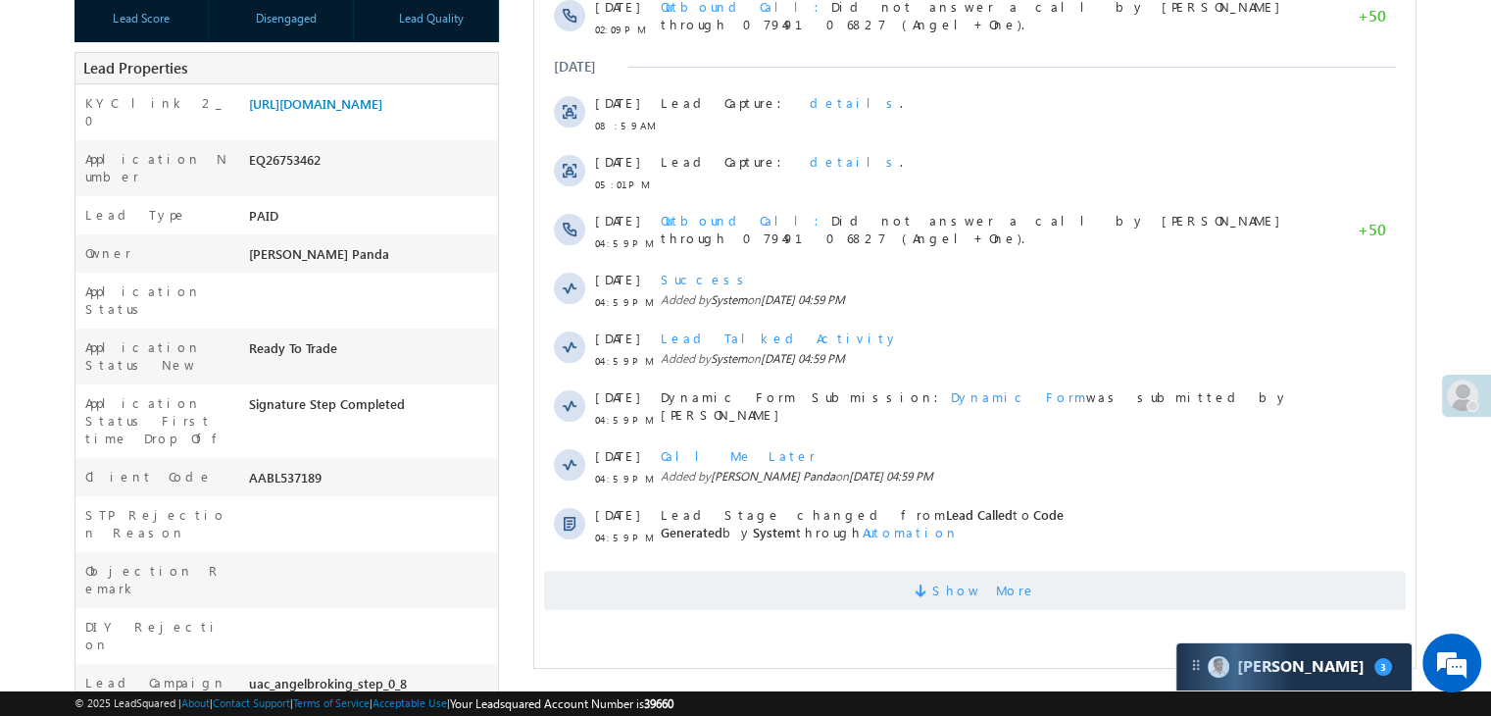
click at [988, 591] on span "Show More" at bounding box center [984, 590] width 104 height 39
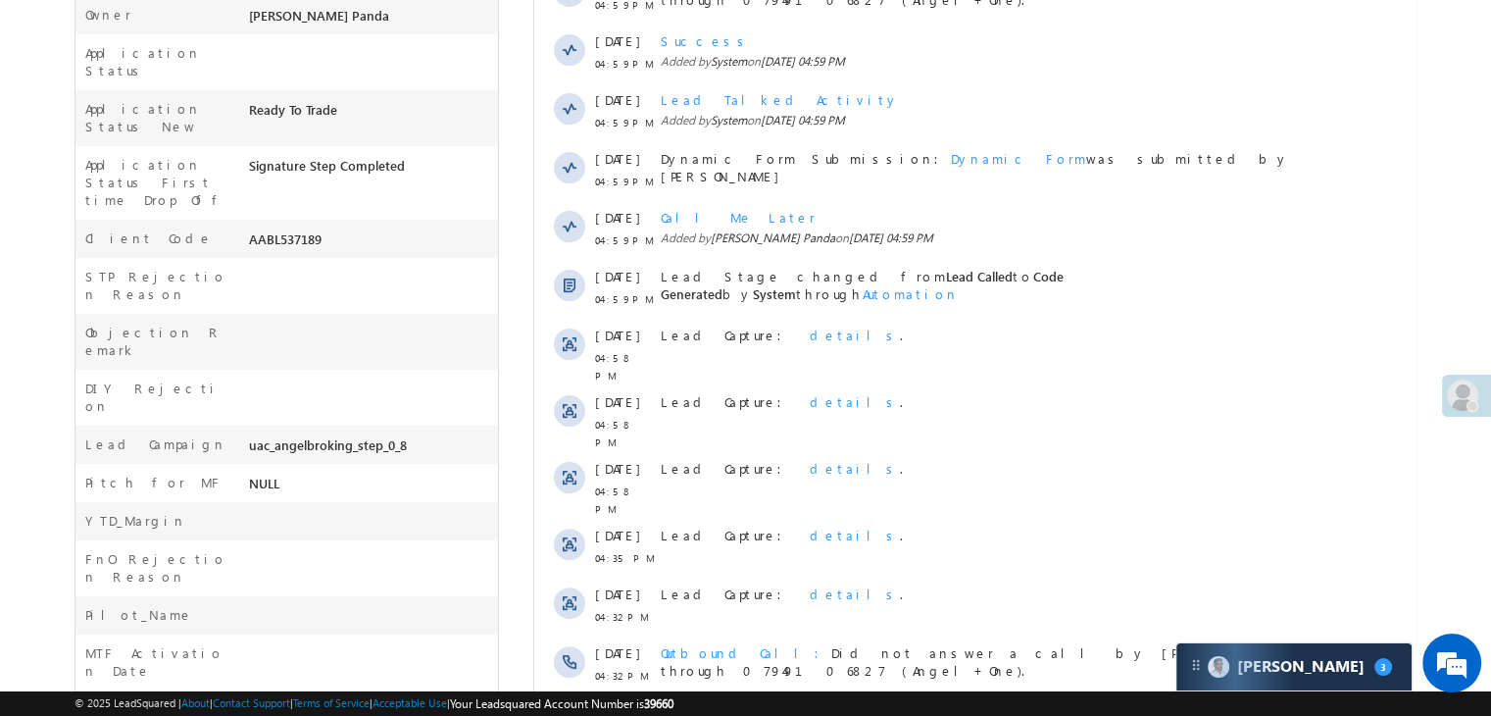
scroll to position [954, 0]
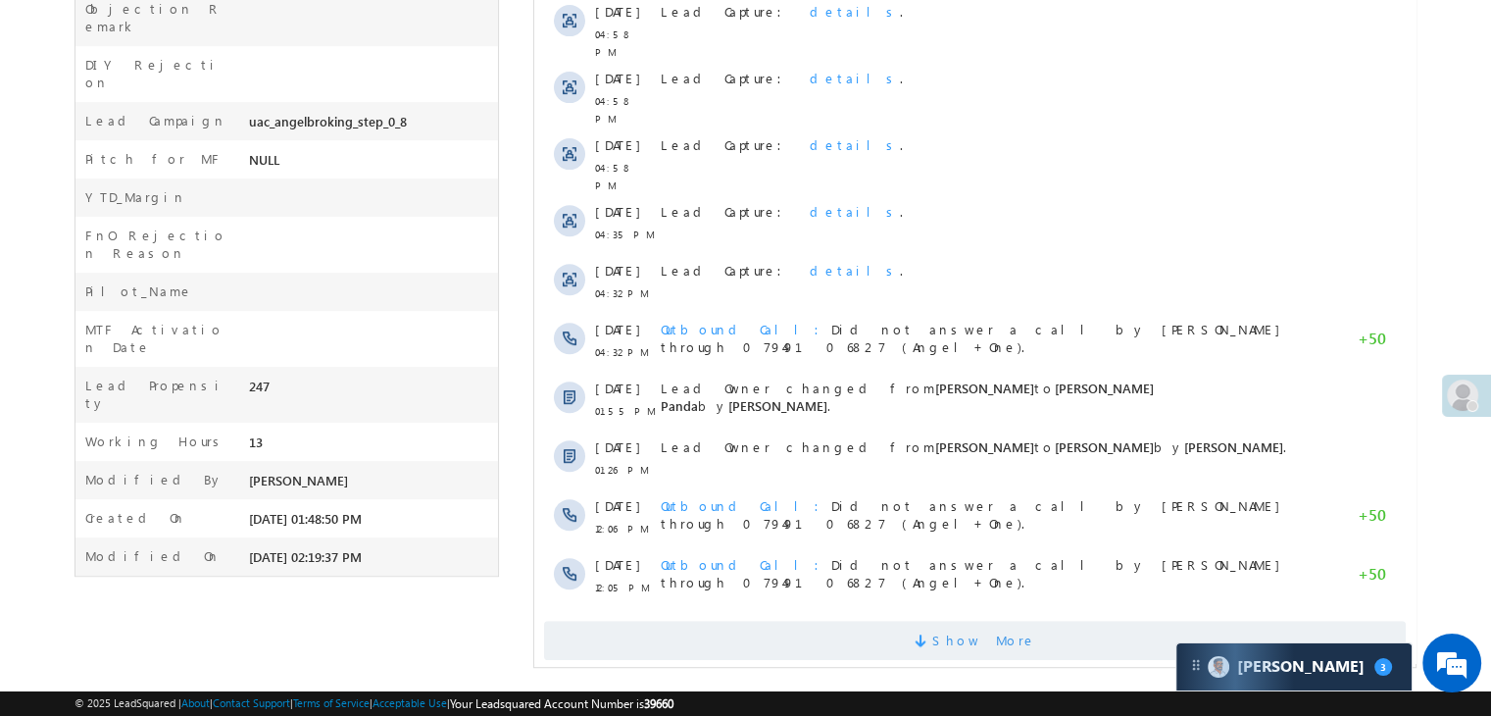
click at [992, 620] on span "Show More" at bounding box center [984, 639] width 104 height 39
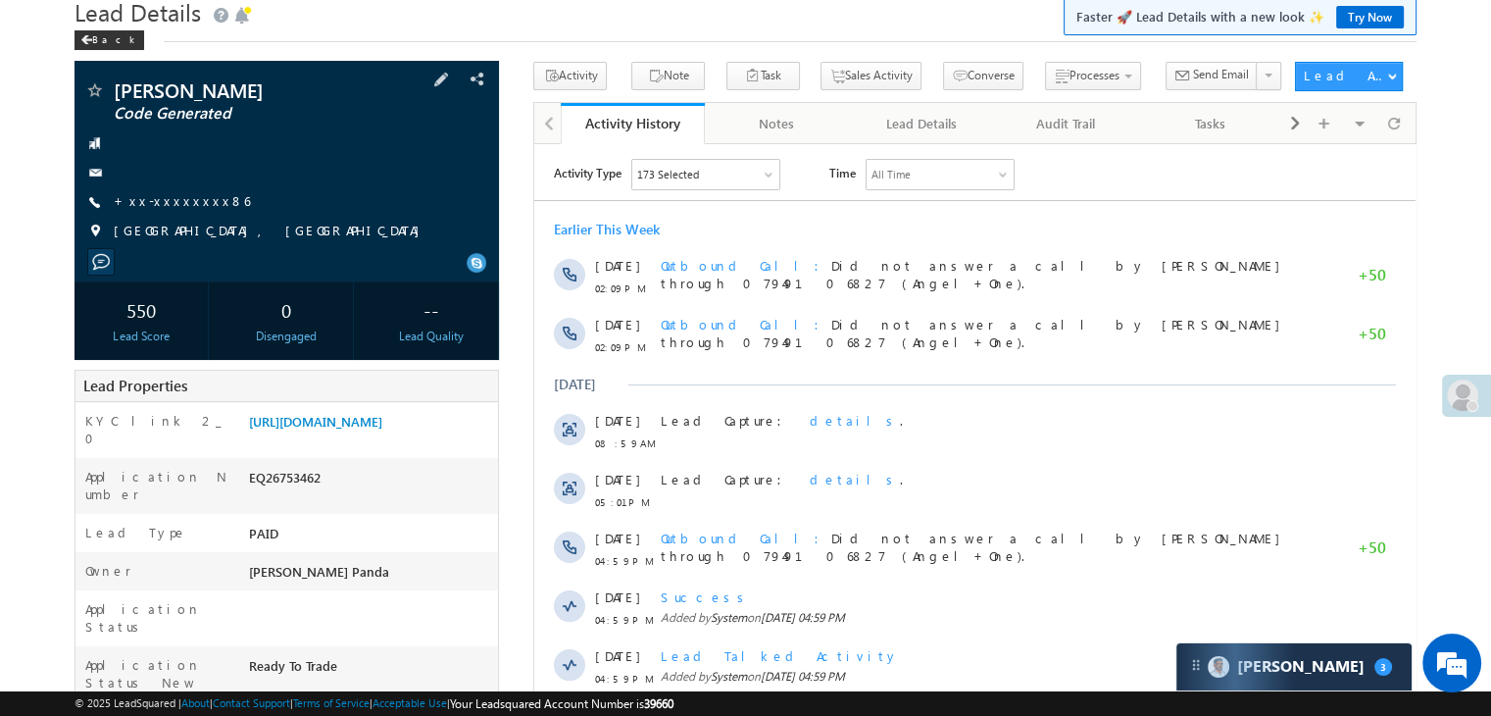
scroll to position [72, 0]
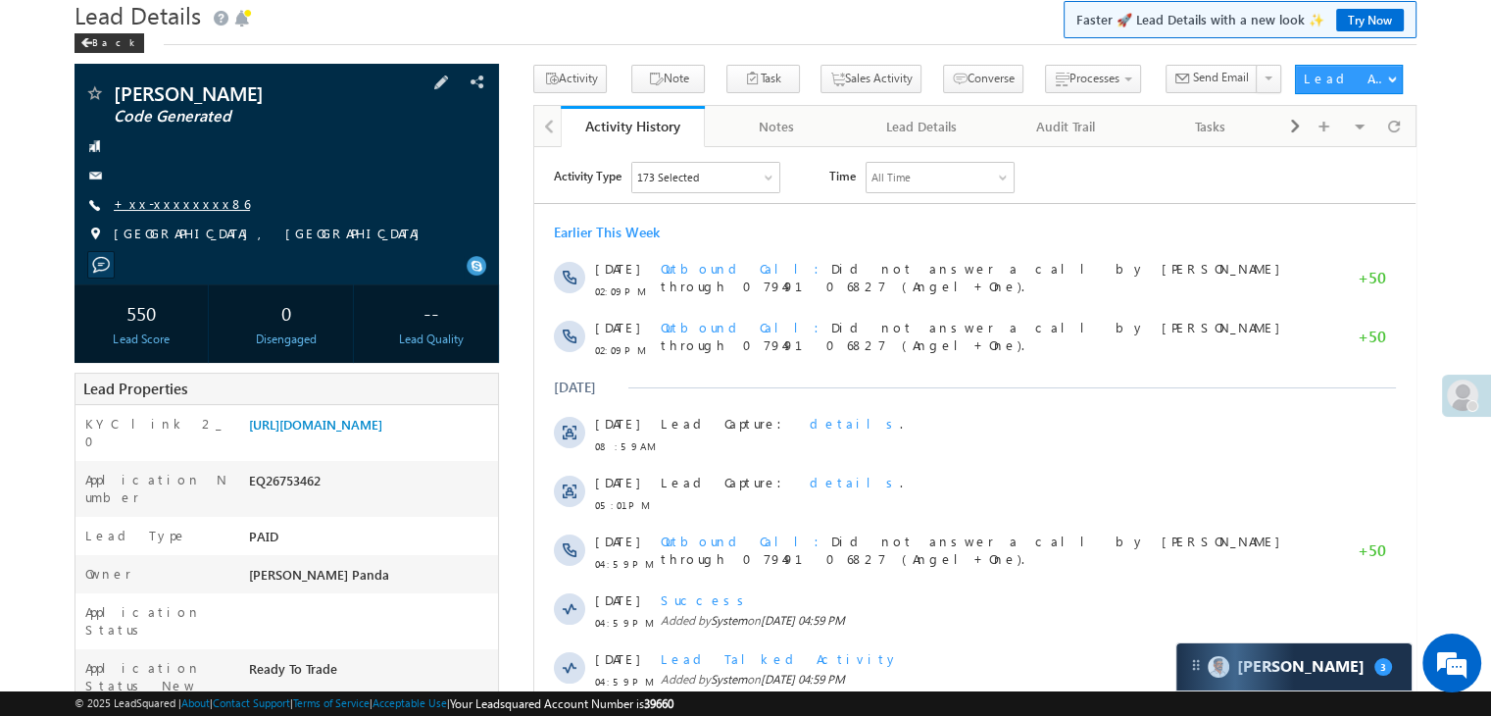
click at [169, 198] on link "+xx-xxxxxxxx86" at bounding box center [182, 203] width 136 height 17
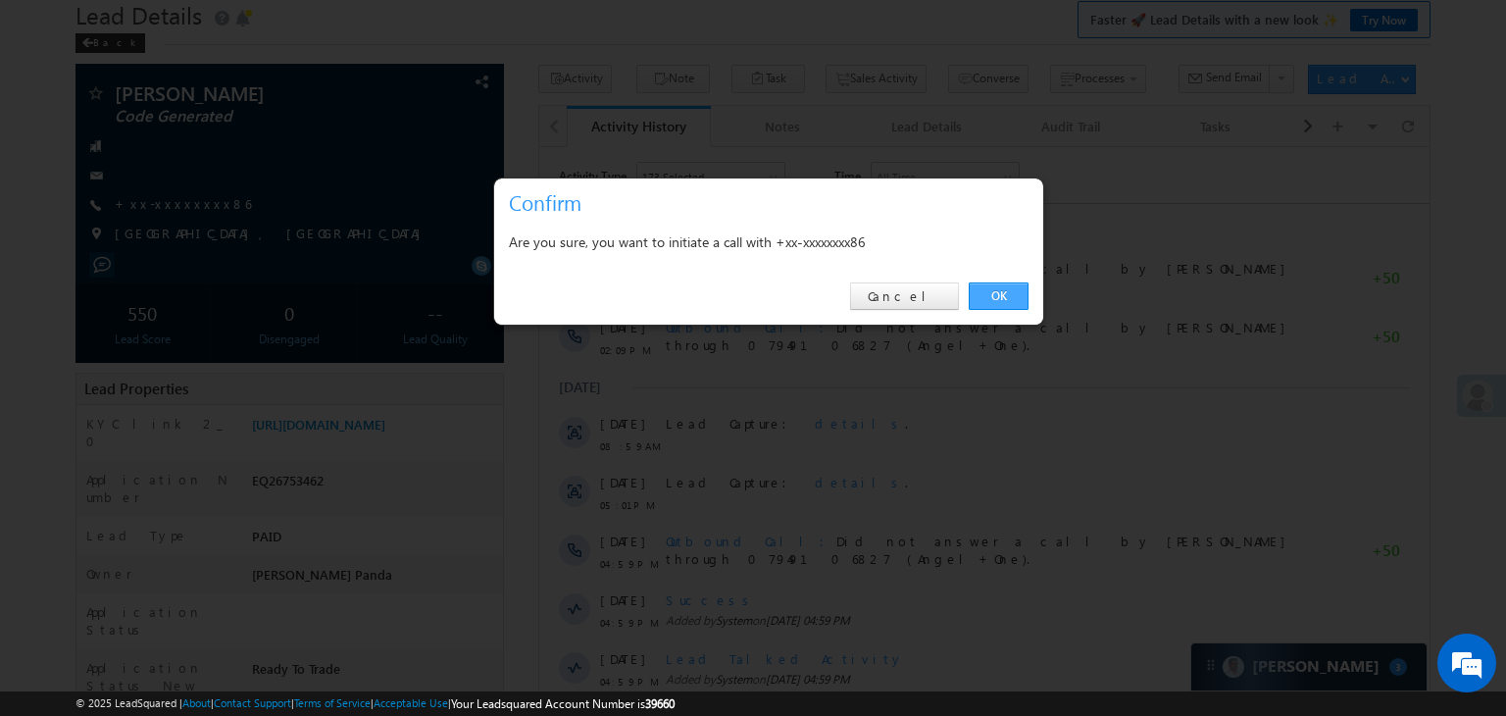
click at [994, 292] on link "OK" at bounding box center [998, 295] width 60 height 27
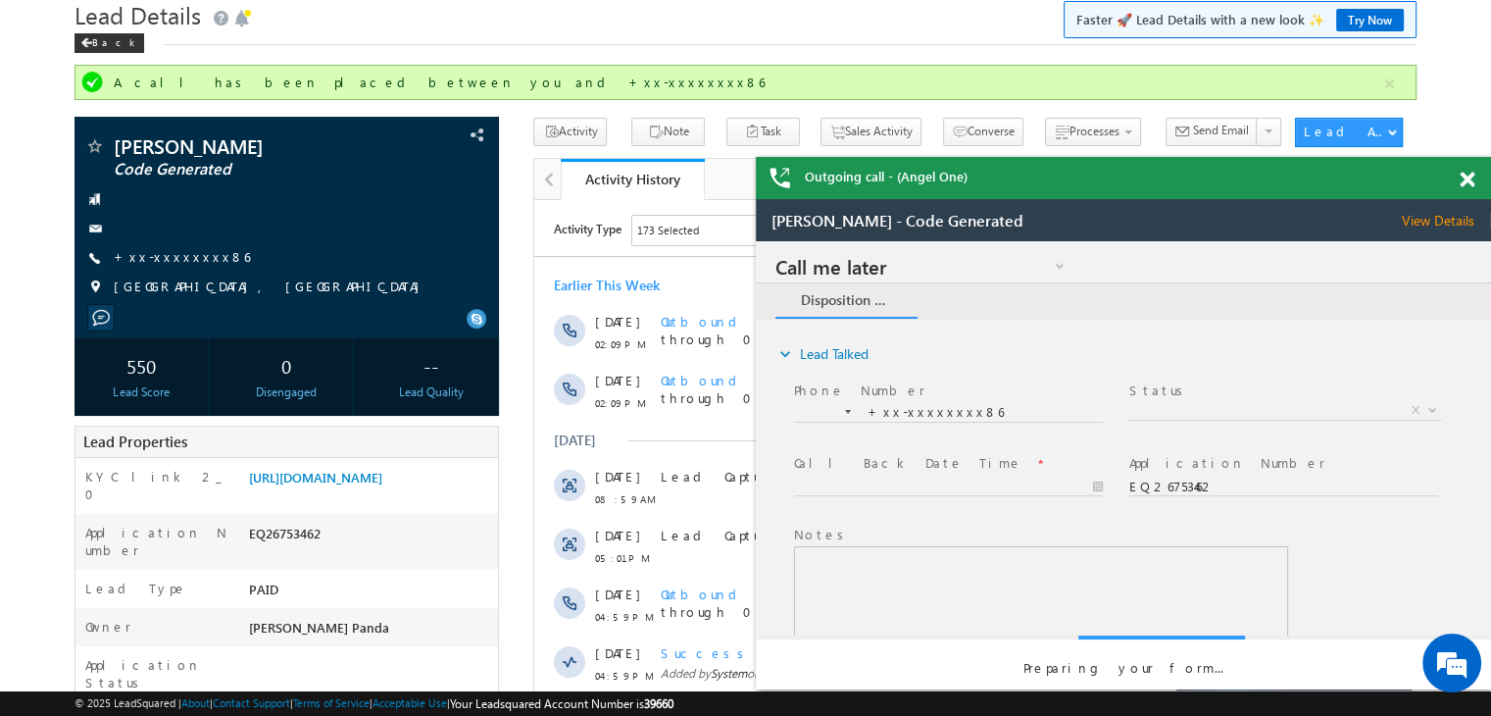
scroll to position [0, 0]
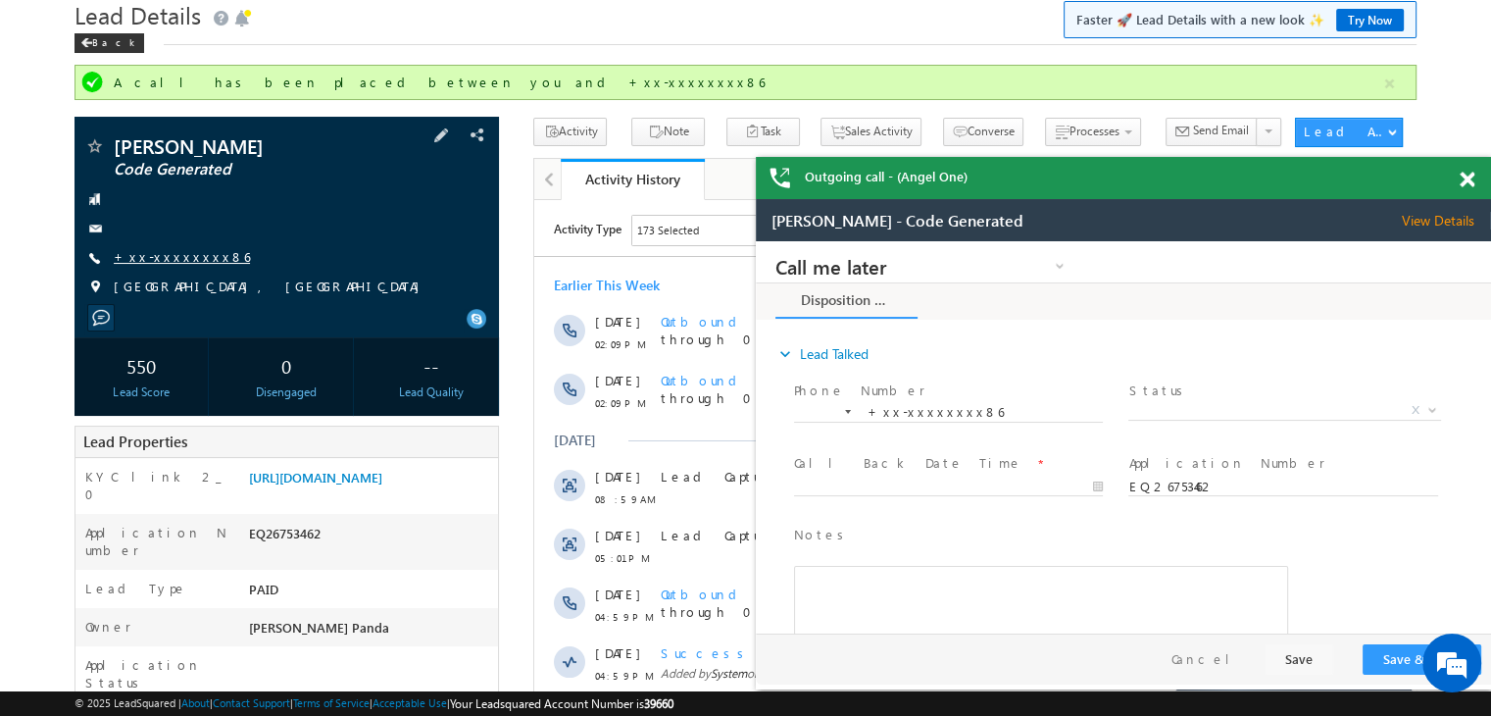
click at [161, 261] on link "+xx-xxxxxxxx86" at bounding box center [182, 256] width 136 height 17
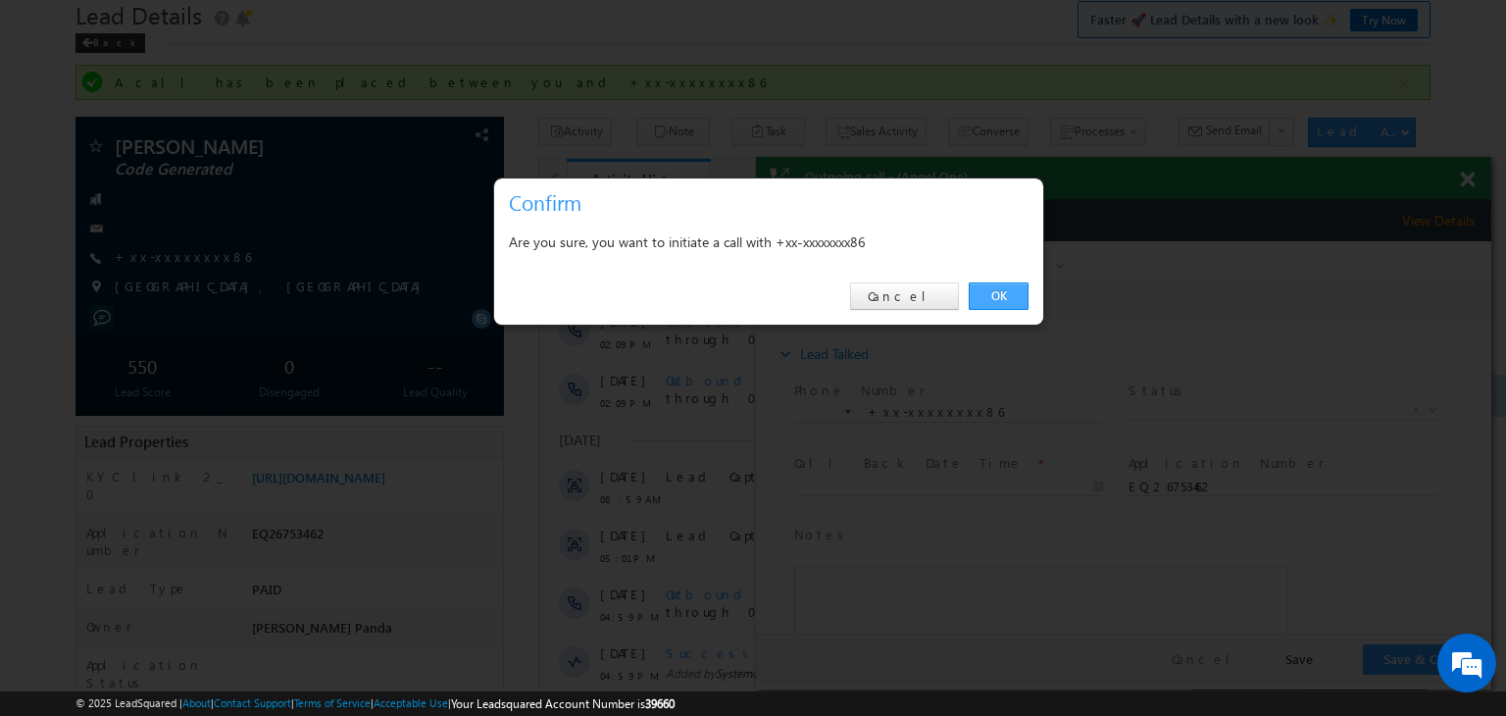
click at [1000, 294] on link "OK" at bounding box center [998, 295] width 60 height 27
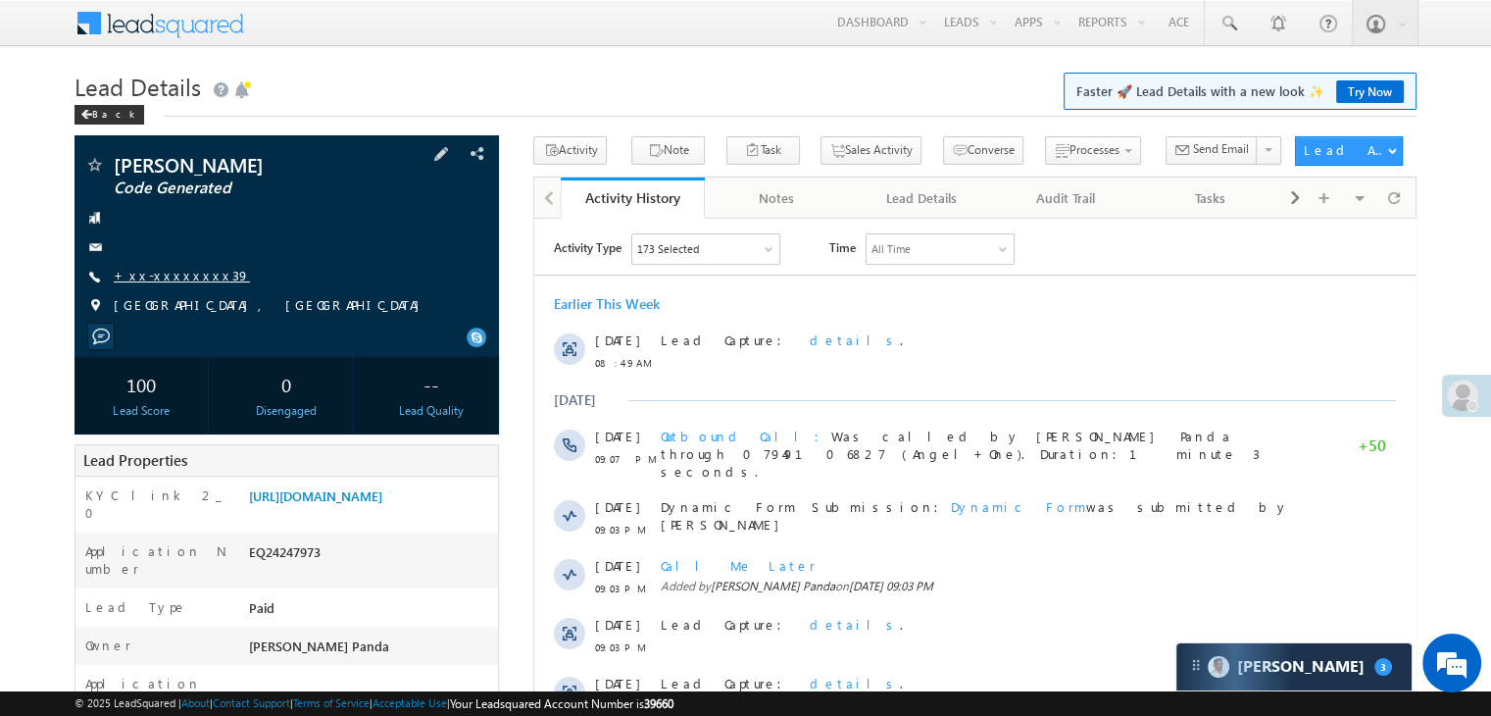
click at [169, 274] on link "+xx-xxxxxxxx39" at bounding box center [182, 275] width 136 height 17
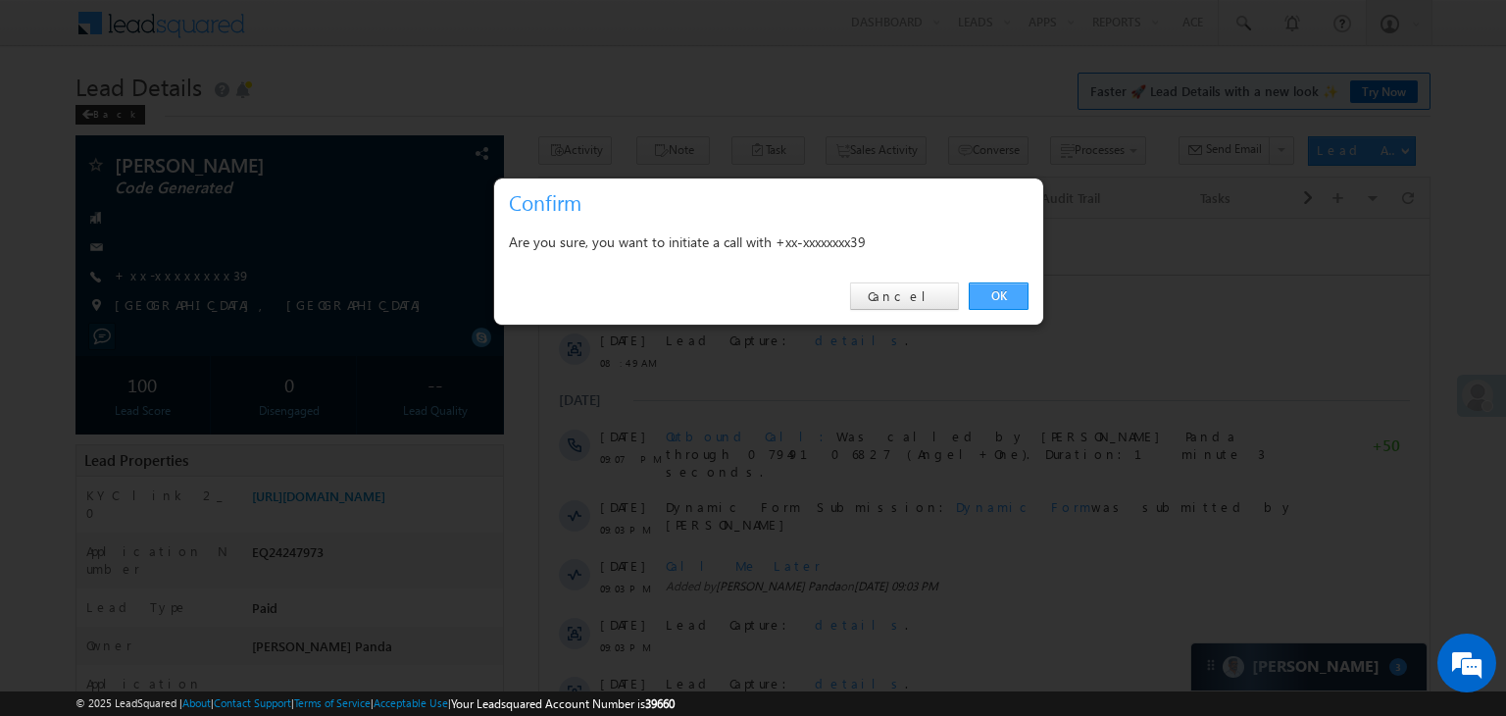
click at [998, 298] on link "OK" at bounding box center [998, 295] width 60 height 27
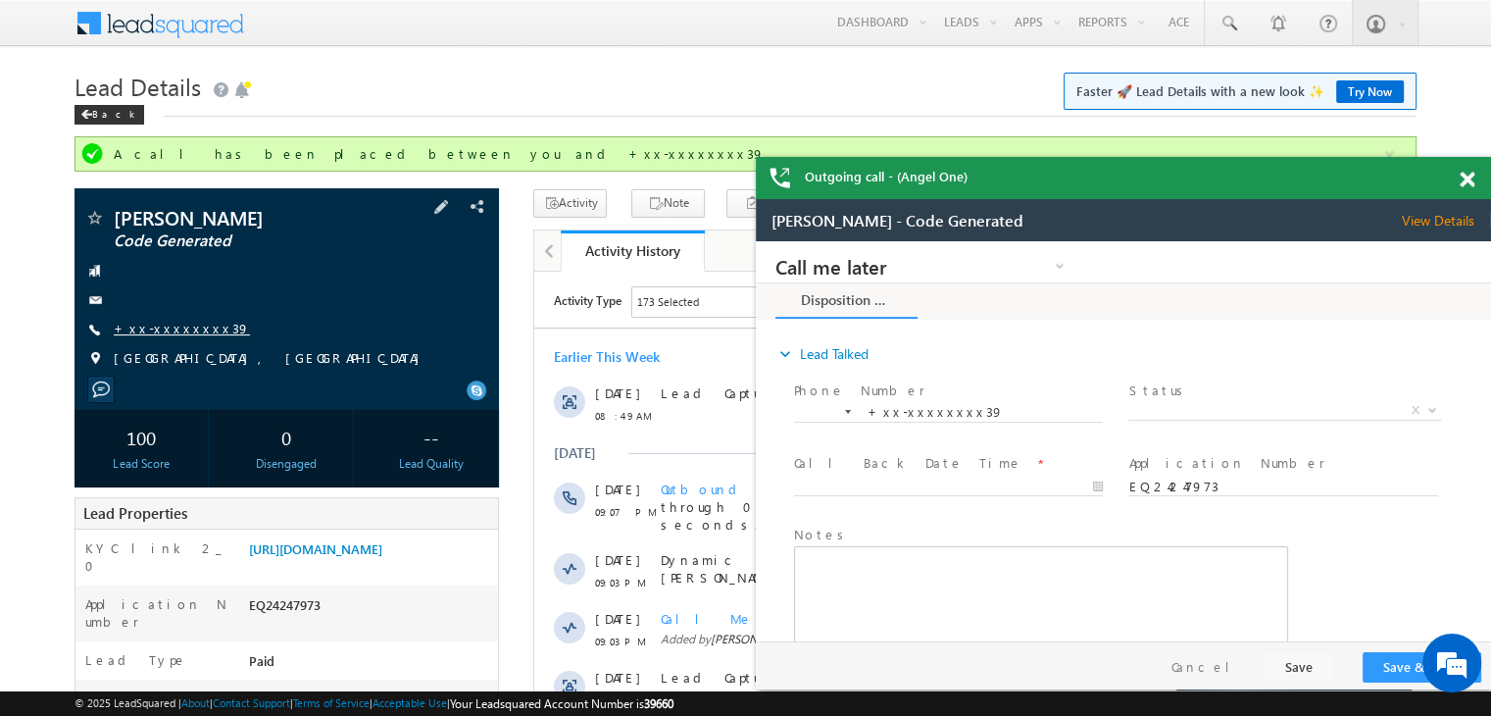
click at [165, 334] on link "+xx-xxxxxxxx39" at bounding box center [182, 328] width 136 height 17
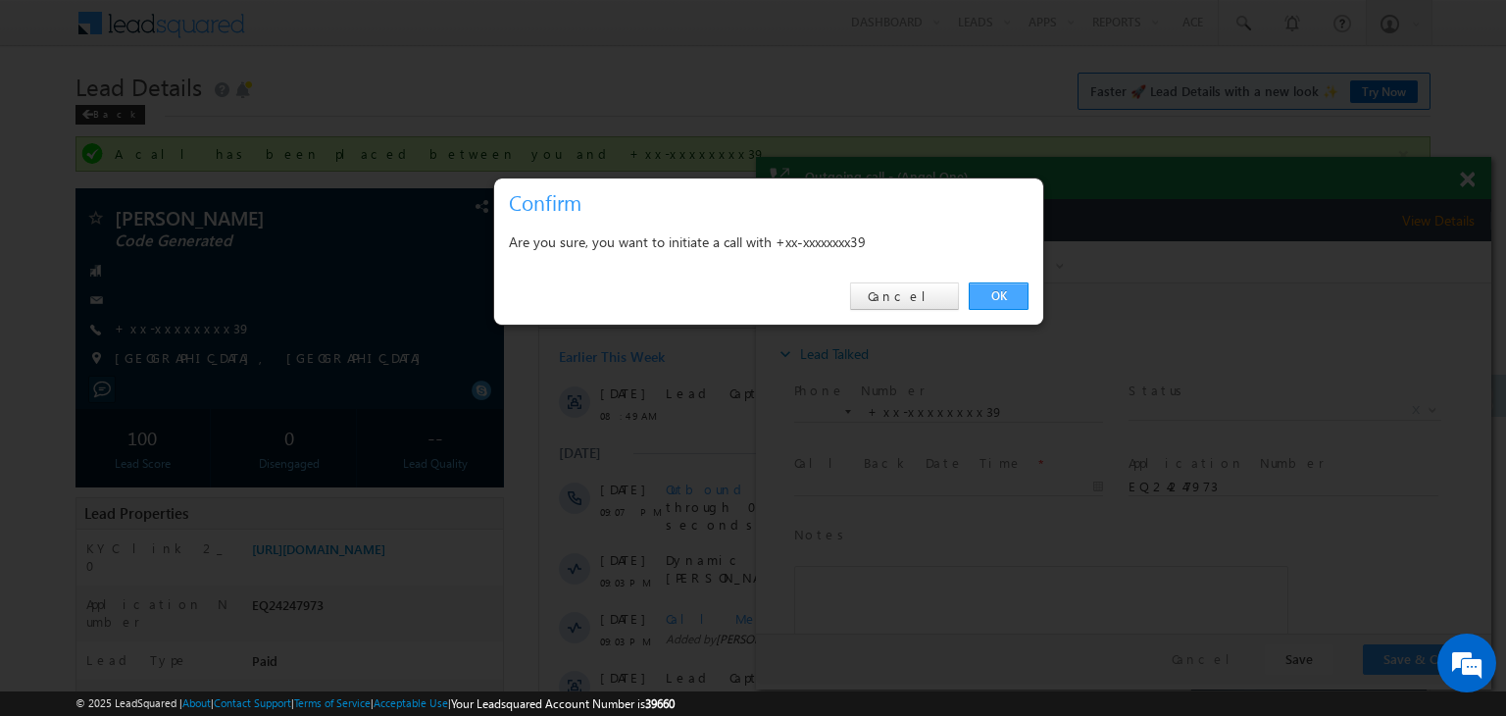
click at [1017, 295] on link "OK" at bounding box center [998, 295] width 60 height 27
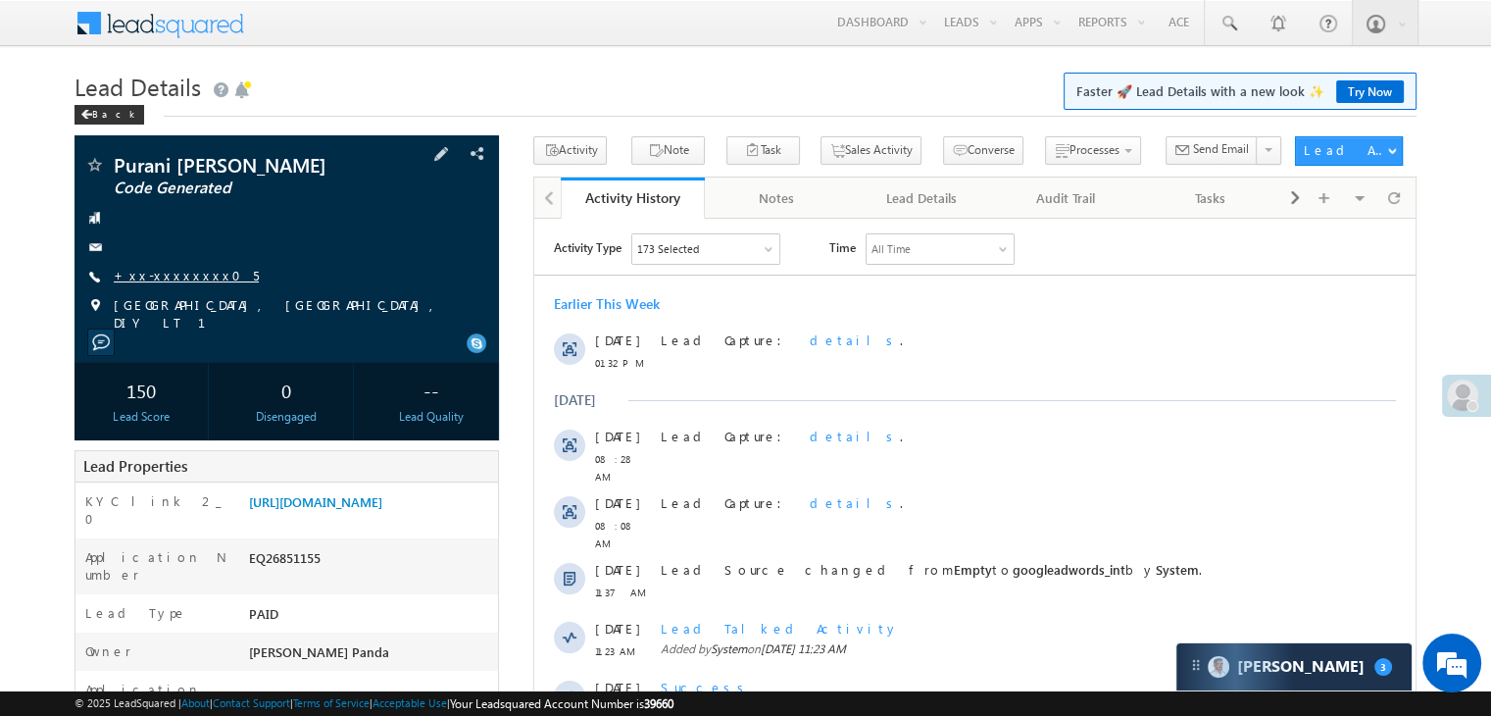
click at [151, 278] on link "+xx-xxxxxxxx05" at bounding box center [186, 275] width 145 height 17
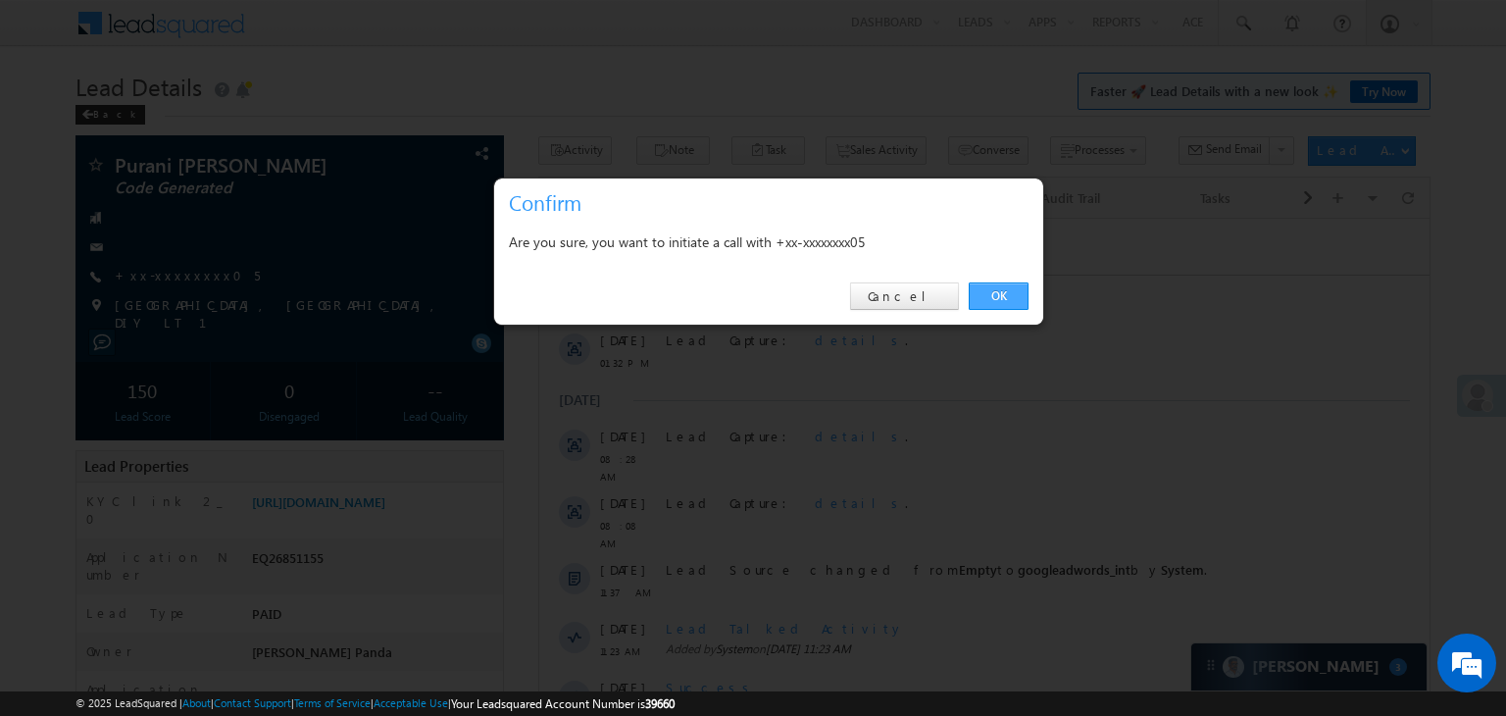
click at [999, 290] on link "OK" at bounding box center [998, 295] width 60 height 27
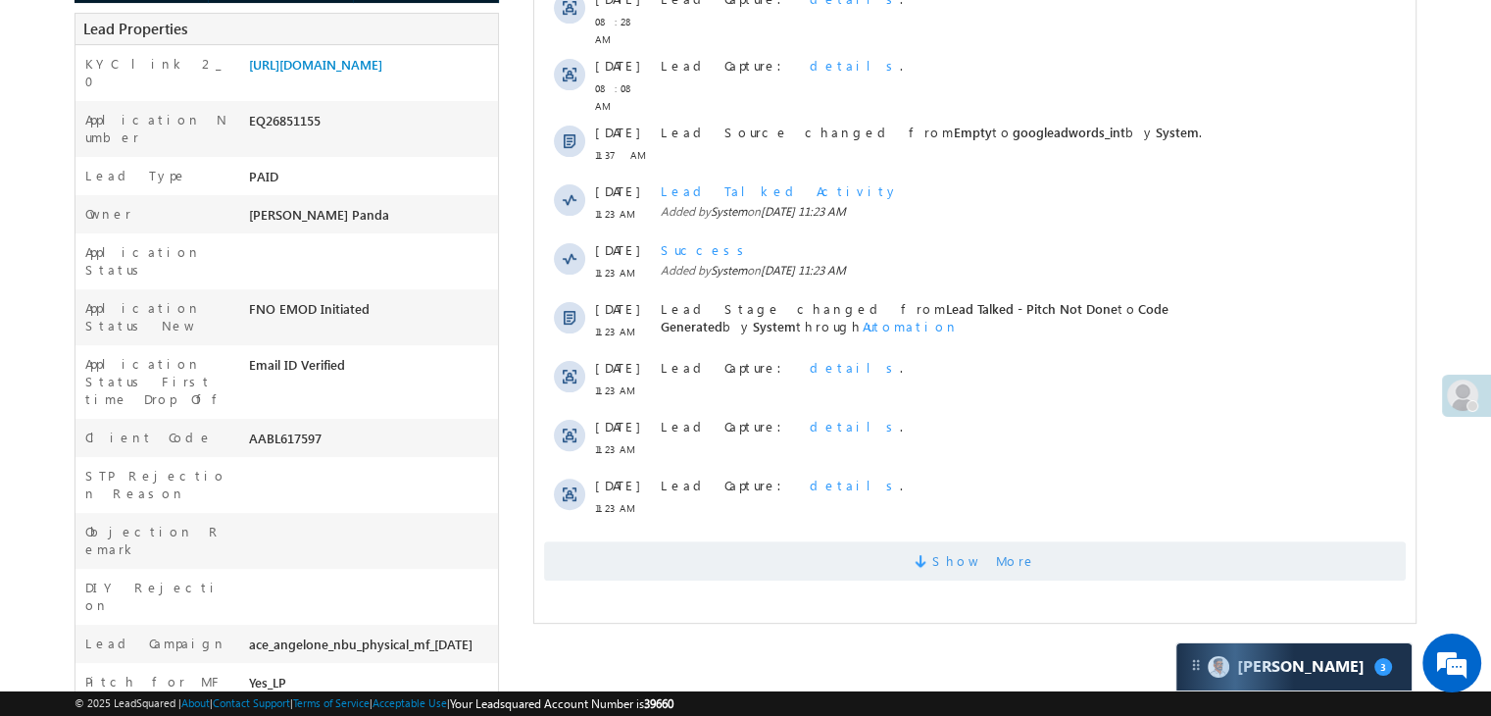
scroll to position [542, 0]
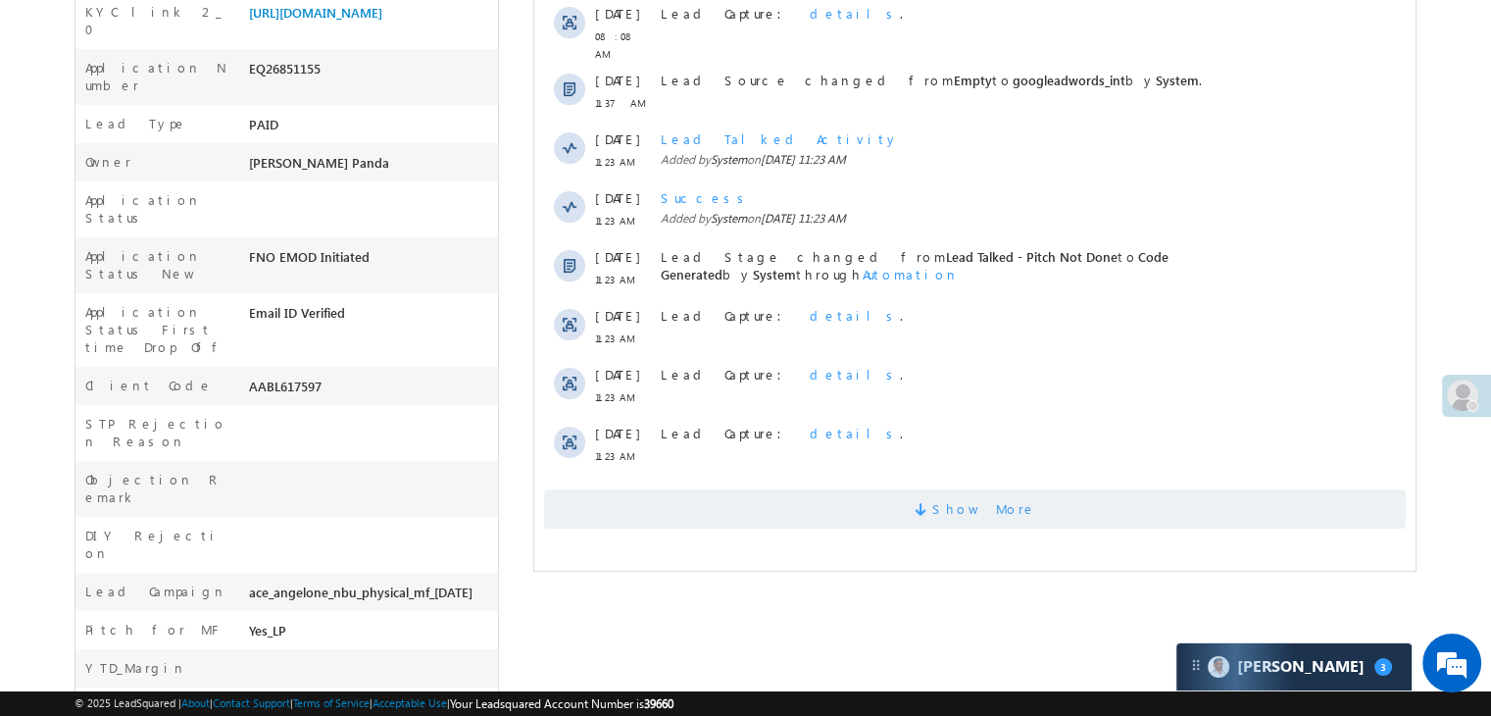
click at [1000, 499] on span "Show More" at bounding box center [984, 508] width 104 height 39
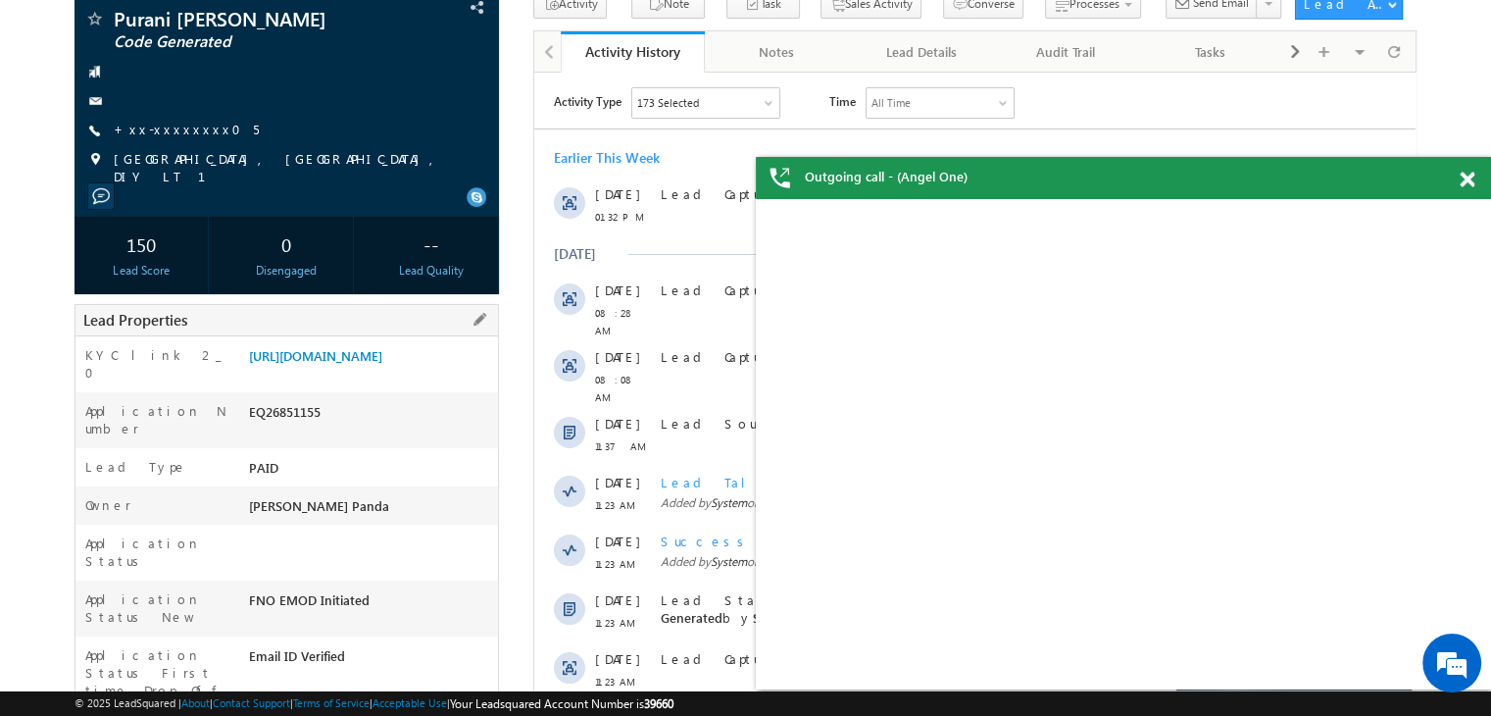
scroll to position [150, 0]
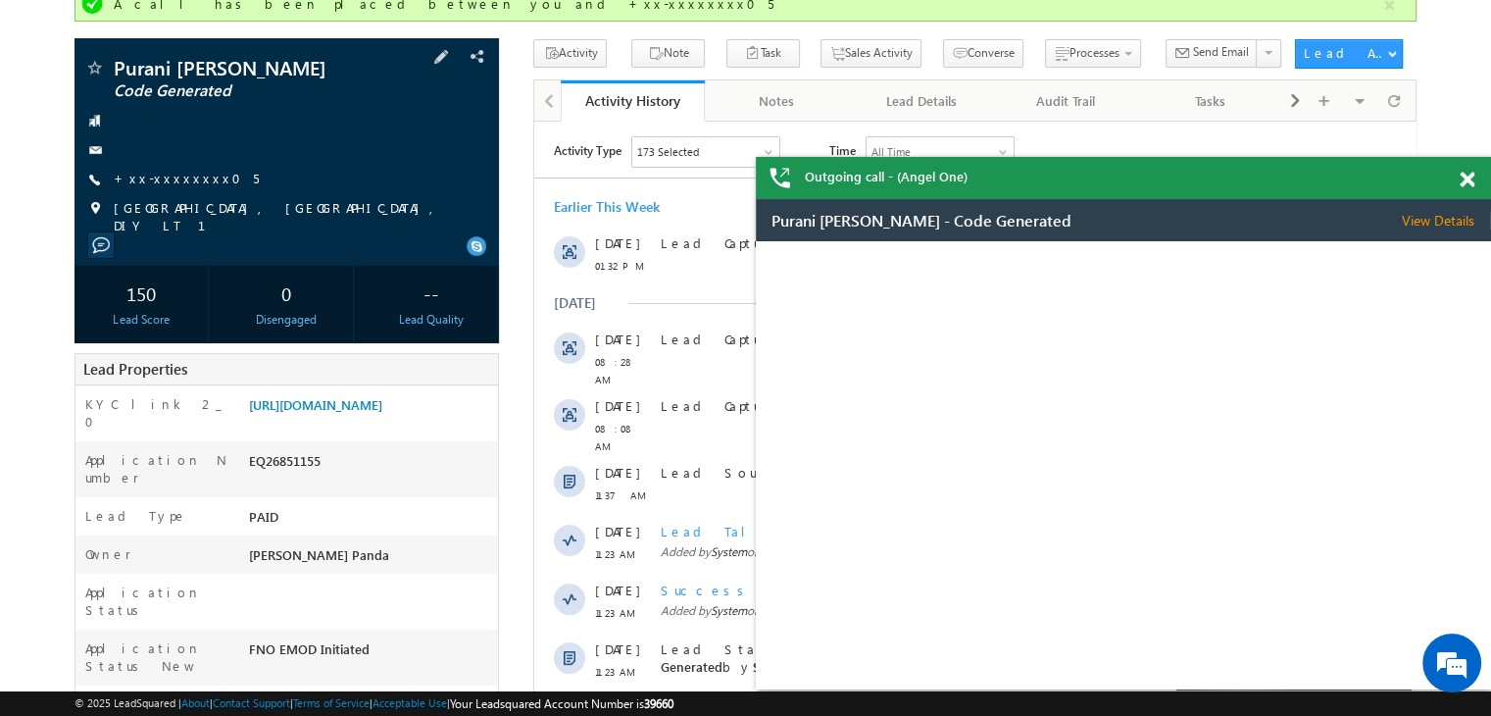
click at [161, 187] on span "+xx-xxxxxxxx05" at bounding box center [186, 180] width 145 height 20
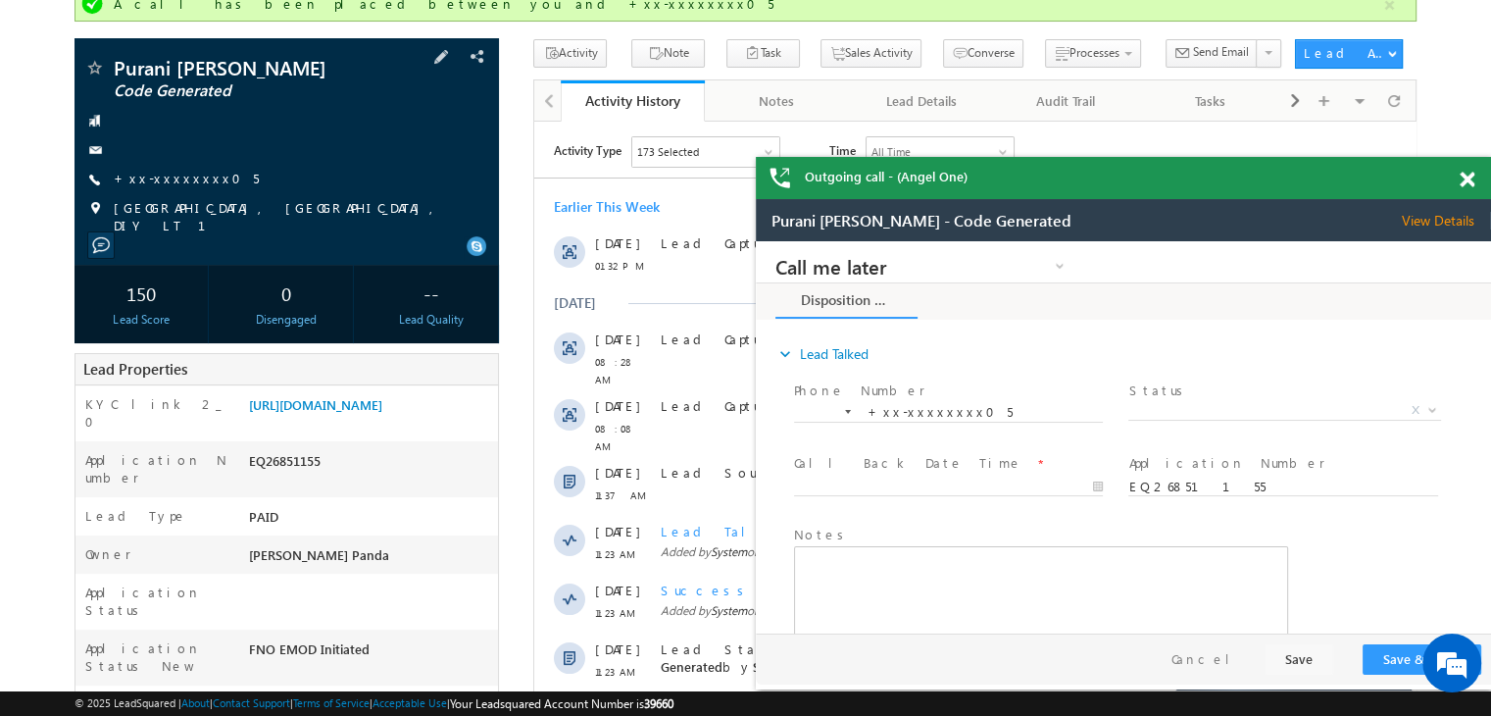
scroll to position [0, 0]
click at [169, 179] on link "+xx-xxxxxxxx05" at bounding box center [186, 178] width 145 height 17
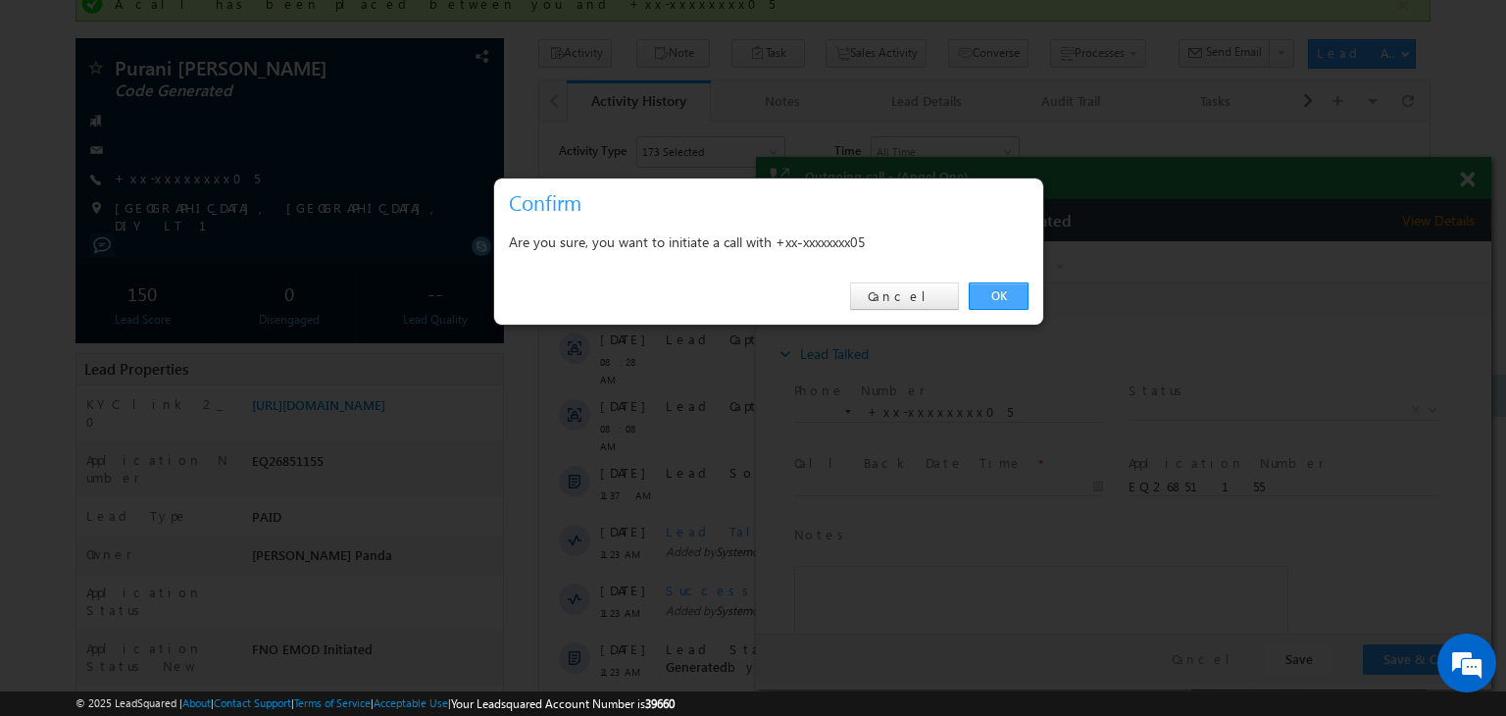
click at [1004, 289] on link "OK" at bounding box center [998, 295] width 60 height 27
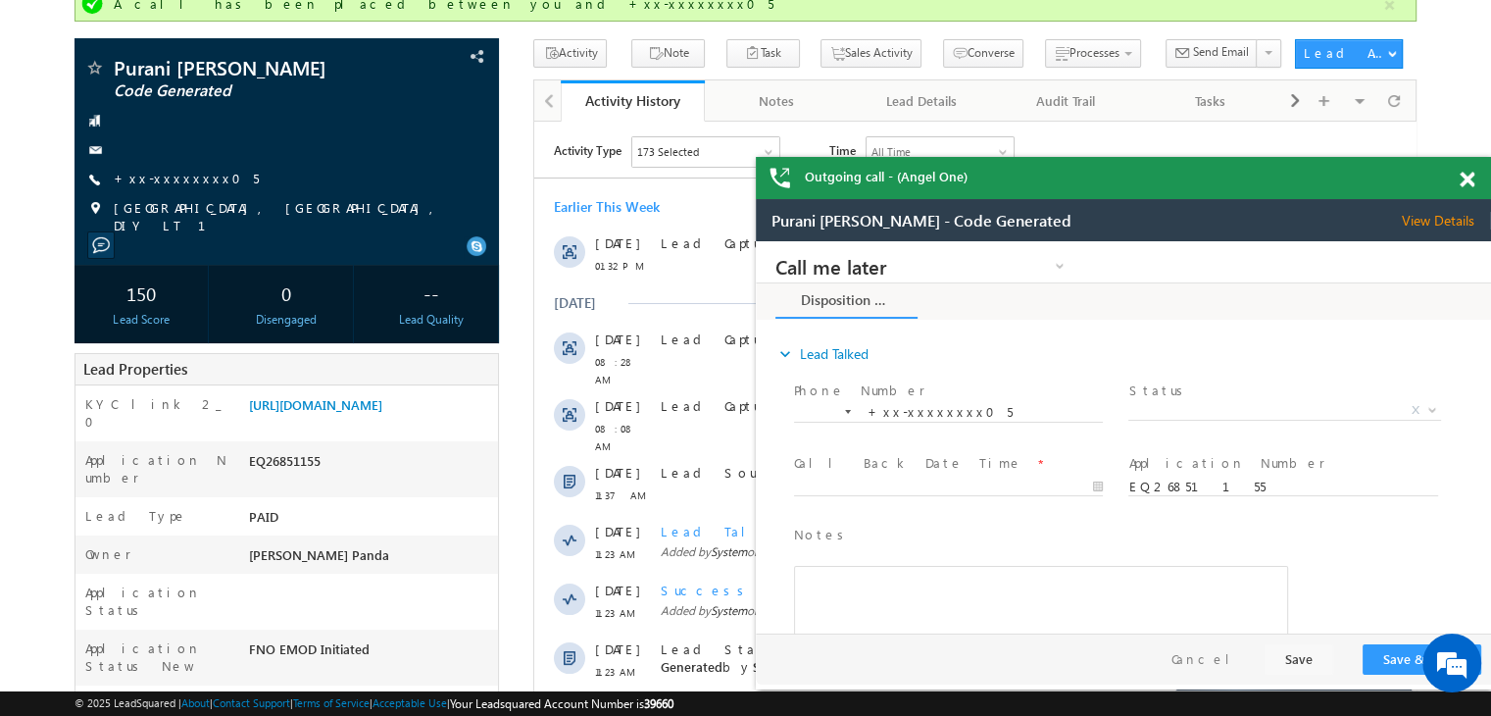
click at [1466, 184] on span at bounding box center [1467, 180] width 15 height 17
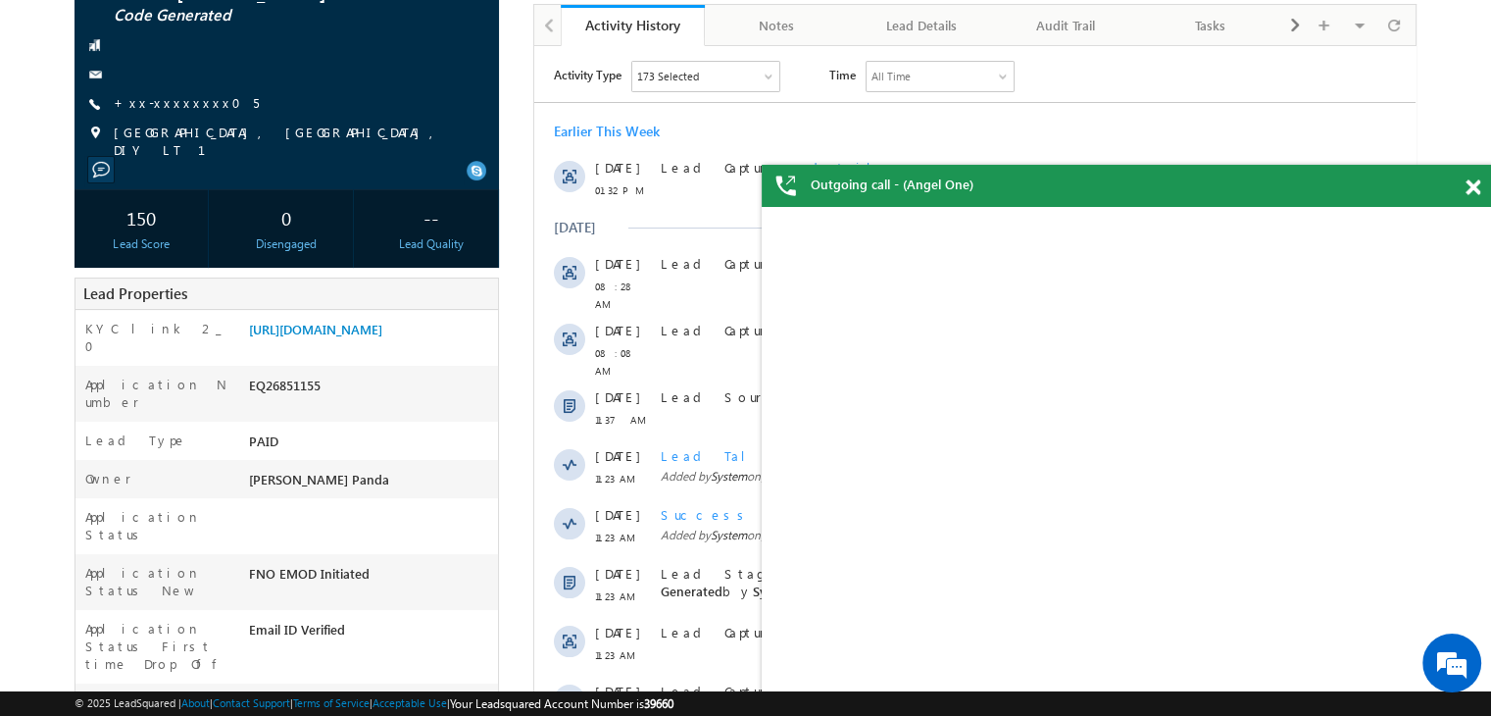
scroll to position [640, 0]
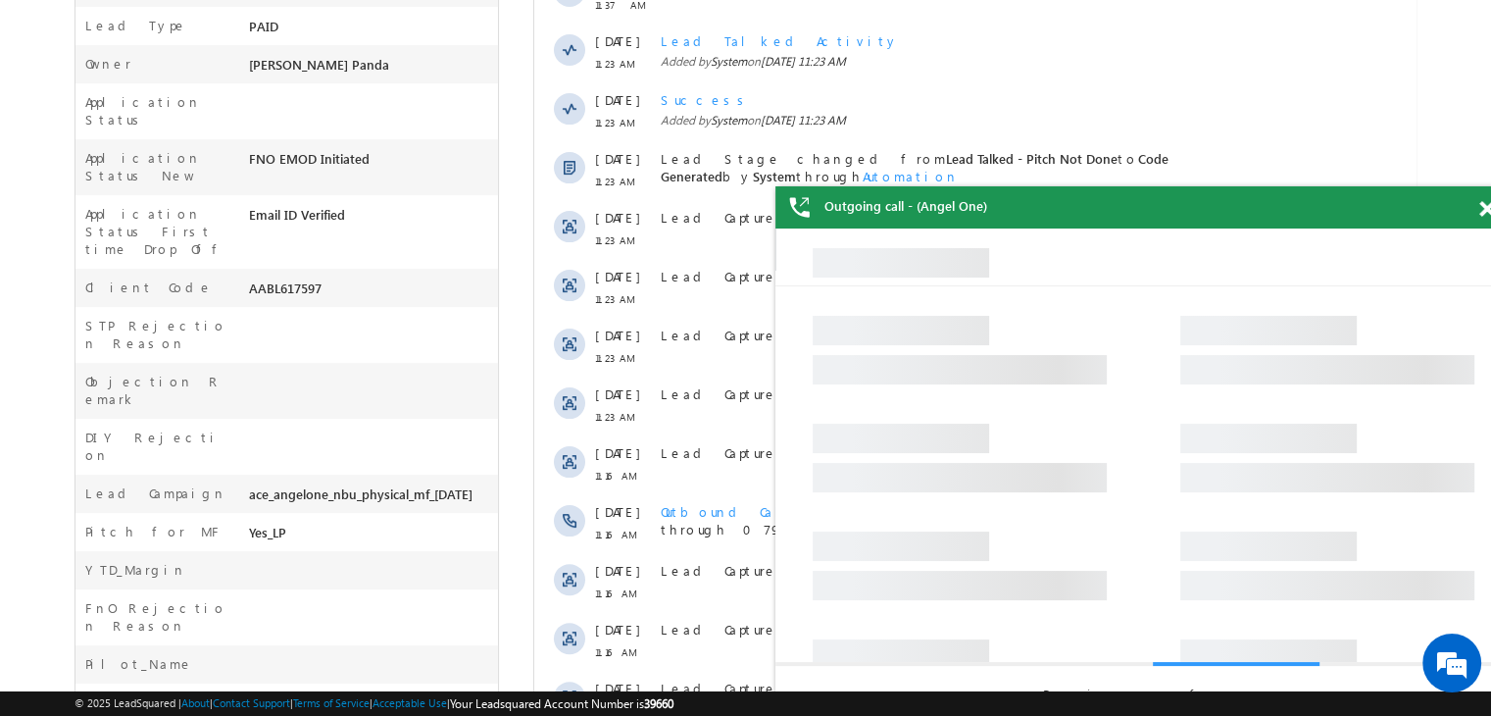
click at [1483, 210] on span at bounding box center [1486, 209] width 15 height 17
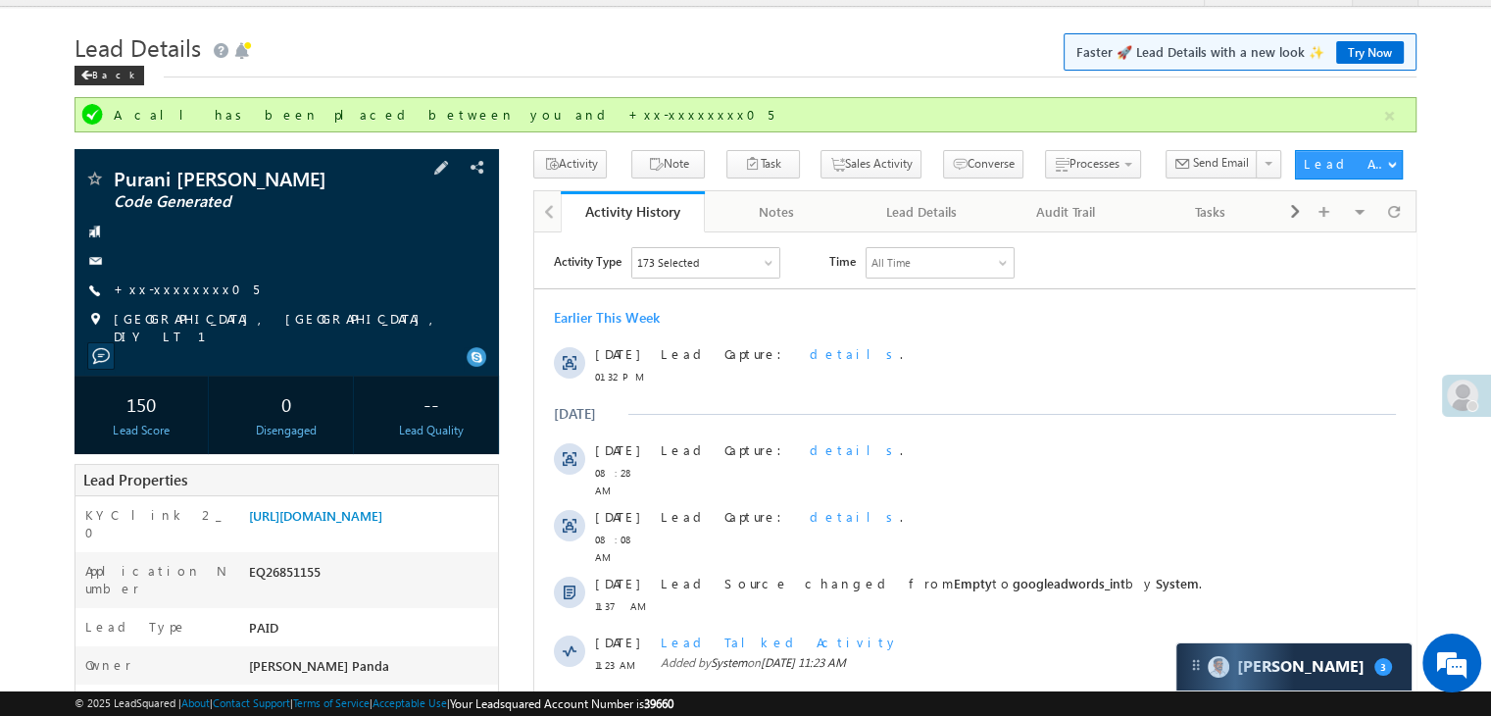
scroll to position [26, 0]
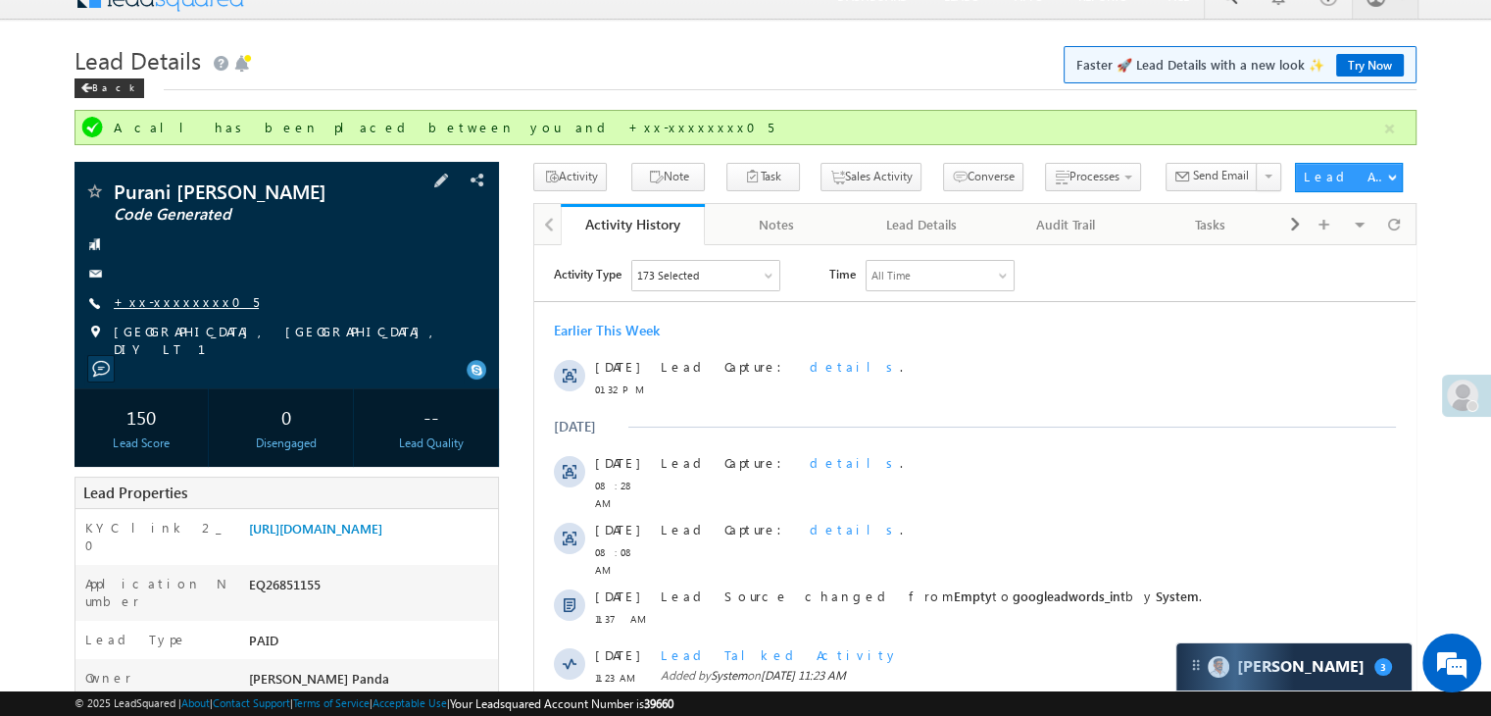
click at [162, 301] on link "+xx-xxxxxxxx05" at bounding box center [186, 301] width 145 height 17
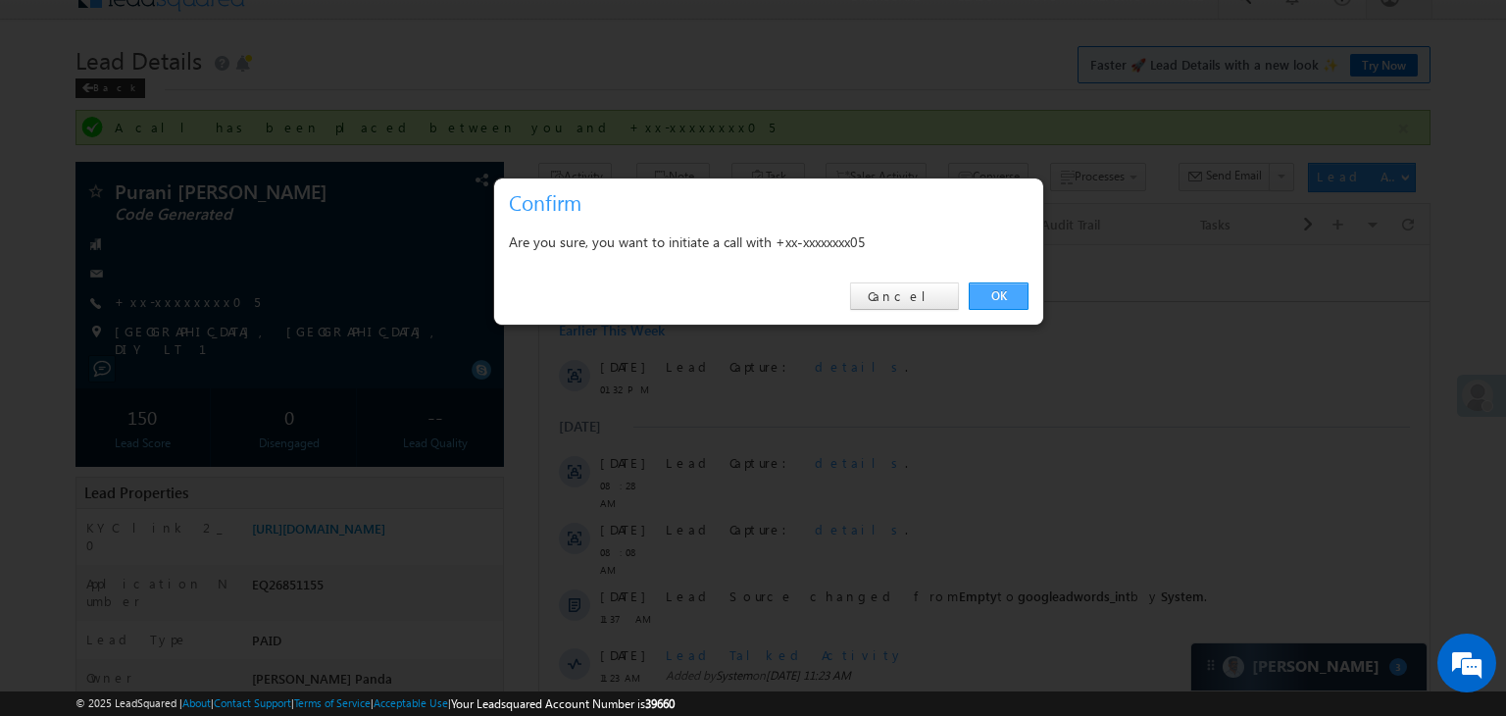
click at [991, 292] on link "OK" at bounding box center [998, 295] width 60 height 27
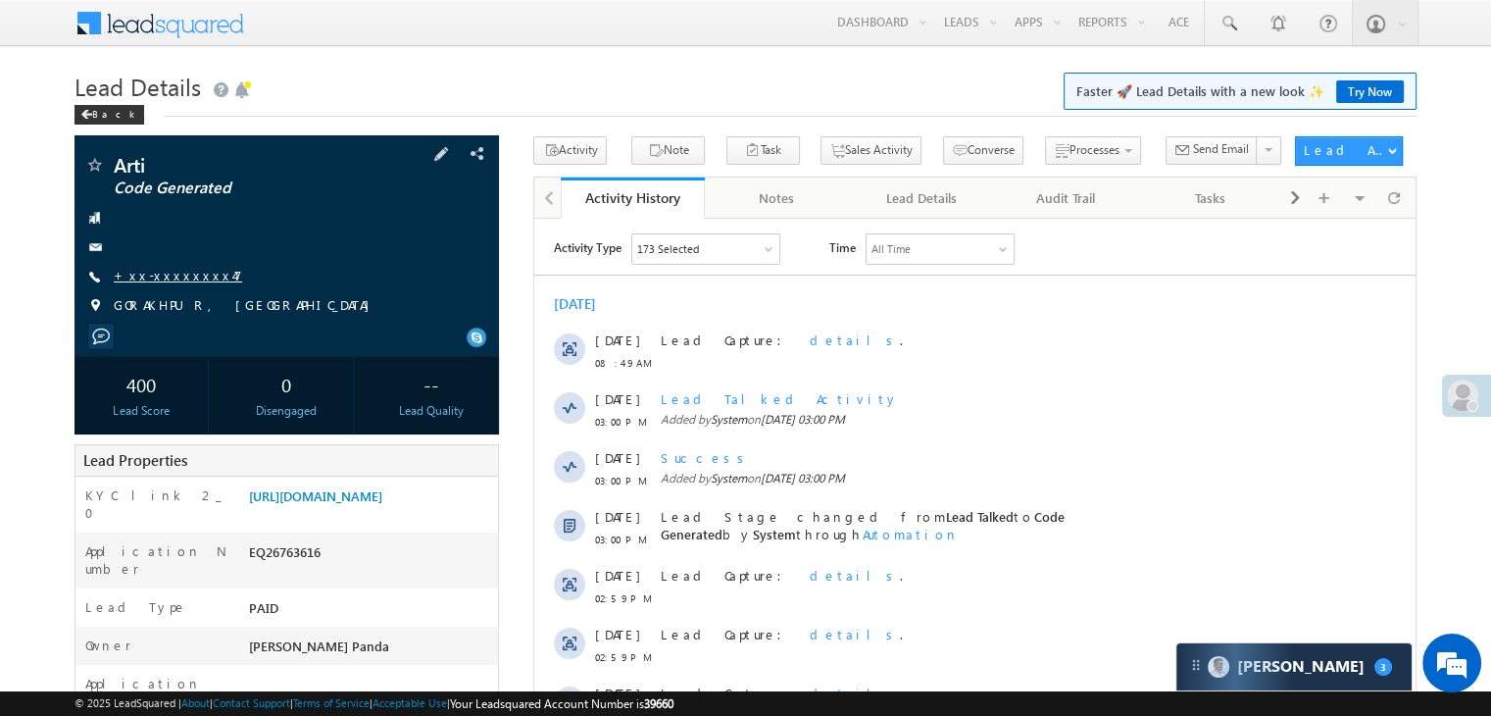
click at [179, 273] on link "+xx-xxxxxxxx47" at bounding box center [178, 275] width 128 height 17
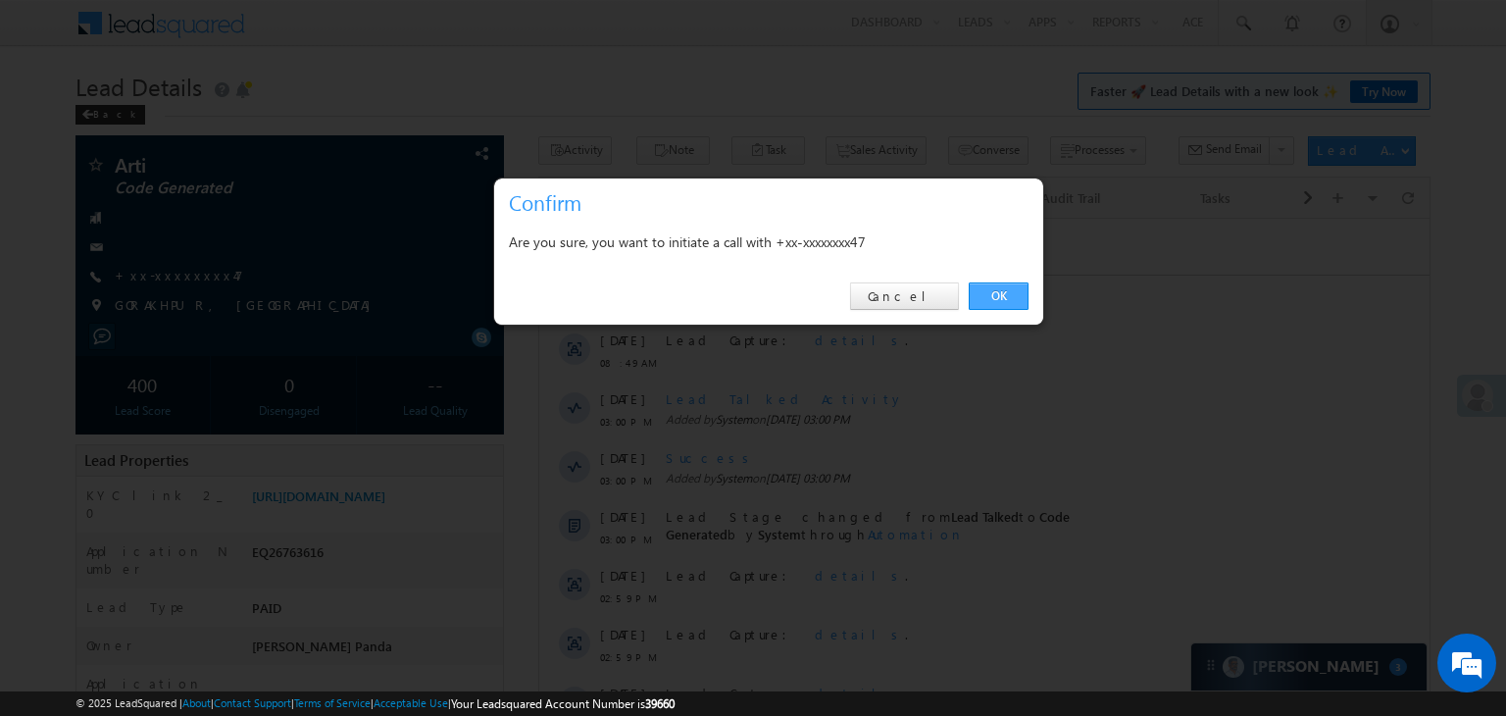
click at [998, 295] on link "OK" at bounding box center [998, 295] width 60 height 27
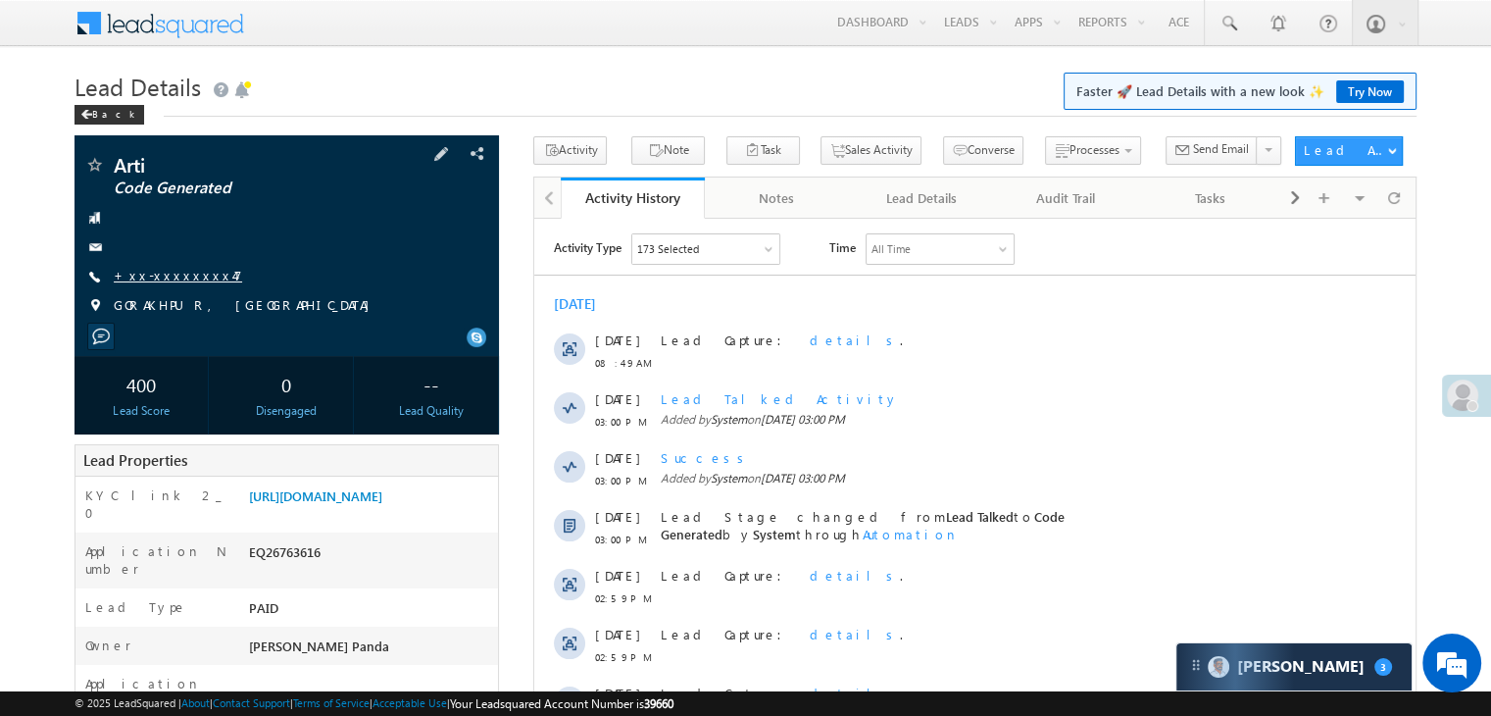
click at [154, 275] on link "+xx-xxxxxxxx47" at bounding box center [178, 275] width 128 height 17
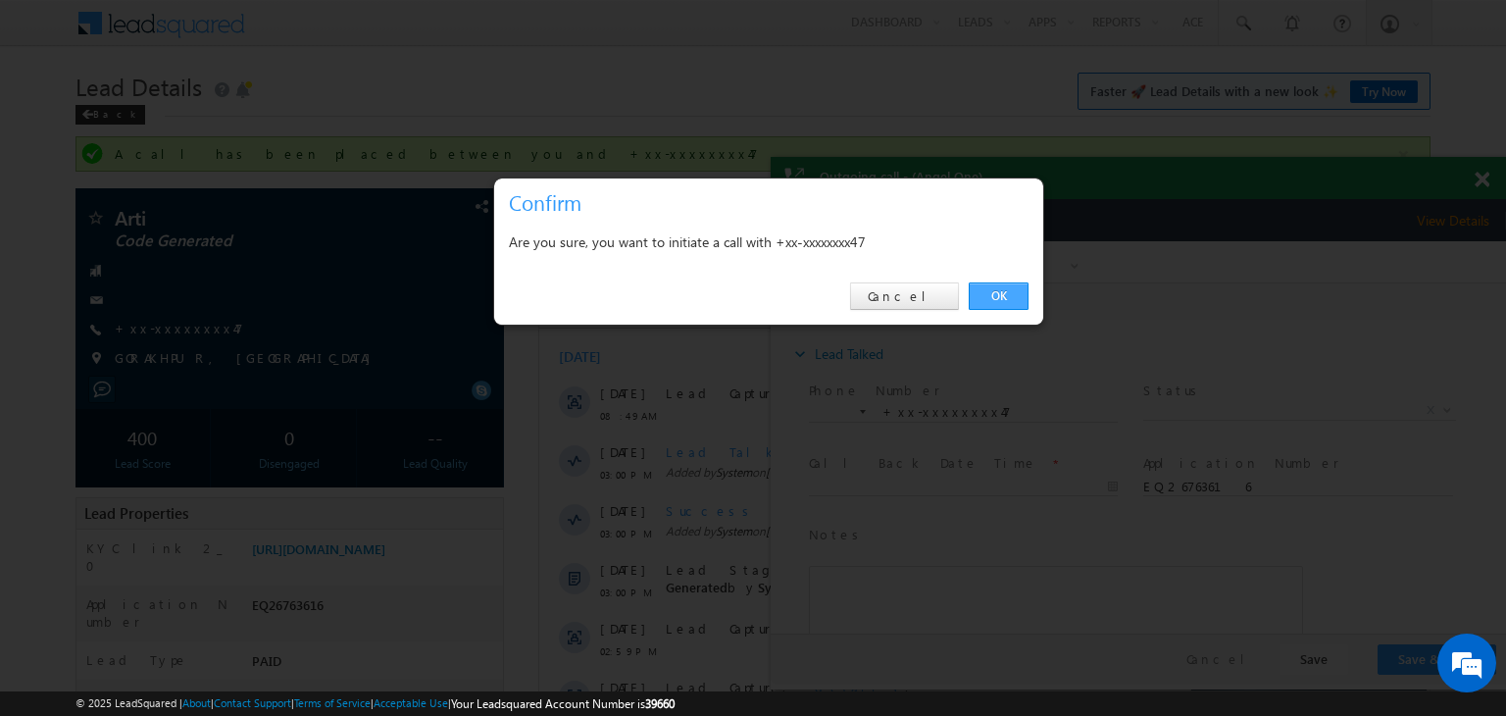
drag, startPoint x: 988, startPoint y: 294, endPoint x: 188, endPoint y: 48, distance: 836.9
click at [988, 294] on link "OK" at bounding box center [998, 295] width 60 height 27
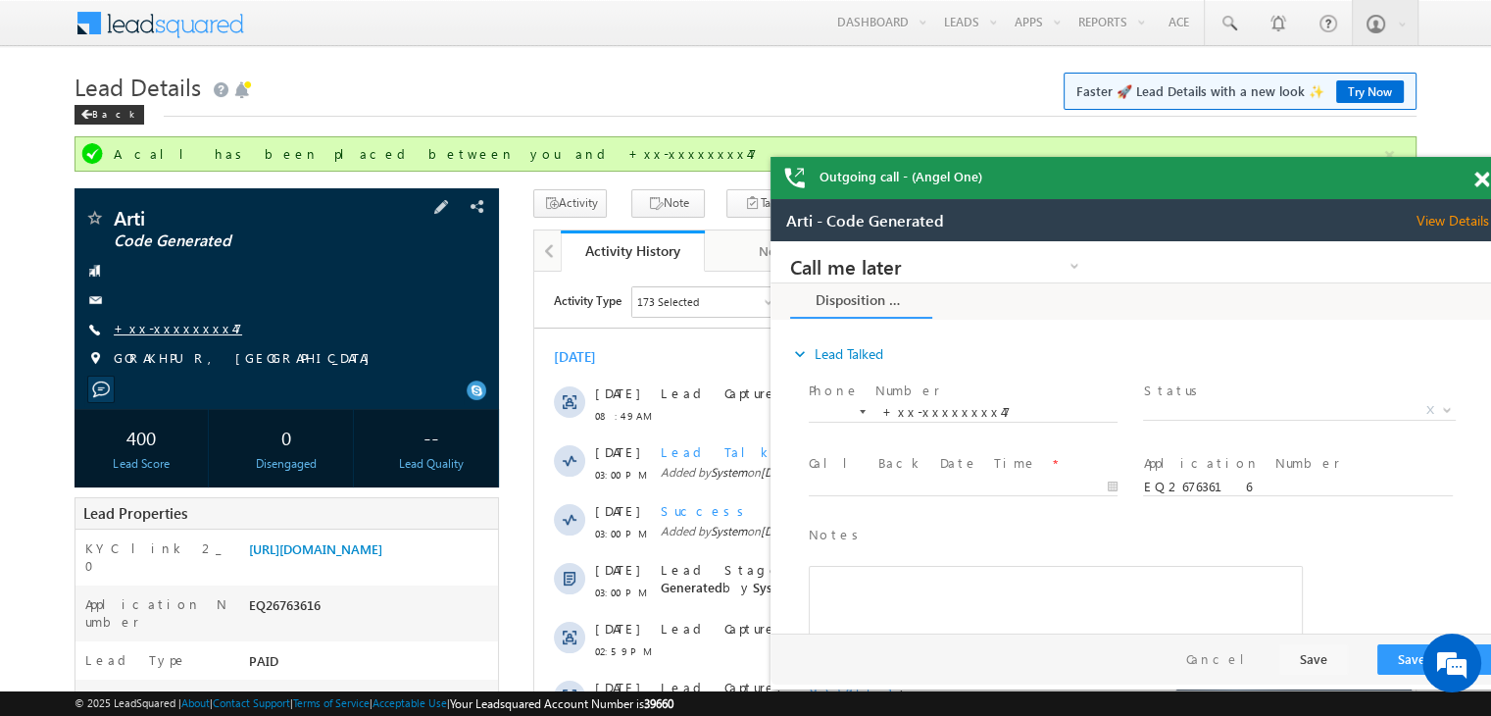
click at [165, 331] on link "+xx-xxxxxxxx47" at bounding box center [178, 328] width 128 height 17
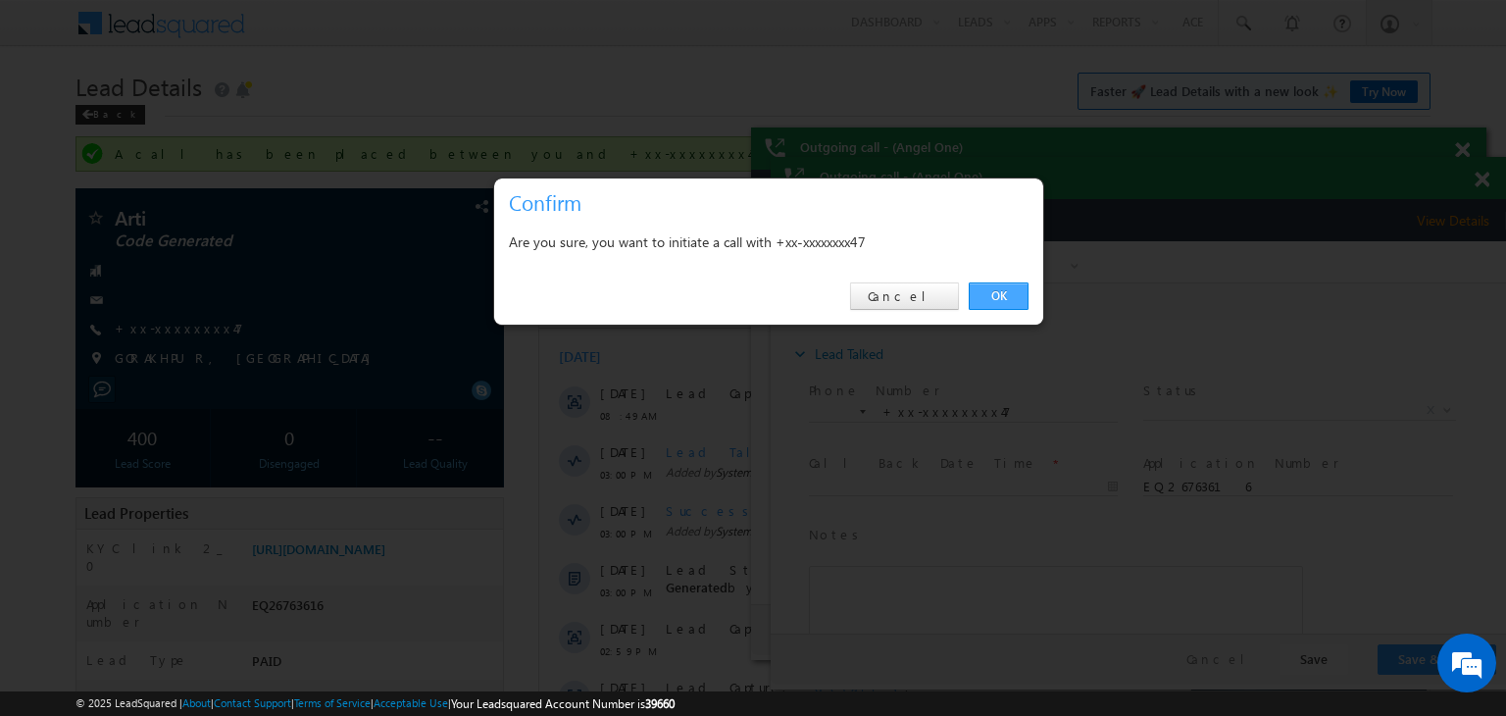
click at [996, 289] on link "OK" at bounding box center [998, 295] width 60 height 27
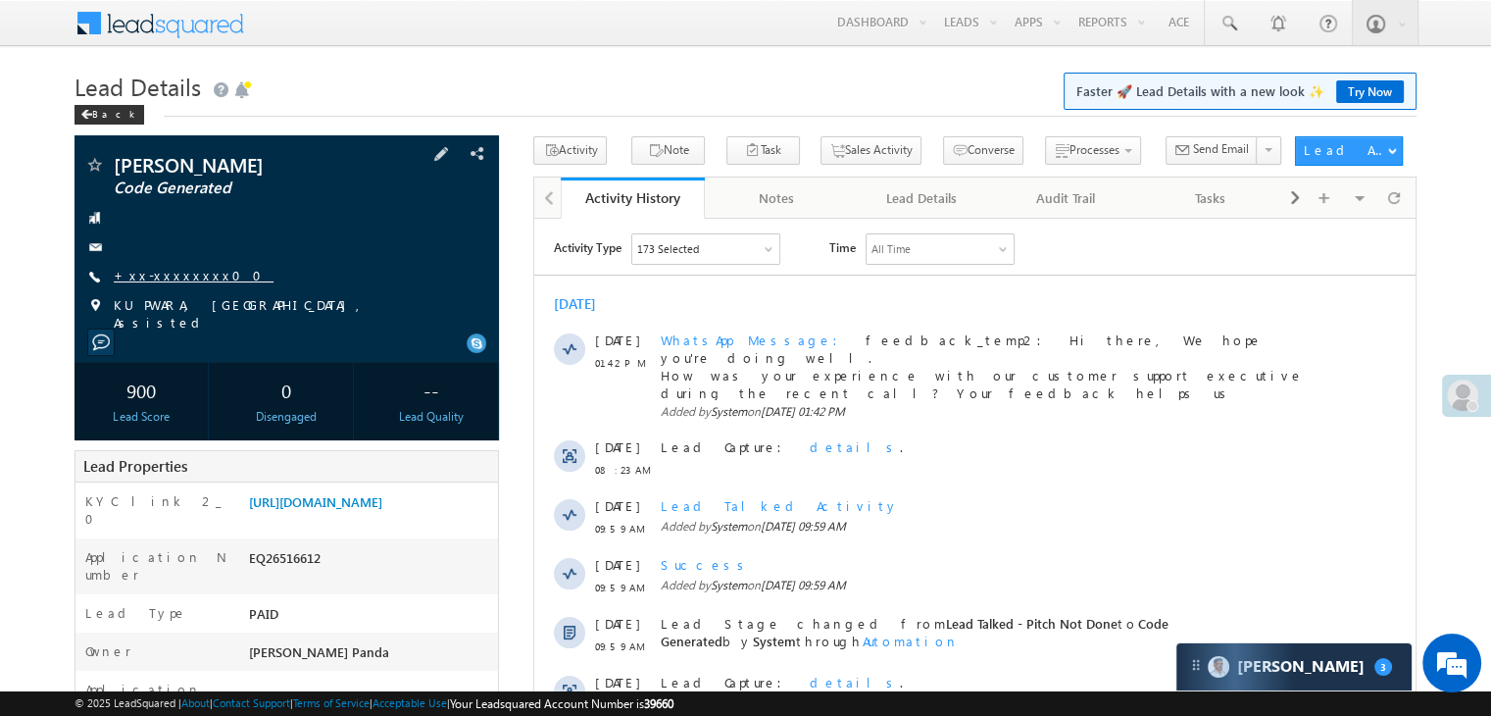
click at [176, 279] on link "+xx-xxxxxxxx00" at bounding box center [194, 275] width 160 height 17
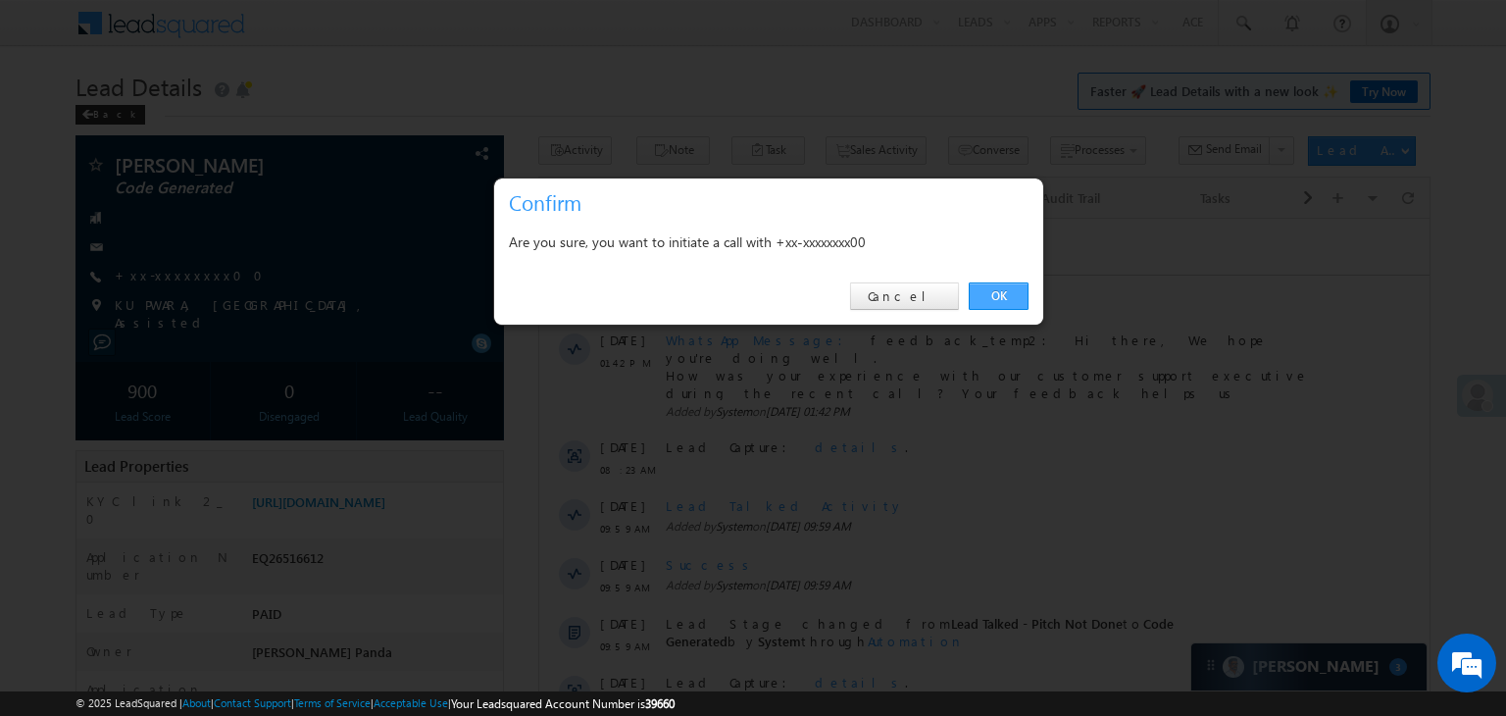
click at [1008, 297] on link "OK" at bounding box center [998, 295] width 60 height 27
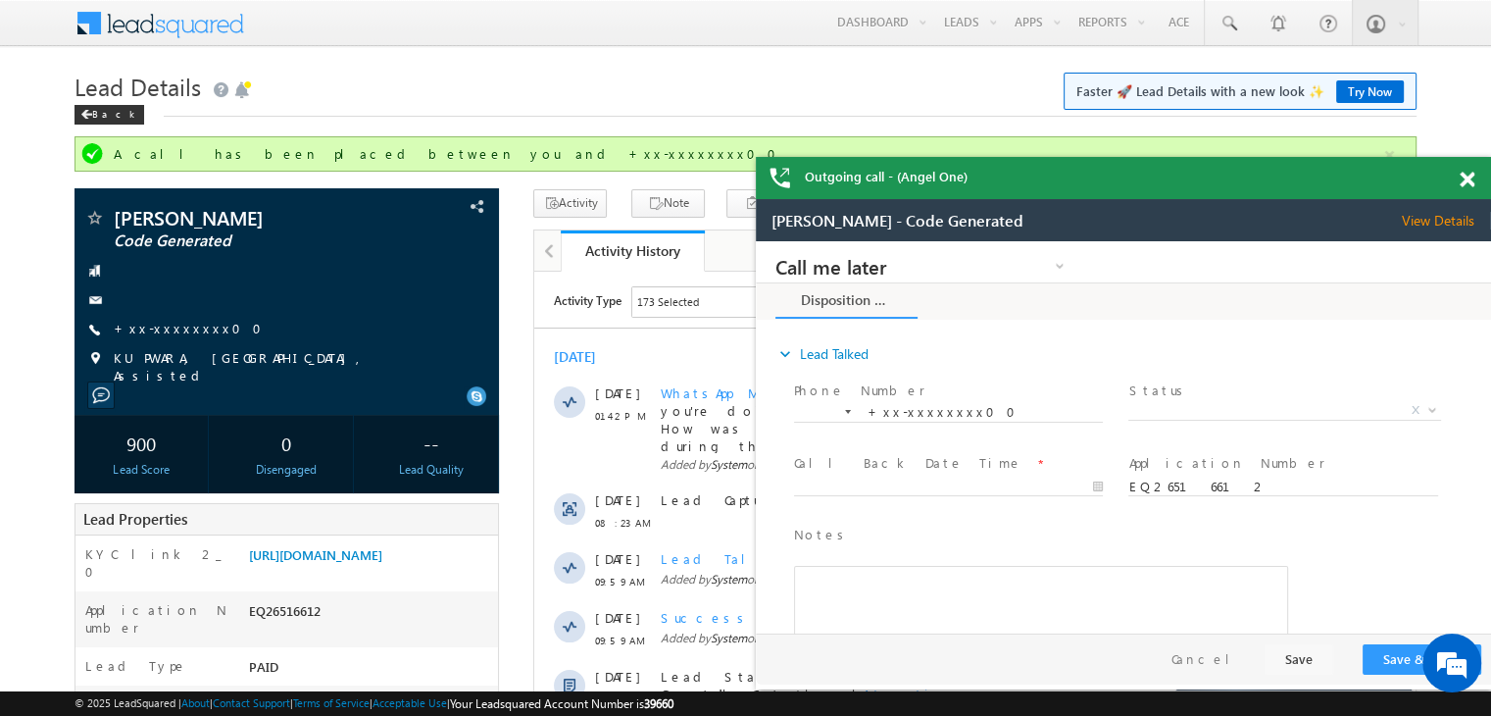
click at [1465, 180] on span at bounding box center [1467, 180] width 15 height 17
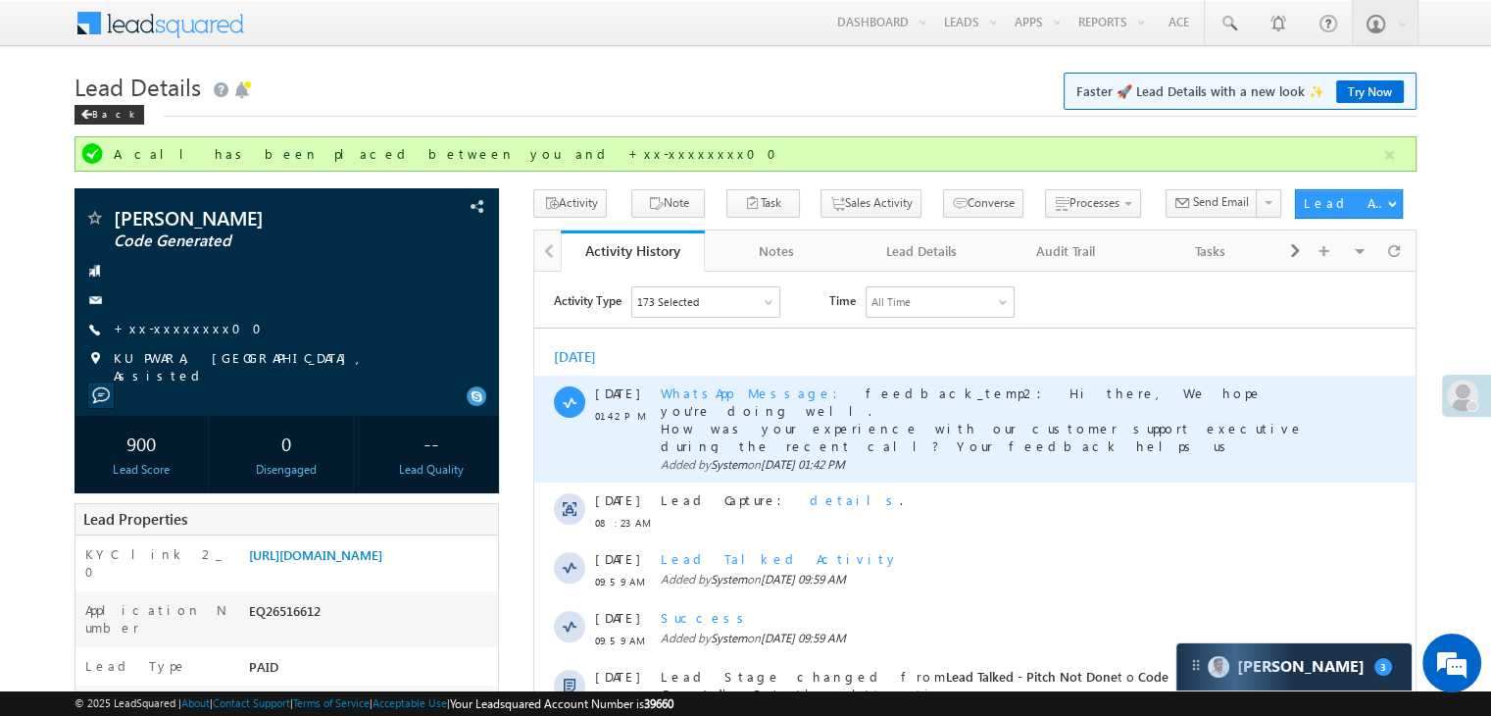
scroll to position [490, 0]
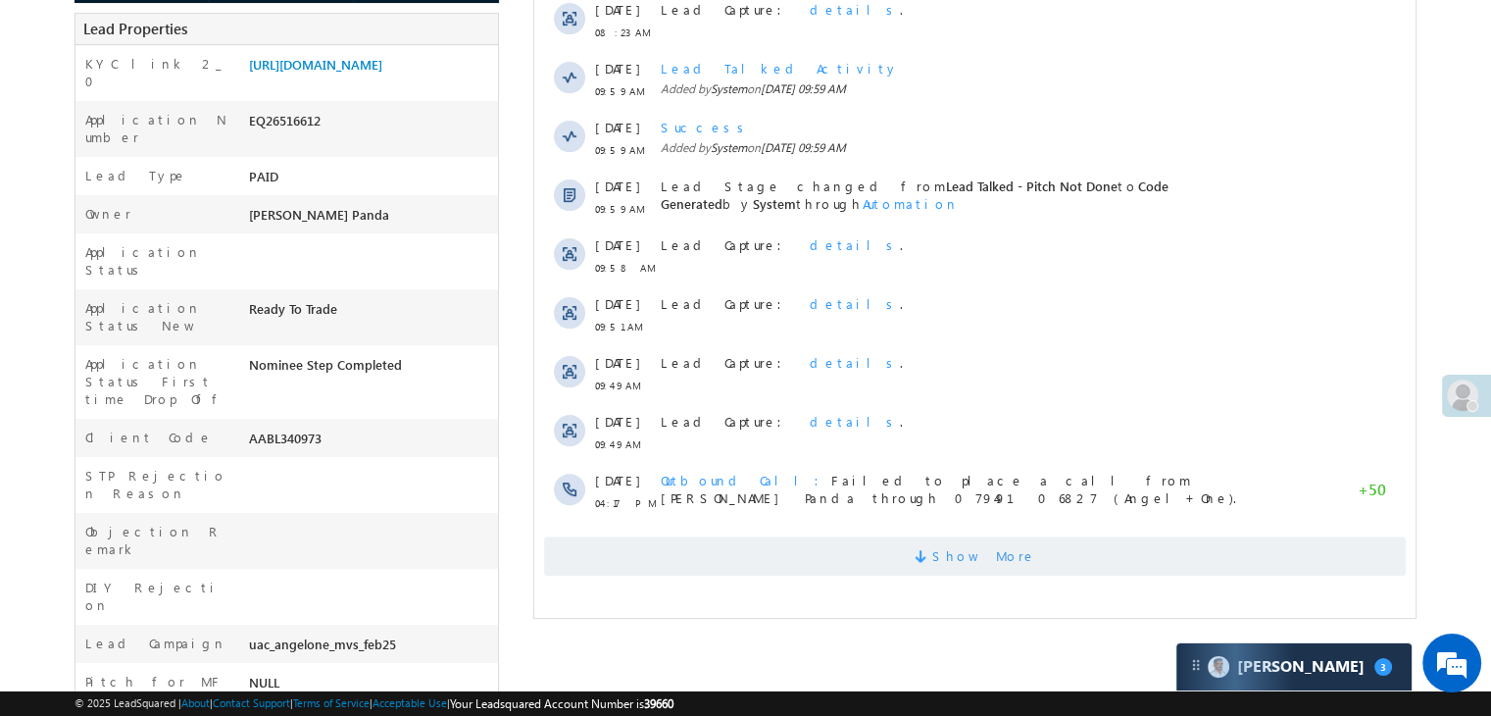
click at [988, 551] on span "Show More" at bounding box center [984, 555] width 104 height 39
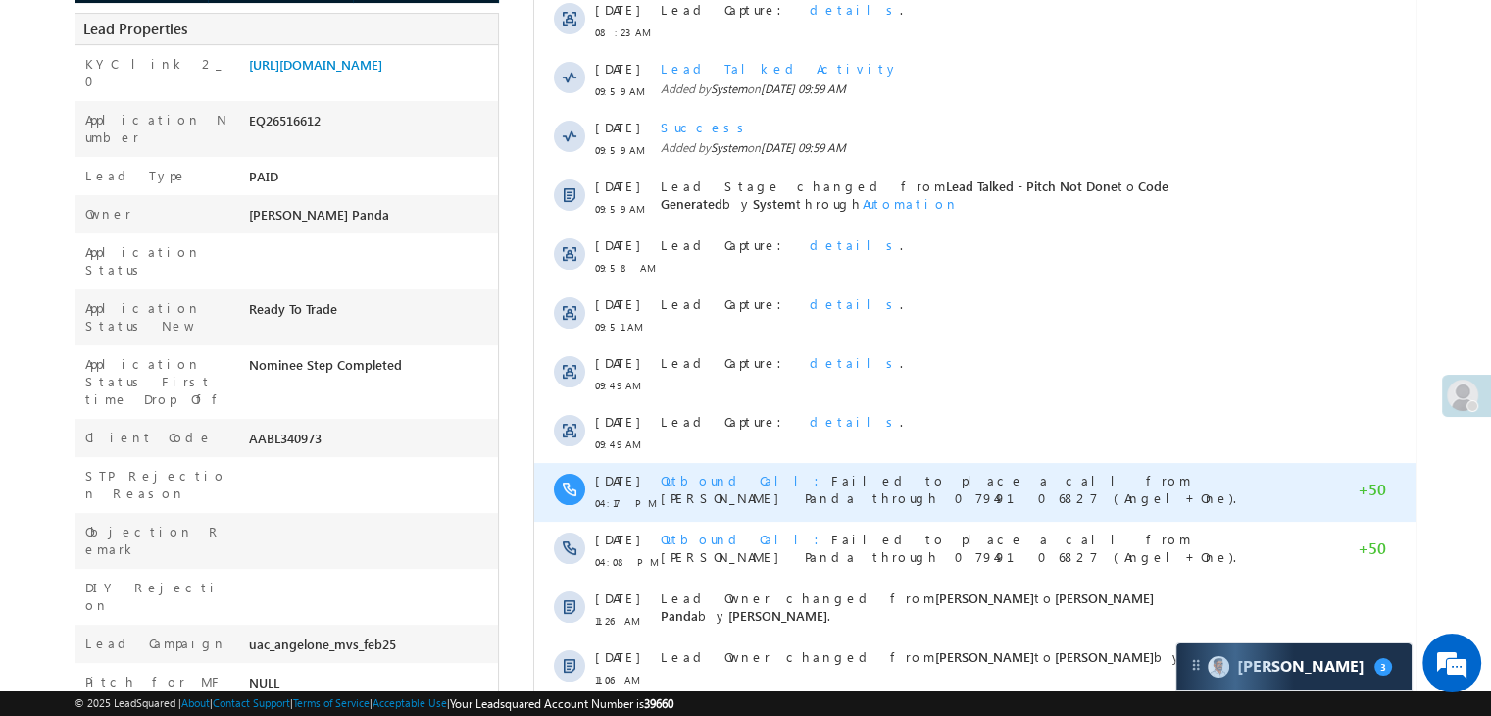
scroll to position [1002, 0]
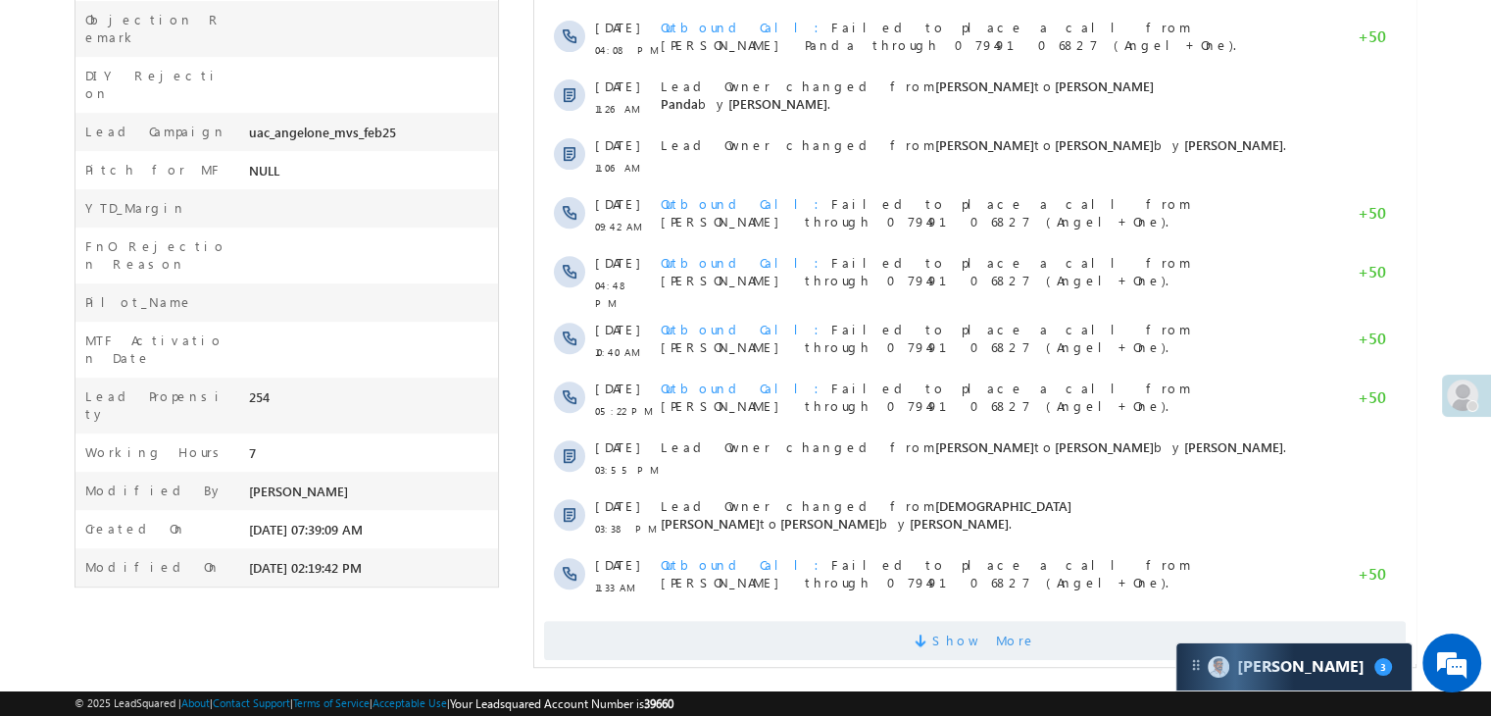
click at [980, 620] on span "Show More" at bounding box center [984, 639] width 104 height 39
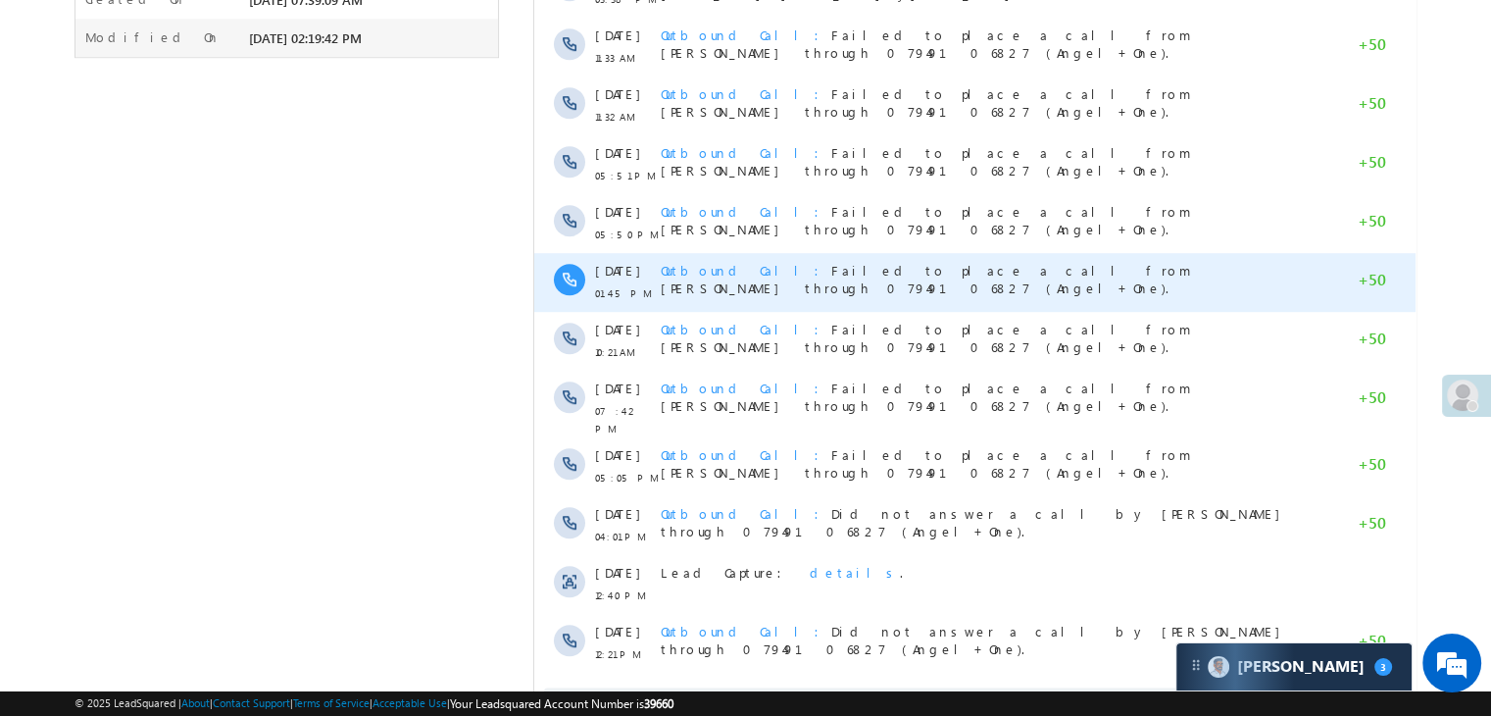
scroll to position [1590, 0]
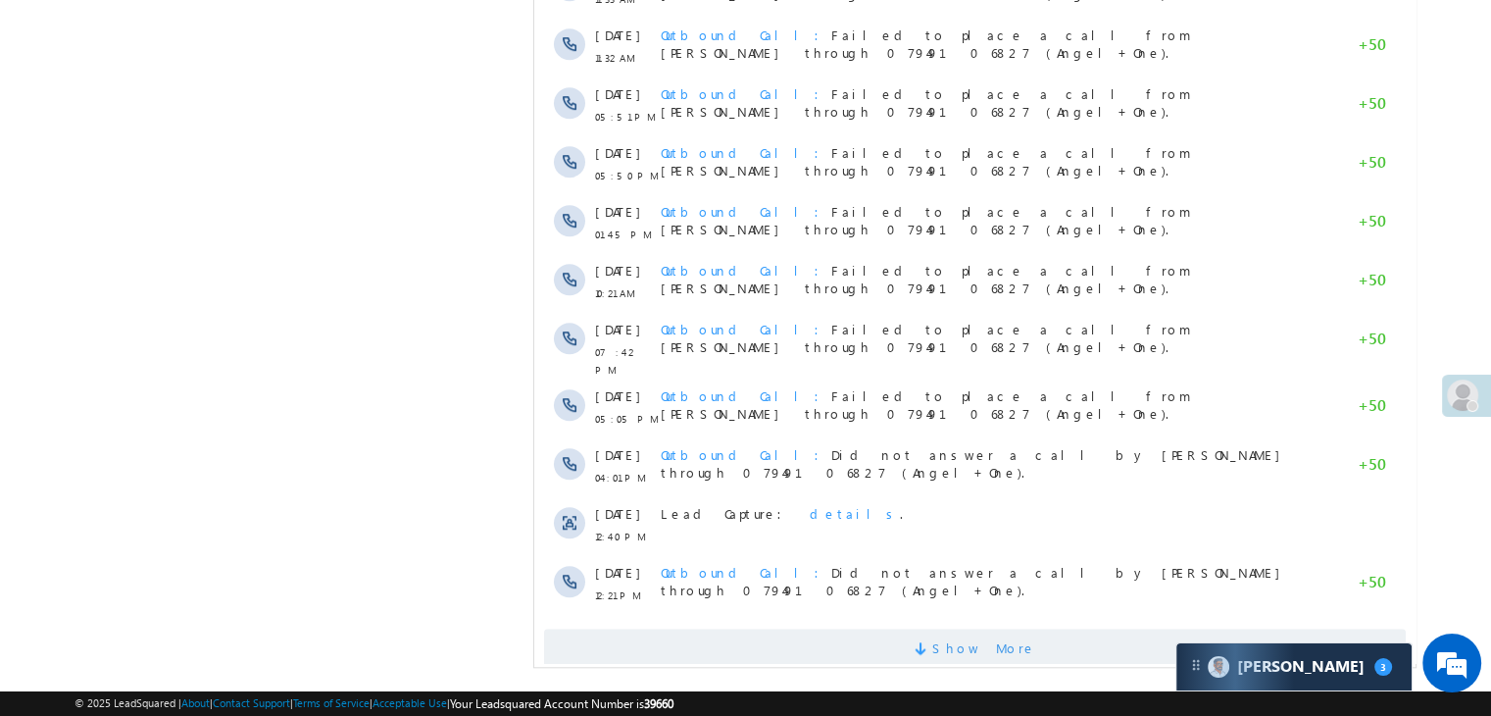
click at [960, 628] on span "Show More" at bounding box center [984, 647] width 104 height 39
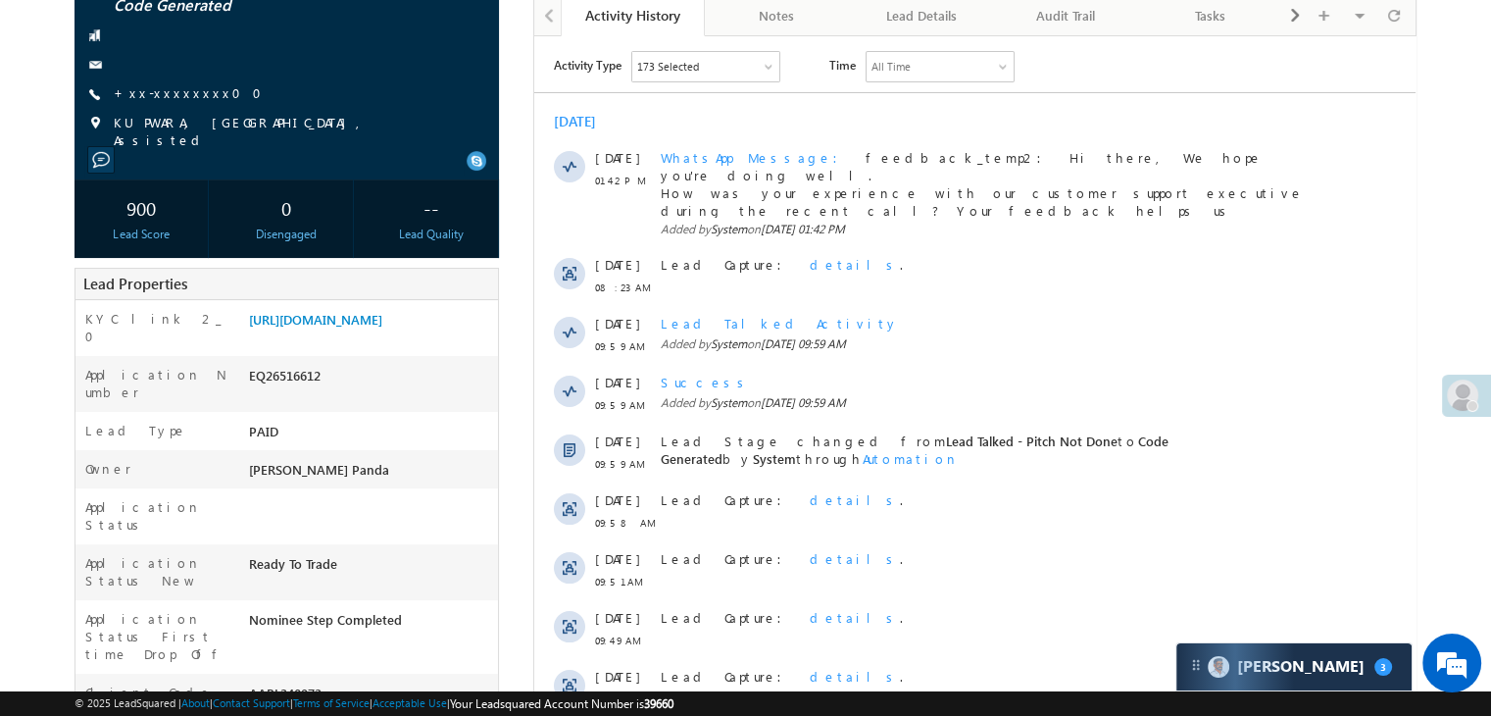
scroll to position [218, 0]
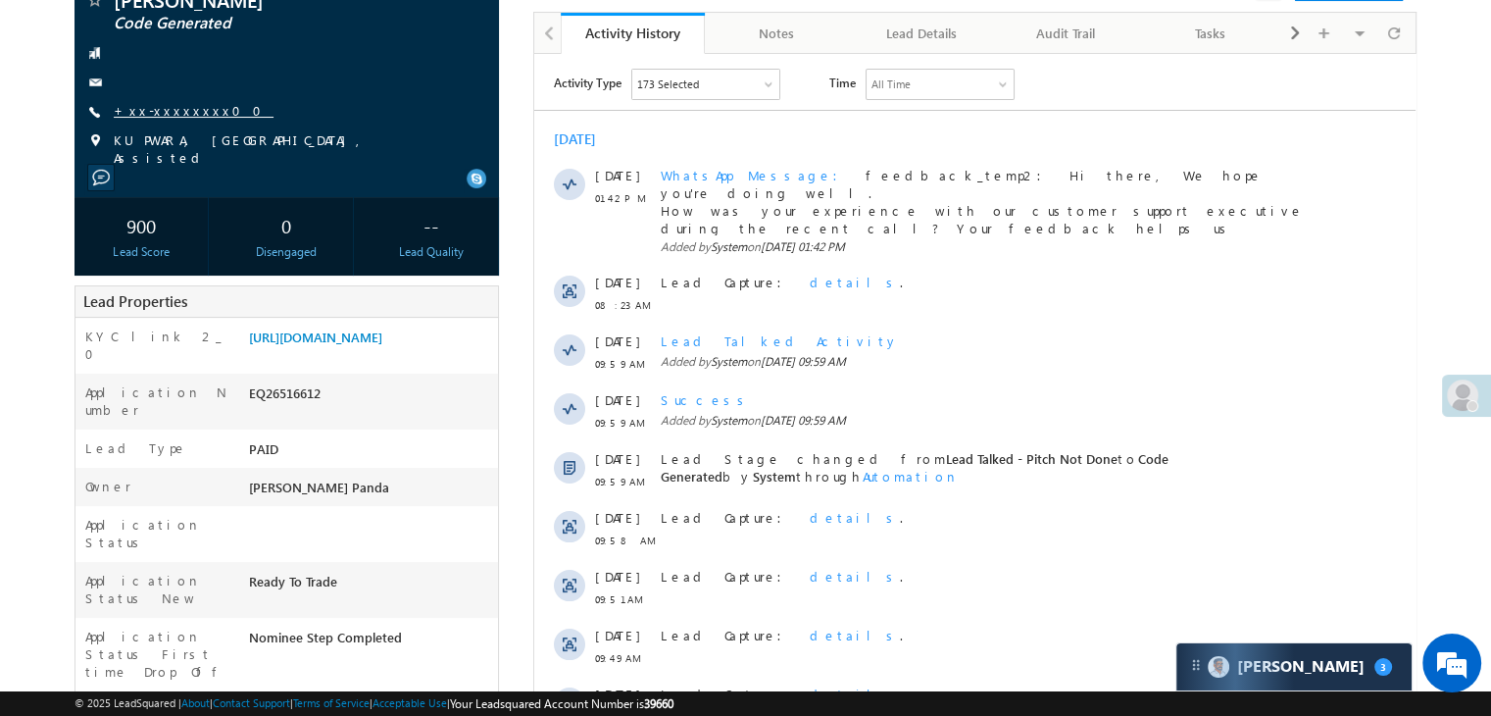
click at [176, 109] on link "+xx-xxxxxxxx00" at bounding box center [194, 110] width 160 height 17
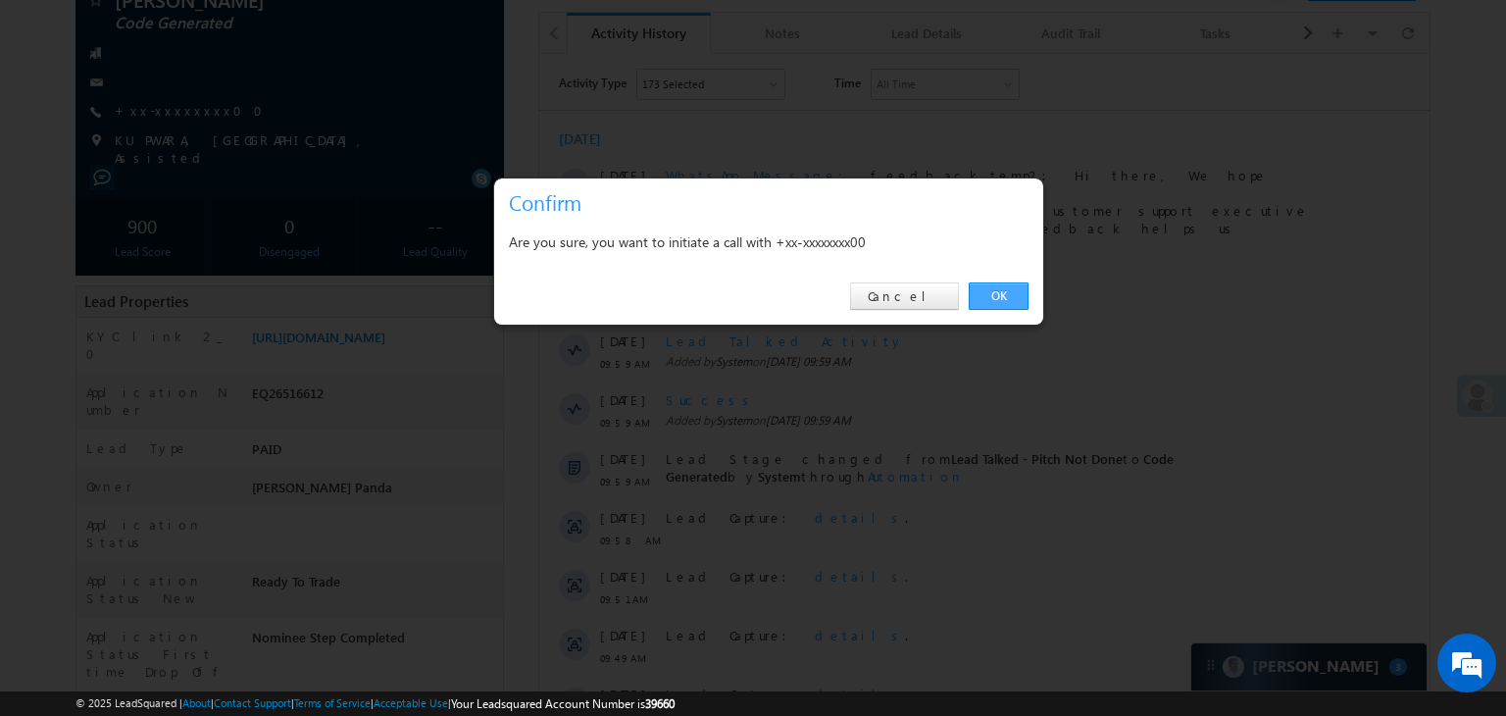
click at [993, 295] on link "OK" at bounding box center [998, 295] width 60 height 27
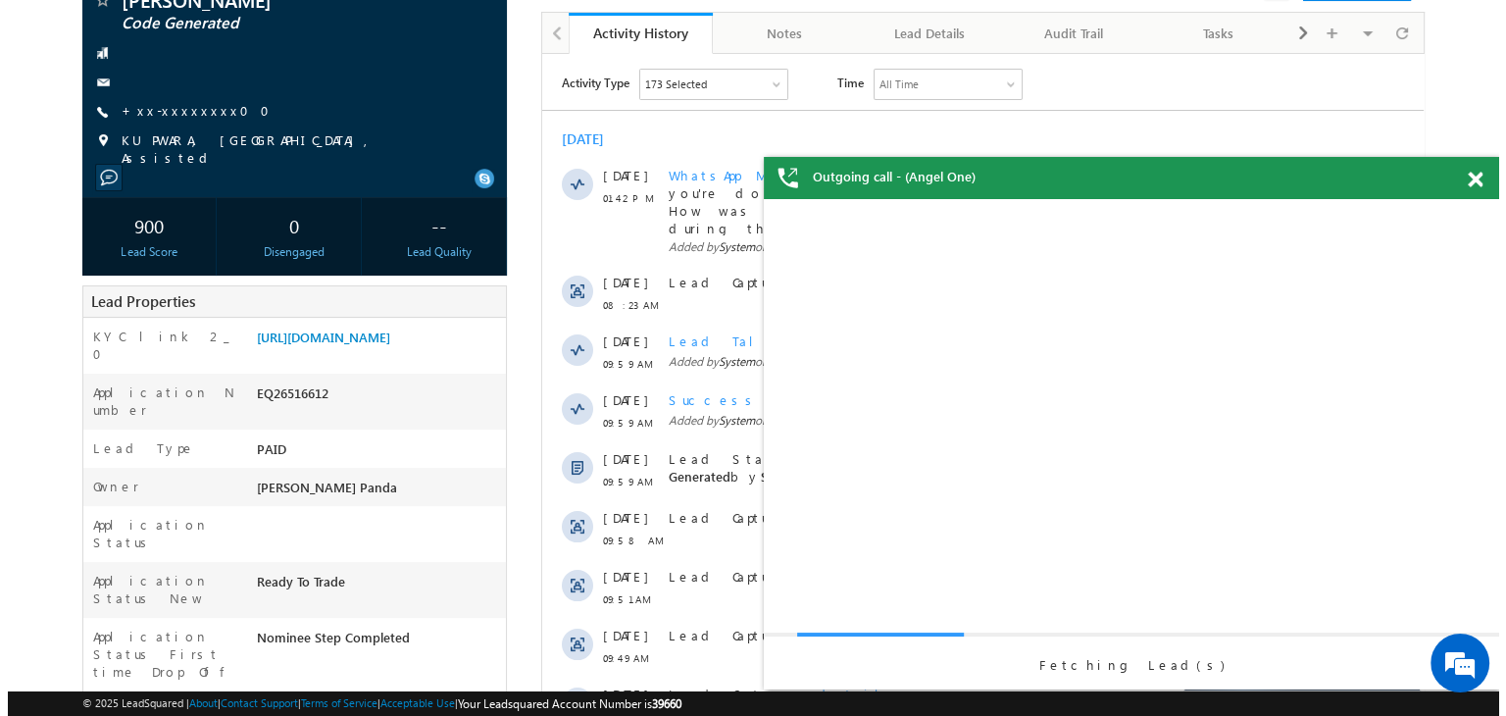
scroll to position [0, 0]
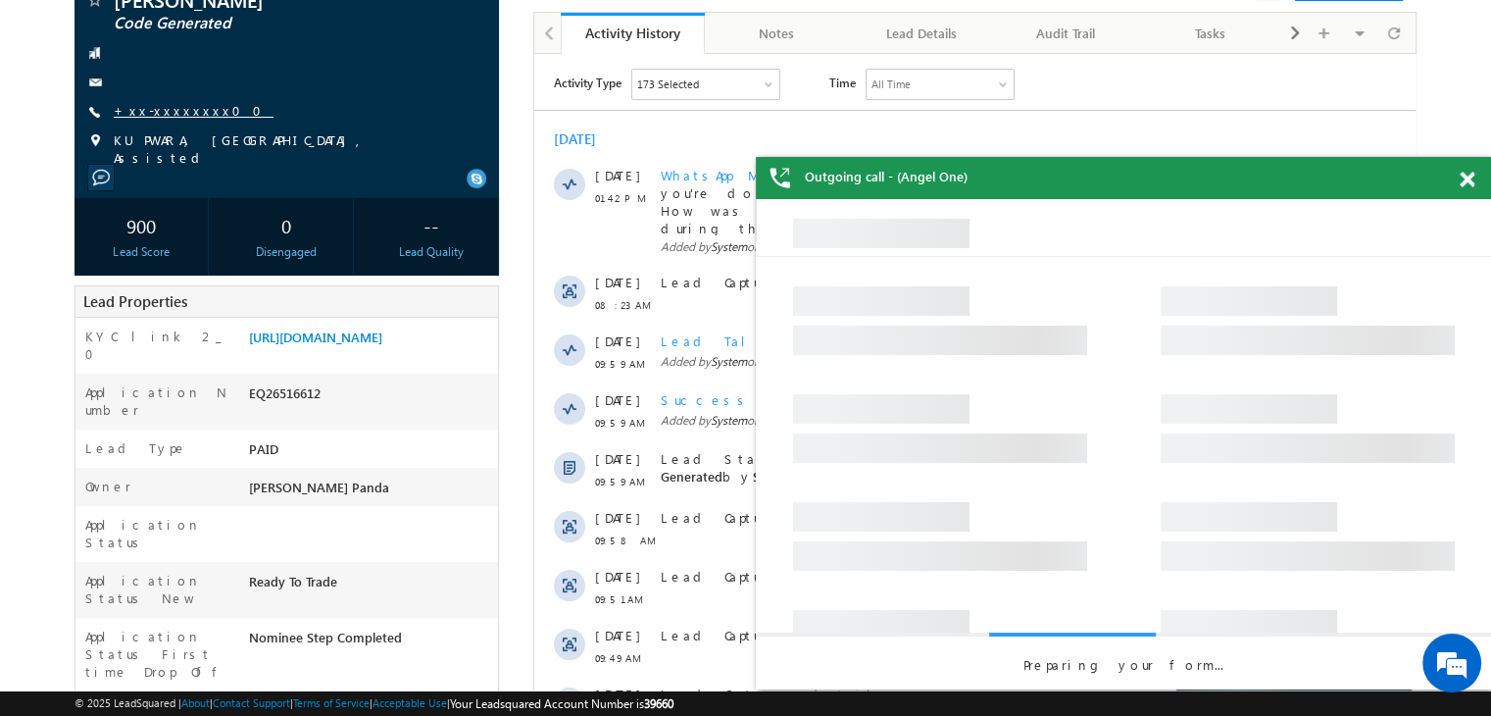
click at [163, 115] on link "+xx-xxxxxxxx00" at bounding box center [194, 110] width 160 height 17
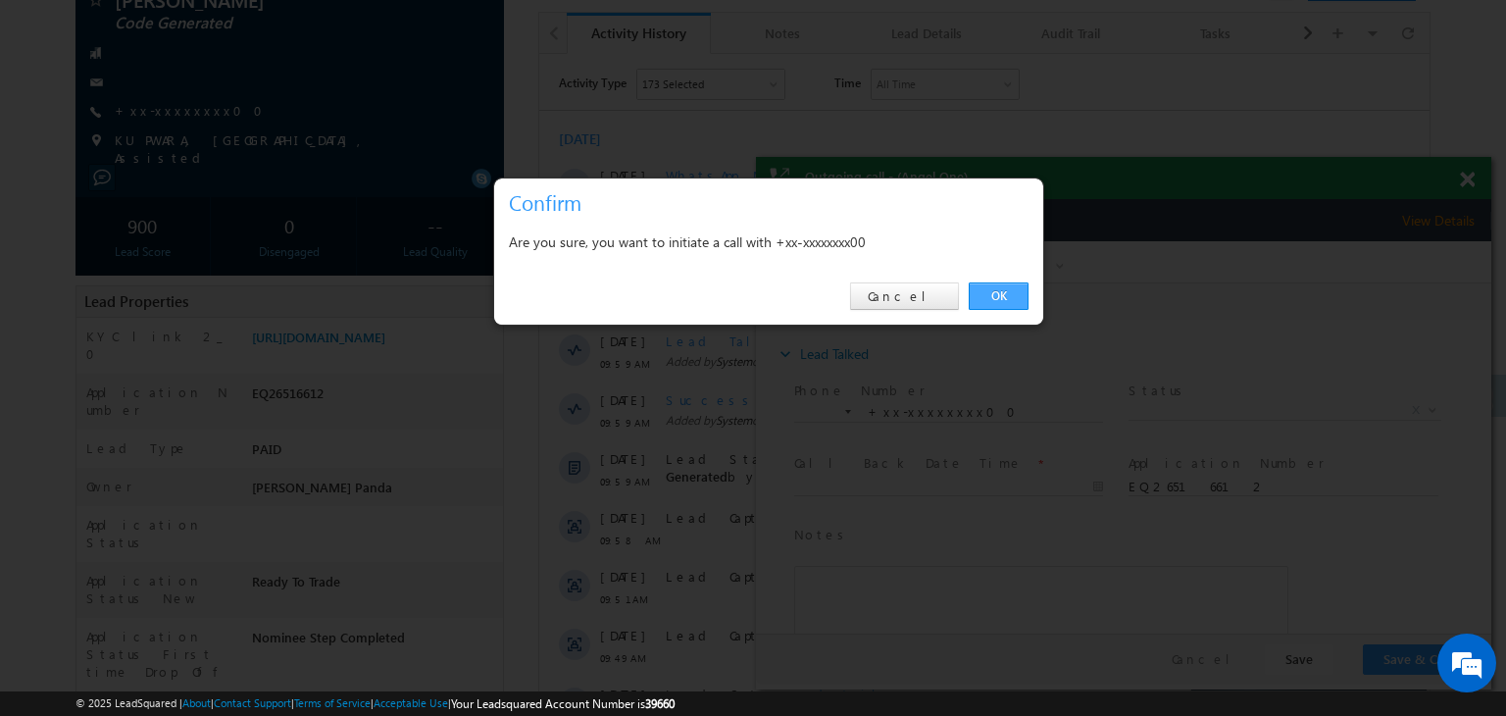
click at [1002, 297] on link "OK" at bounding box center [998, 295] width 60 height 27
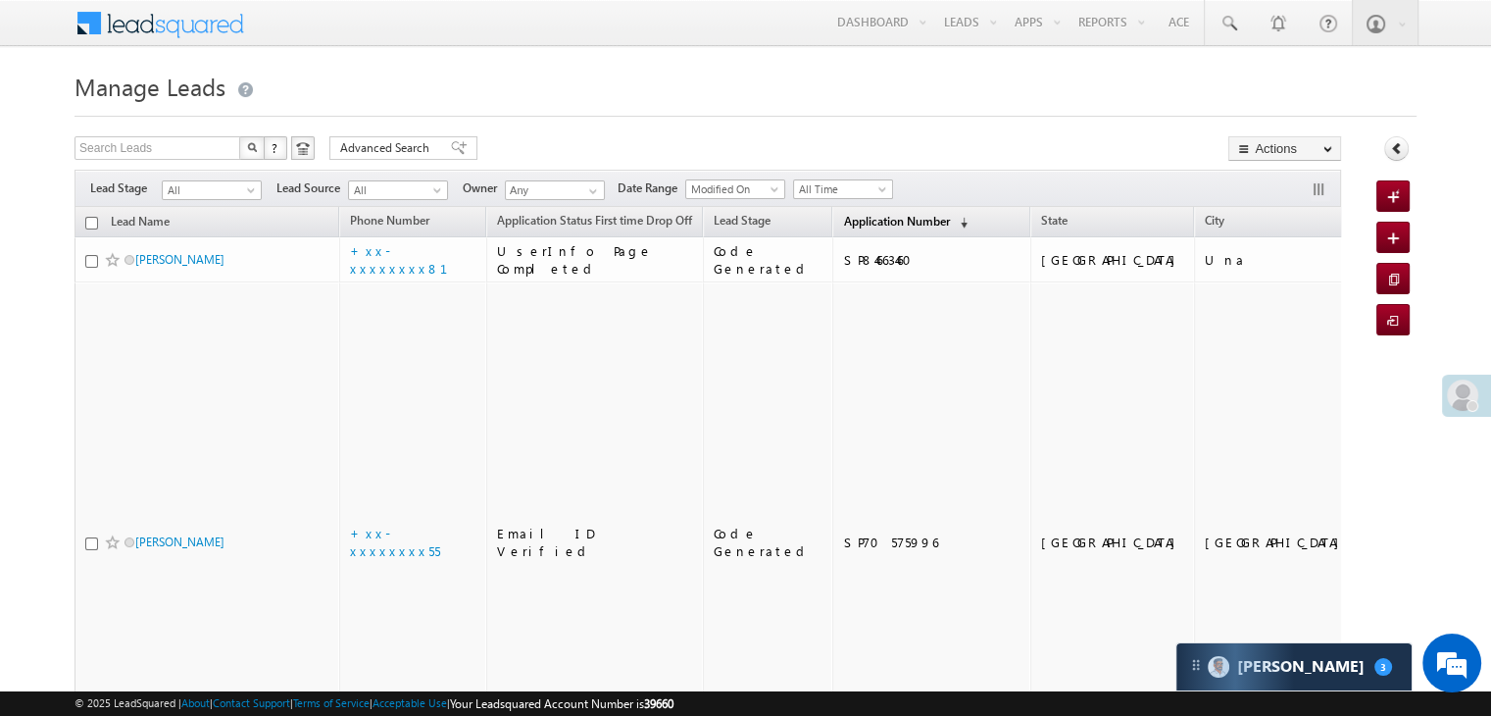
click at [847, 222] on span "Application Number" at bounding box center [896, 221] width 106 height 15
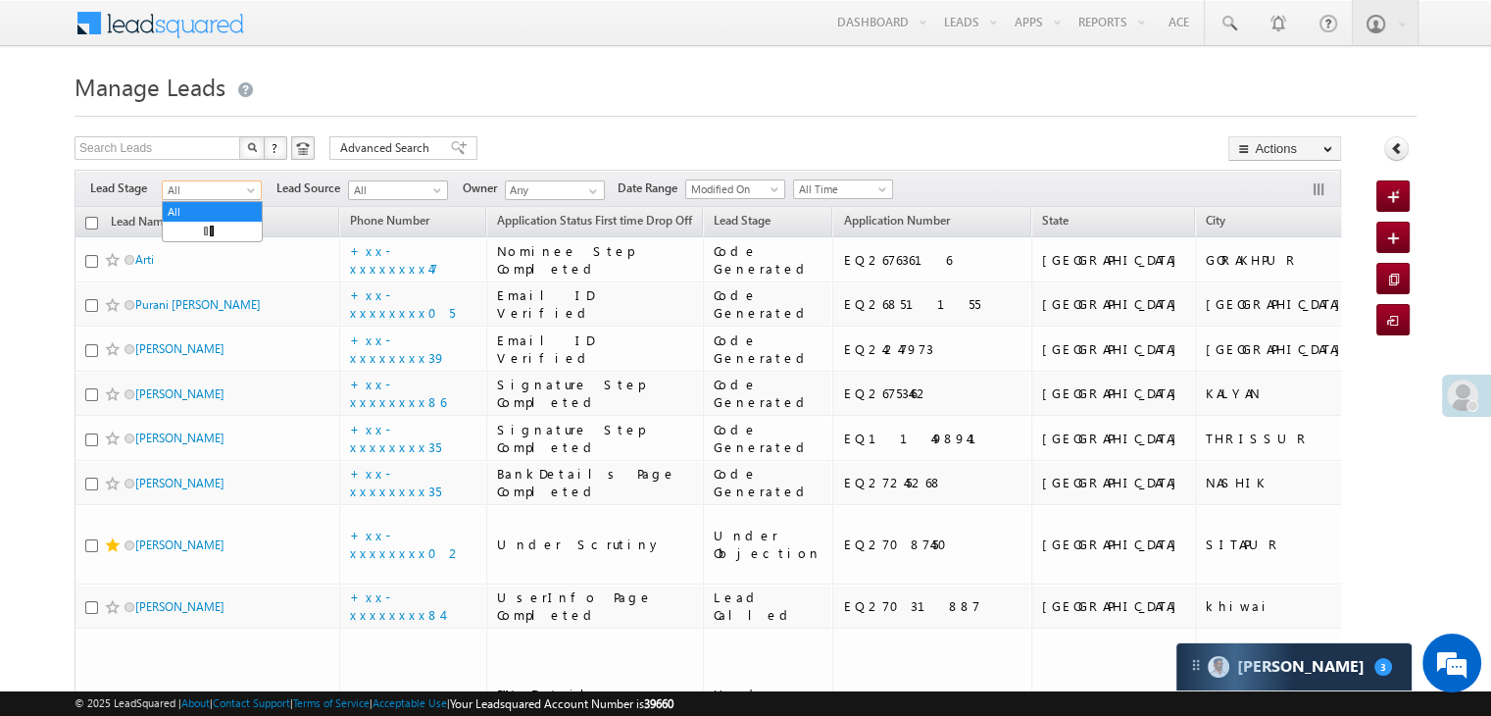
click at [249, 196] on span at bounding box center [253, 194] width 16 height 16
click at [223, 236] on link "Lead Generated" at bounding box center [212, 232] width 99 height 18
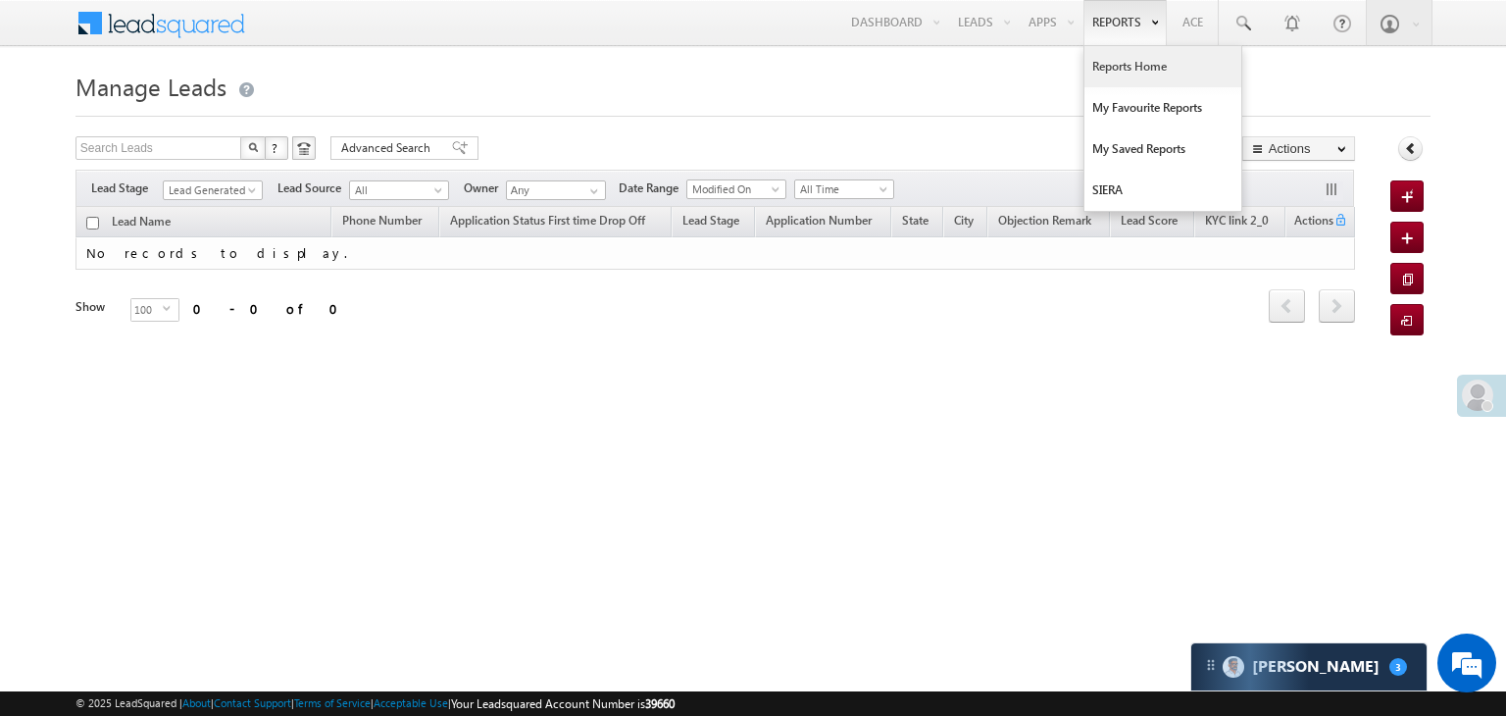
click at [1125, 68] on link "Reports Home" at bounding box center [1162, 66] width 157 height 41
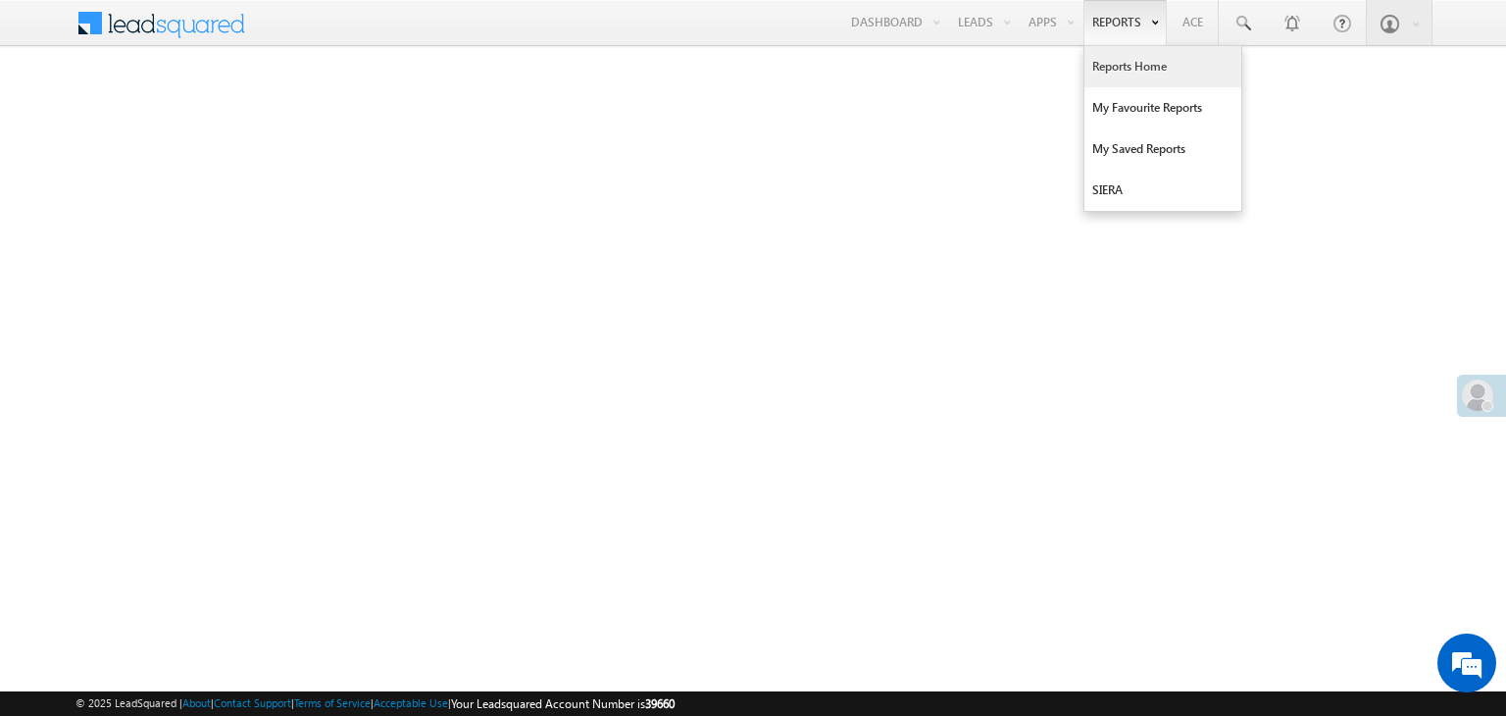
click at [1137, 61] on link "Reports Home" at bounding box center [1162, 66] width 157 height 41
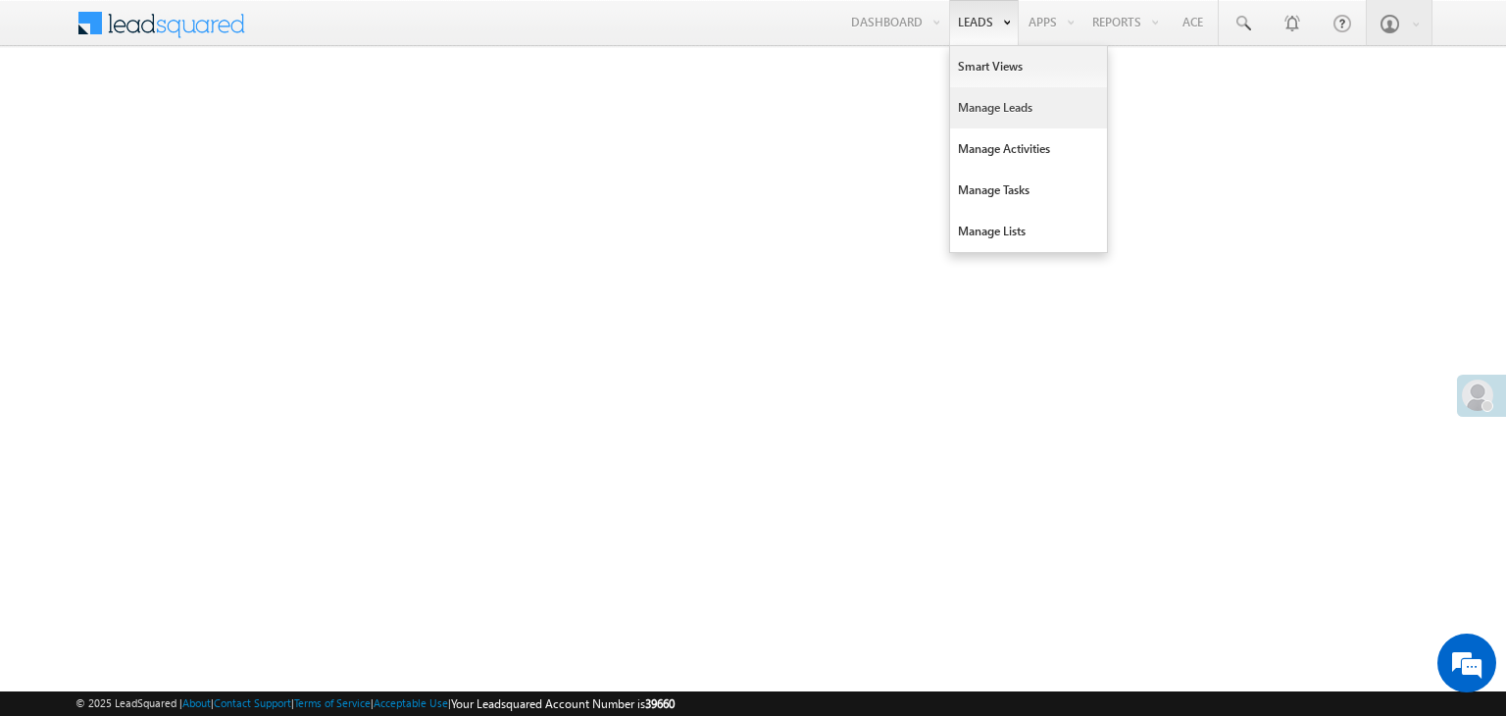
click at [978, 106] on link "Manage Leads" at bounding box center [1028, 107] width 157 height 41
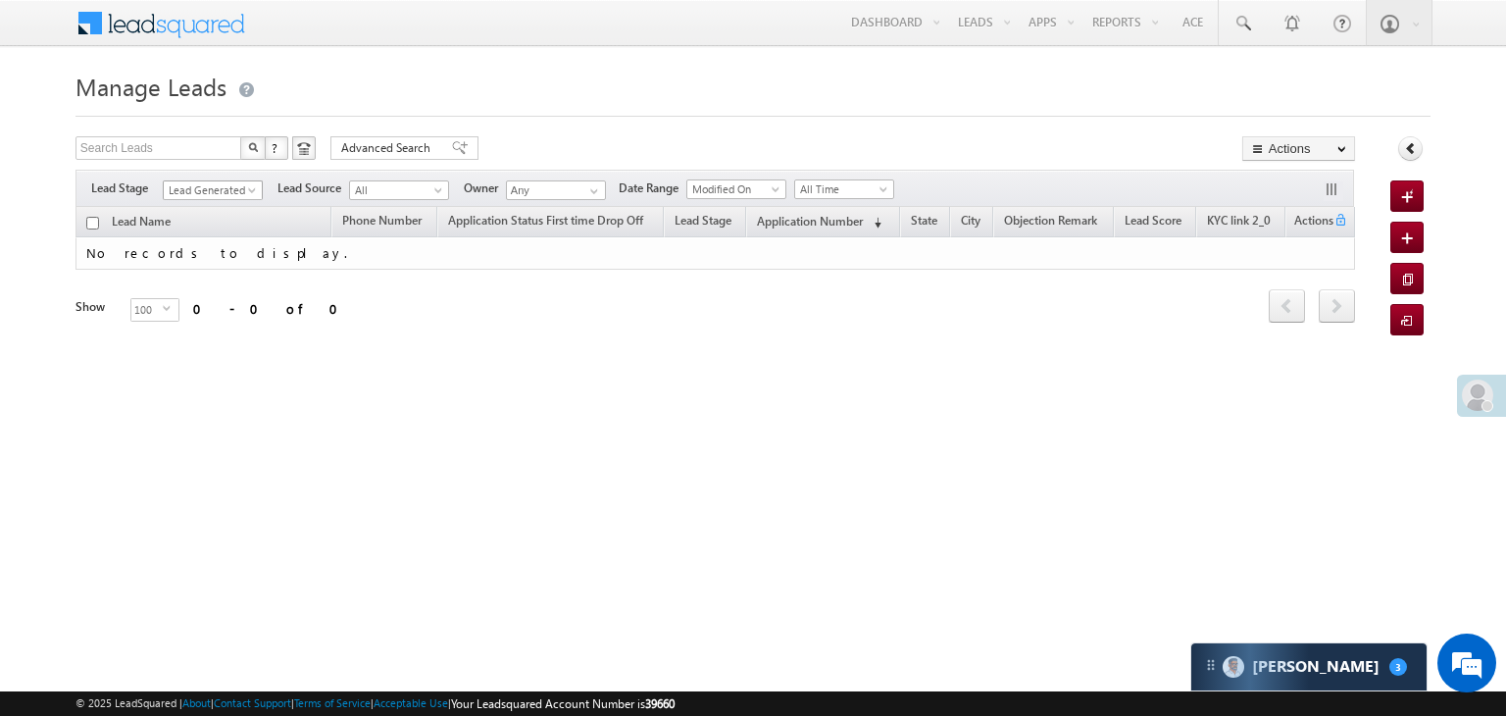
click at [249, 188] on span at bounding box center [254, 194] width 16 height 16
click at [217, 207] on link "All" at bounding box center [213, 212] width 99 height 18
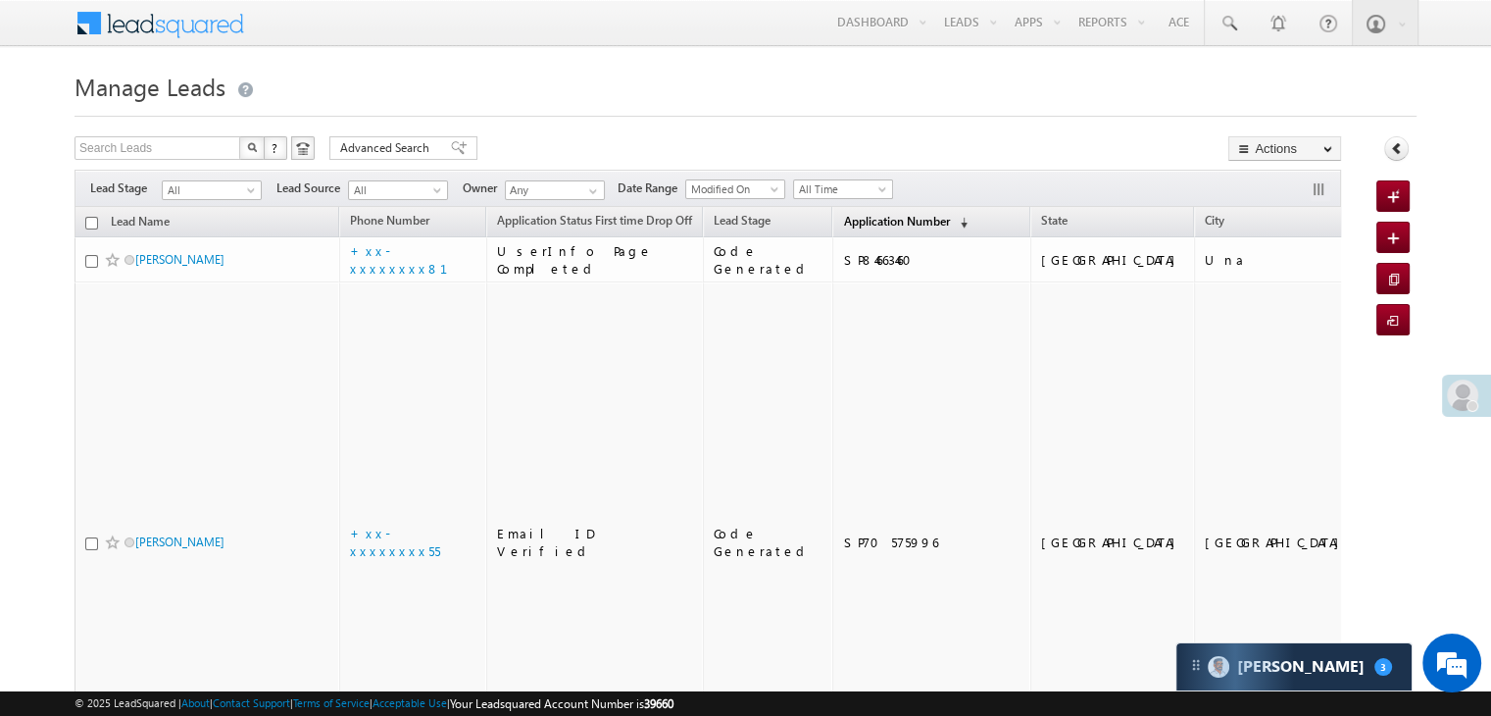
click at [856, 220] on span "Application Number" at bounding box center [896, 221] width 106 height 15
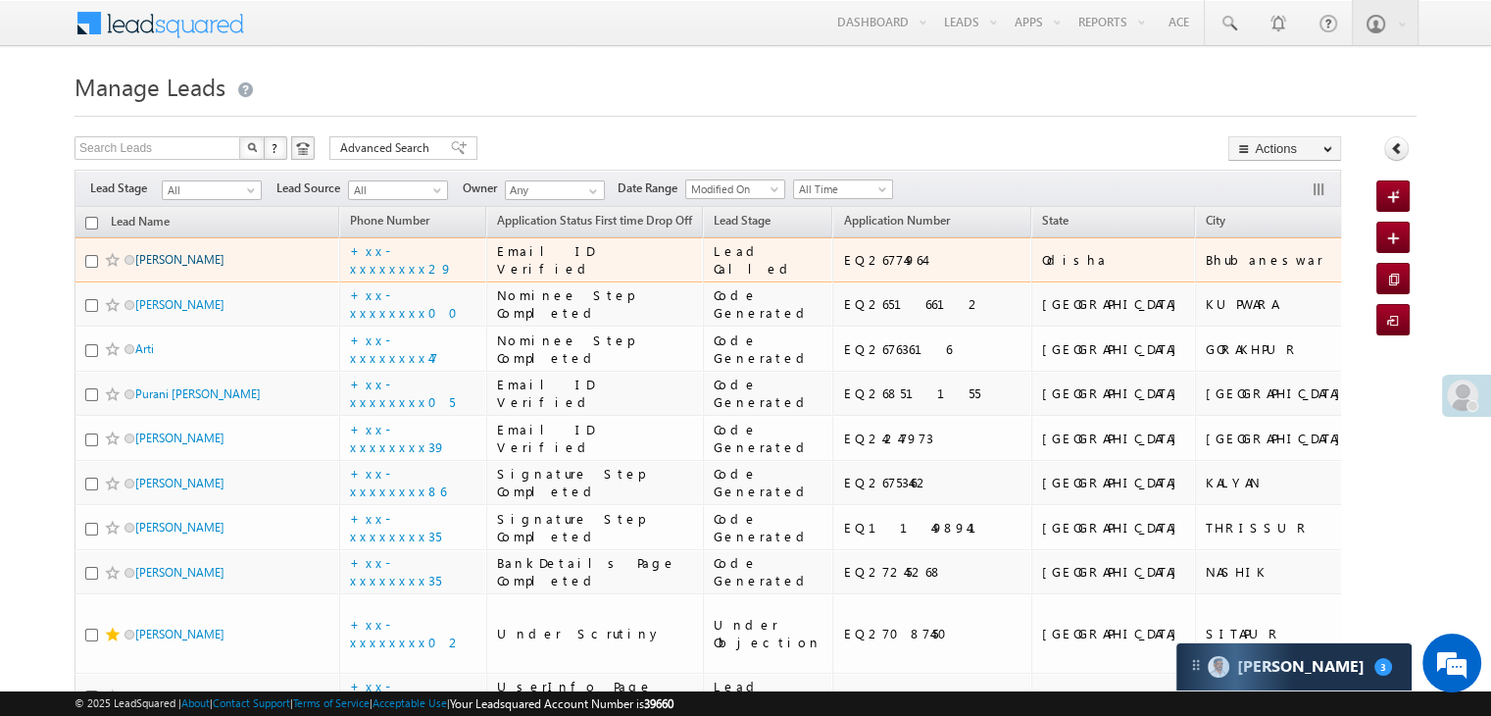
click at [187, 267] on link "[PERSON_NAME]" at bounding box center [179, 259] width 89 height 15
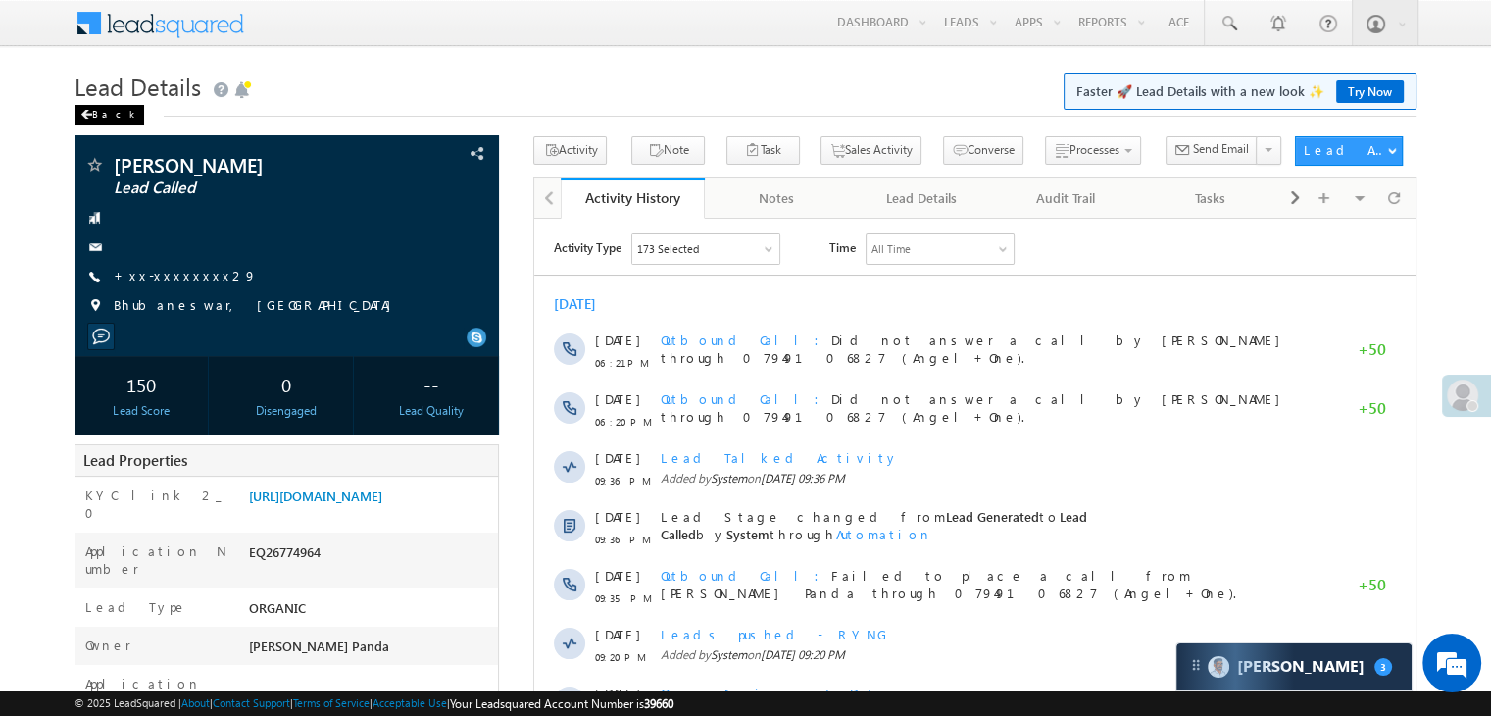
click at [99, 113] on div "Back" at bounding box center [109, 115] width 70 height 20
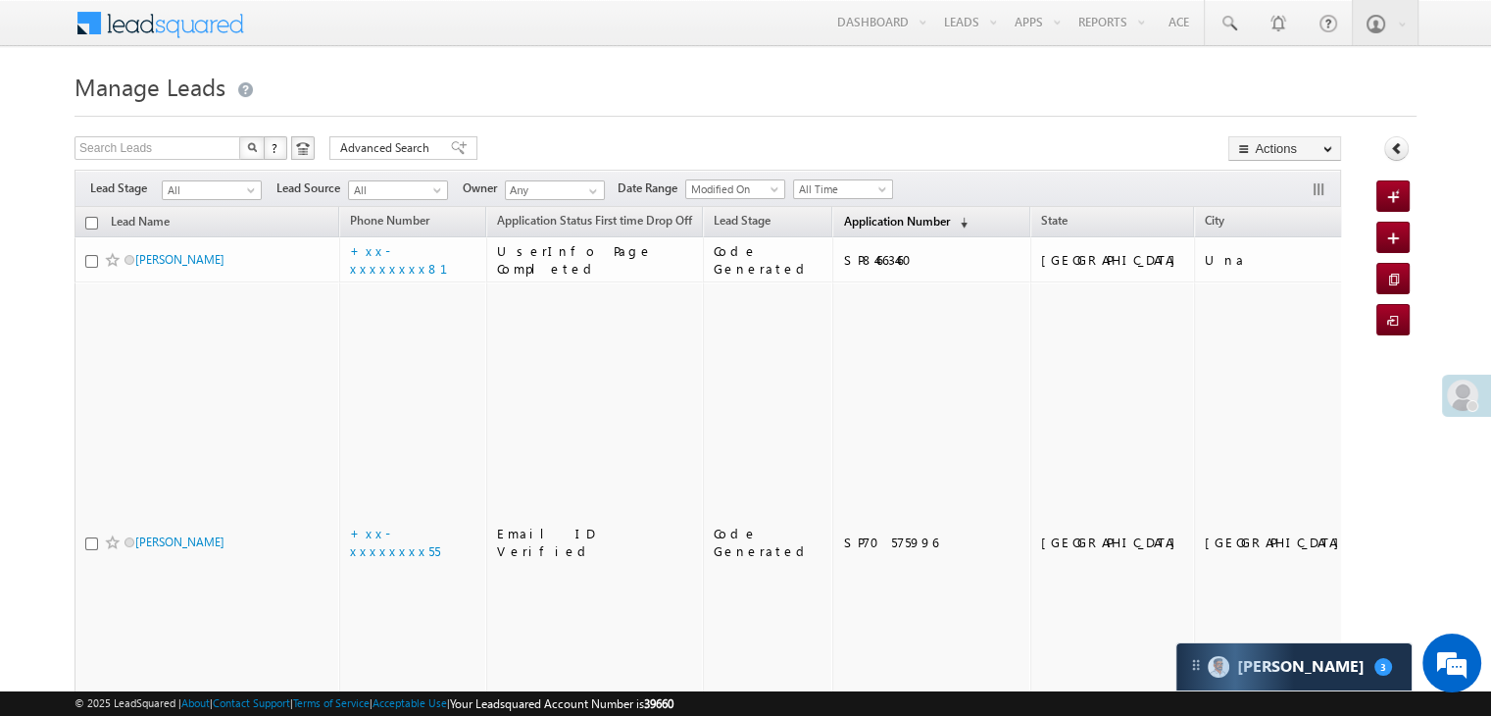
click at [843, 216] on span "Application Number" at bounding box center [896, 221] width 106 height 15
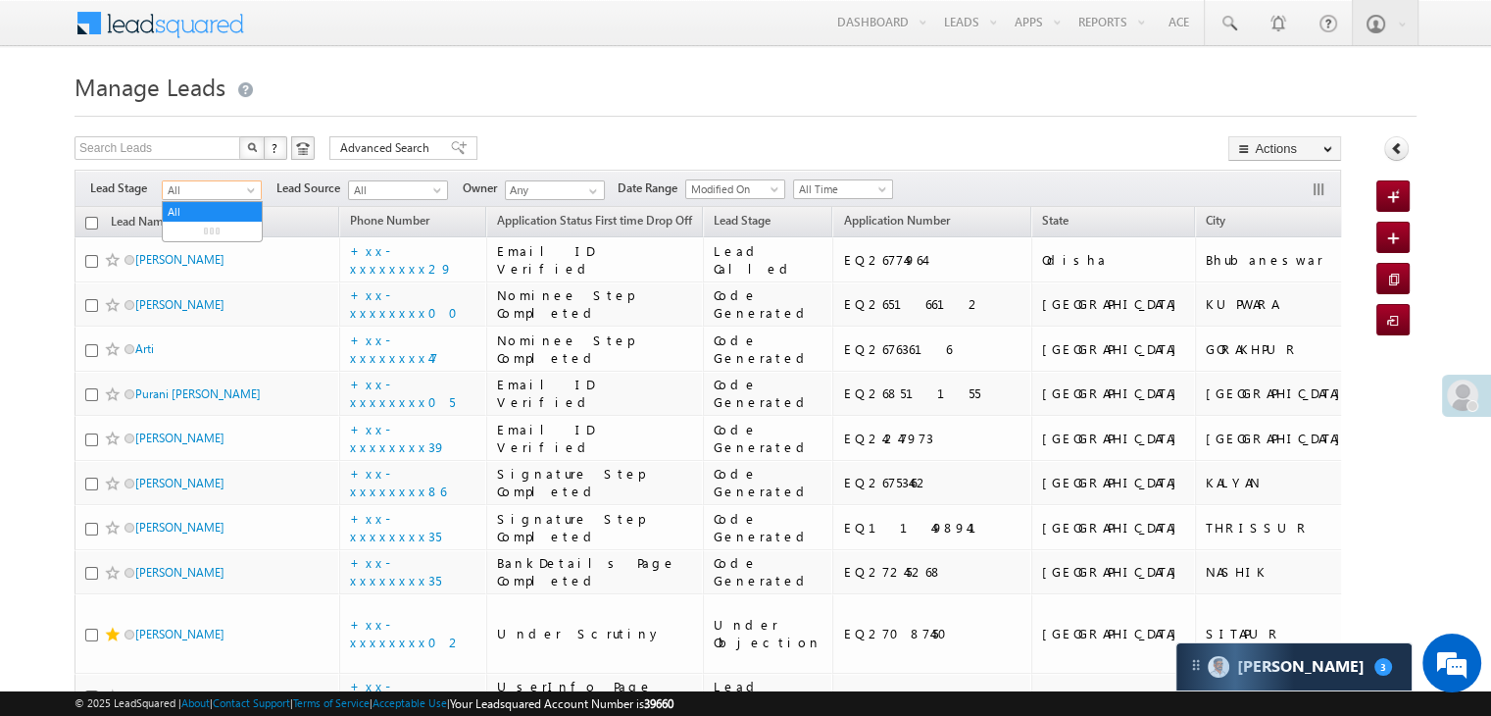
click at [248, 192] on span at bounding box center [253, 194] width 16 height 16
click at [229, 224] on link "Lead Generated" at bounding box center [212, 232] width 99 height 18
